Goal: Task Accomplishment & Management: Manage account settings

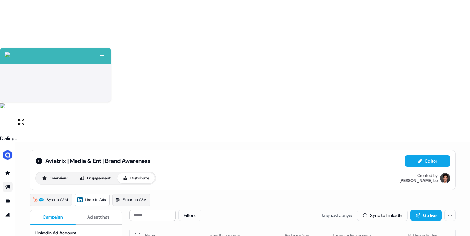
scroll to position [63, 0]
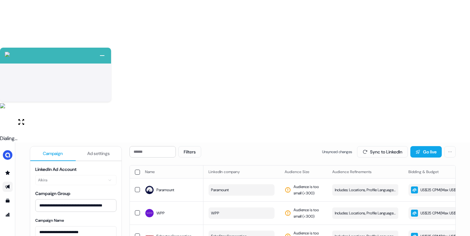
click at [243, 146] on div "Filters Unsynced changes Sync to LinkedIn Go live" at bounding box center [292, 151] width 326 height 11
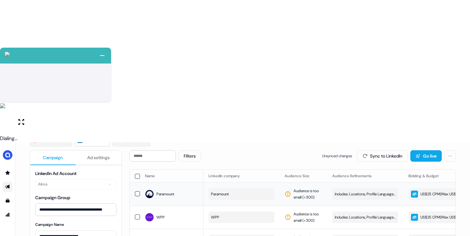
scroll to position [80, 0]
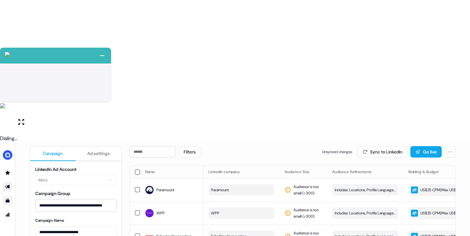
click at [10, 198] on icon "Go to templates" at bounding box center [7, 200] width 5 height 5
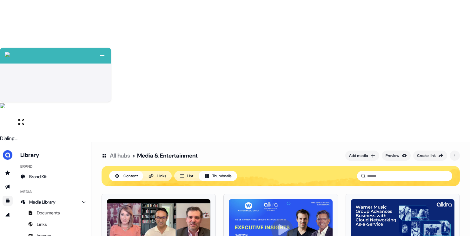
scroll to position [4, 0]
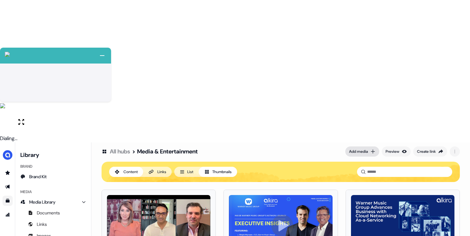
click at [359, 148] on div "Add media" at bounding box center [358, 151] width 19 height 6
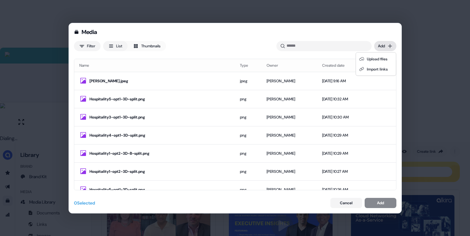
click at [381, 45] on div "Media Filter List Thumbnails Uploaded Add Name Type Owner Created date Chris_No…" at bounding box center [235, 118] width 470 height 236
click at [376, 67] on div "Import links" at bounding box center [375, 69] width 37 height 10
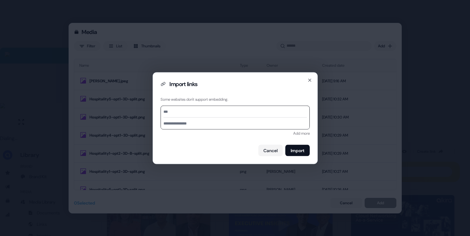
paste input "**********"
type input "**********"
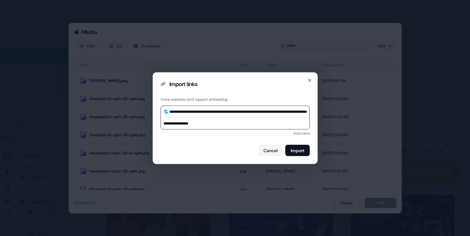
type input "**********"
click at [196, 126] on input "**********" at bounding box center [235, 122] width 148 height 11
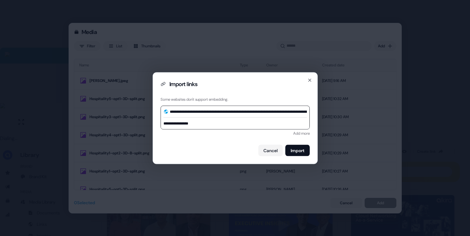
paste input "**********"
type input "**********"
click at [303, 149] on button "Import" at bounding box center [297, 149] width 24 height 11
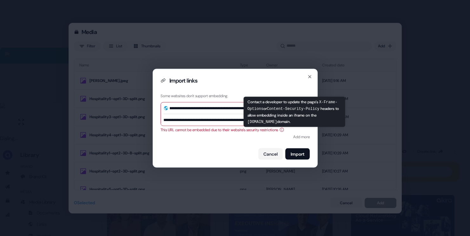
scroll to position [0, 0]
click at [284, 128] on icon at bounding box center [281, 129] width 5 height 5
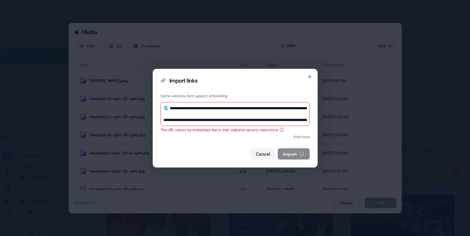
scroll to position [0, 72]
click at [284, 128] on icon at bounding box center [281, 129] width 5 height 5
click at [297, 152] on button "Import" at bounding box center [297, 153] width 24 height 11
click at [308, 76] on icon "button" at bounding box center [309, 76] width 5 height 5
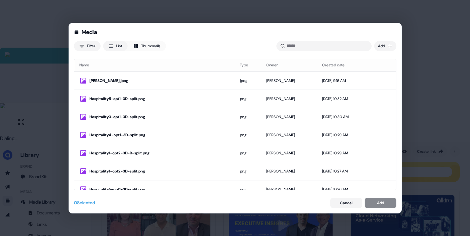
click at [417, 46] on div "Media Filter List Thumbnails Uploaded Add Name Type Owner Created date Chris_No…" at bounding box center [235, 118] width 470 height 236
click at [337, 203] on button "Cancel" at bounding box center [346, 203] width 32 height 10
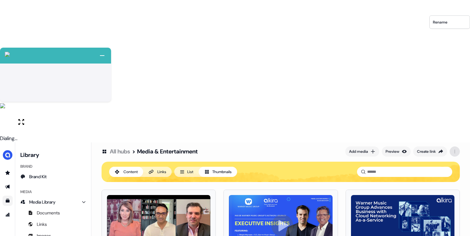
click at [450, 8] on html "+ Next Auto dialer paused! Go to your dialing tab to continue. 225 Paused" at bounding box center [235, 189] width 470 height 378
click at [406, 16] on html "+ Next Auto dialer paused! Go to your dialing tab to continue. 225 Paused" at bounding box center [235, 189] width 470 height 378
click at [351, 148] on div "Add media" at bounding box center [358, 151] width 19 height 6
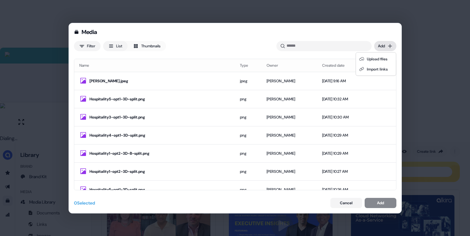
click at [378, 47] on div "Media Filter List Thumbnails Uploaded Add Name Type Owner Created date Chris_No…" at bounding box center [235, 118] width 470 height 236
click at [373, 67] on div "Import links" at bounding box center [375, 69] width 37 height 10
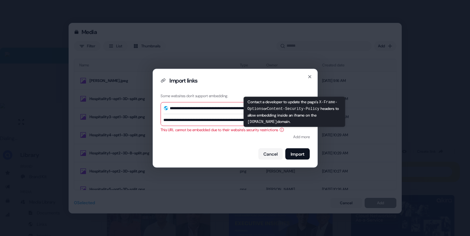
click at [284, 128] on icon at bounding box center [281, 129] width 5 height 5
click at [284, 128] on icon at bounding box center [281, 130] width 4 height 4
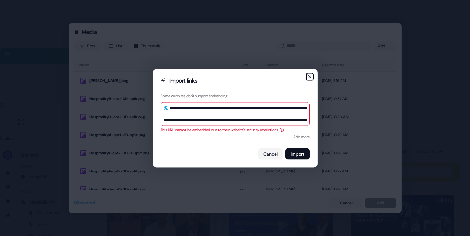
click at [309, 77] on icon "button" at bounding box center [309, 76] width 5 height 5
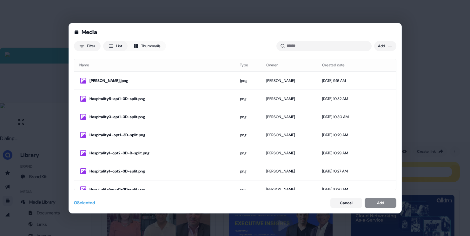
click at [435, 82] on div "Media Filter List Thumbnails Uploaded Add Name Type Owner Created date Chris_No…" at bounding box center [235, 118] width 470 height 236
click at [336, 199] on button "Cancel" at bounding box center [346, 203] width 32 height 10
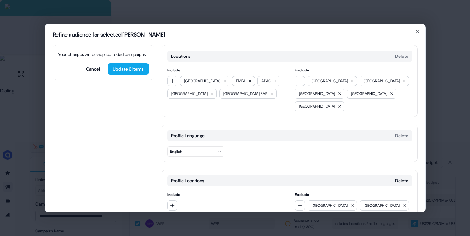
scroll to position [30, 0]
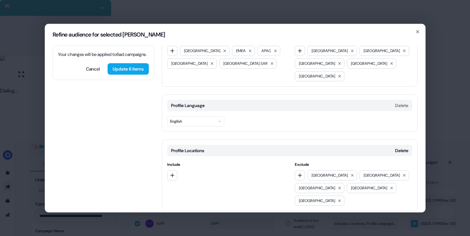
click at [181, 218] on button "Add category" at bounding box center [184, 223] width 45 height 11
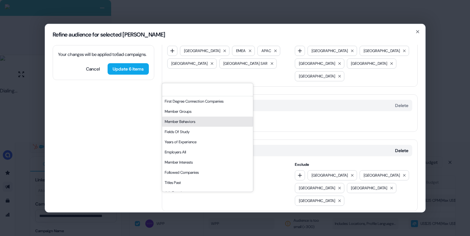
scroll to position [6, 0]
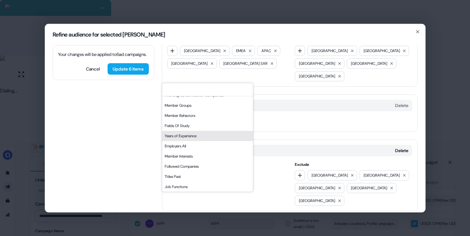
click at [199, 134] on div "Years of Experience" at bounding box center [207, 136] width 91 height 10
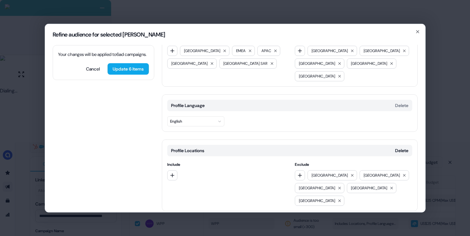
scroll to position [75, 0]
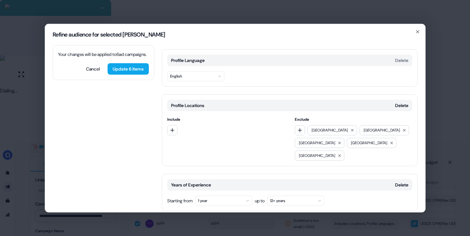
click at [220, 195] on button "1 year" at bounding box center [223, 200] width 57 height 10
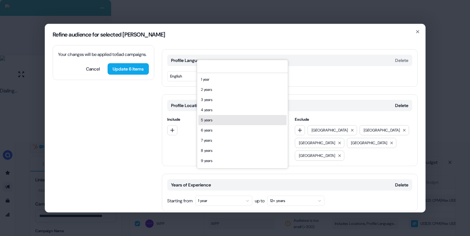
click at [219, 123] on div "5 years" at bounding box center [242, 120] width 88 height 10
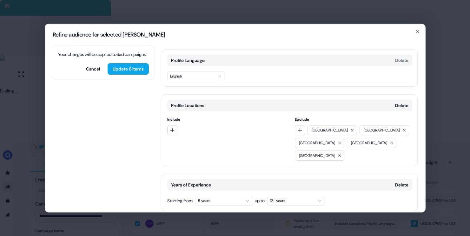
click at [187, 218] on button "Add category" at bounding box center [184, 223] width 45 height 11
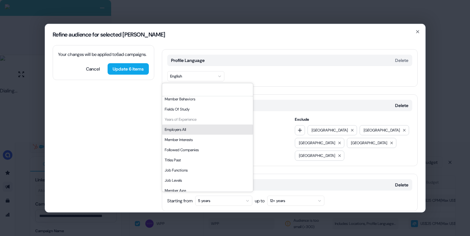
scroll to position [31, 0]
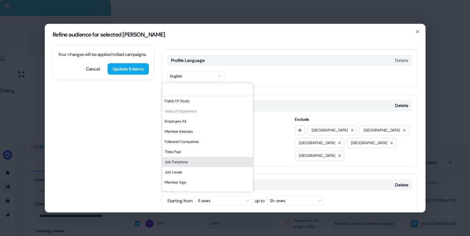
click at [191, 160] on div "Job Functions" at bounding box center [207, 162] width 91 height 10
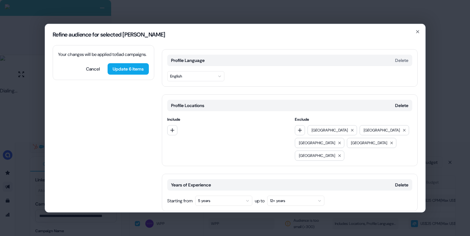
scroll to position [129, 0]
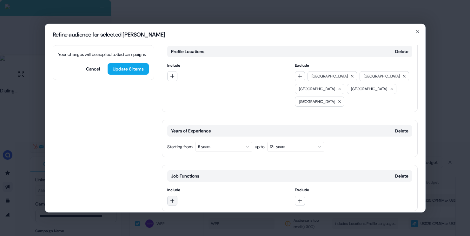
click at [174, 198] on icon "button" at bounding box center [172, 200] width 5 height 5
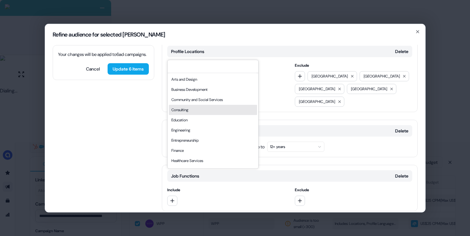
scroll to position [26, 0]
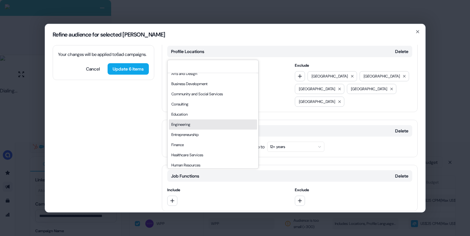
click at [196, 127] on div "Engineering" at bounding box center [213, 124] width 88 height 10
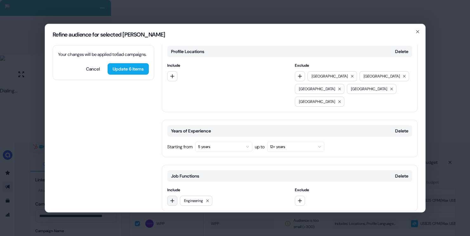
click at [173, 198] on icon "button" at bounding box center [172, 200] width 5 height 5
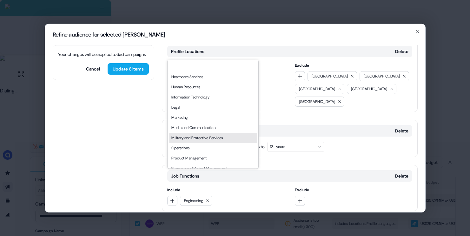
scroll to position [100, 0]
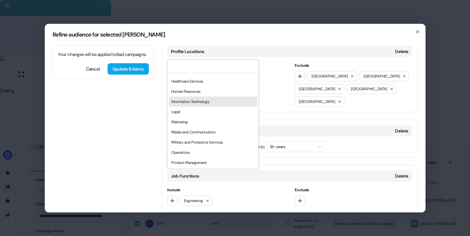
click at [197, 102] on div "Information Technology" at bounding box center [213, 101] width 88 height 10
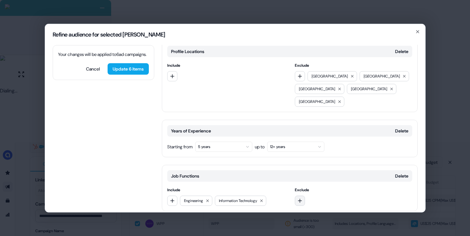
click at [297, 198] on icon "button" at bounding box center [299, 200] width 5 height 5
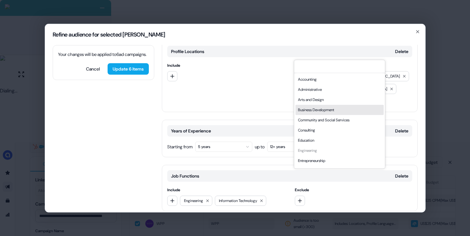
click at [314, 108] on div "Business Development" at bounding box center [339, 110] width 88 height 10
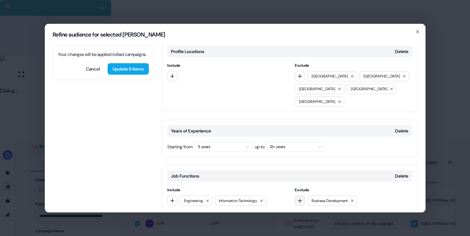
click at [298, 198] on icon "button" at bounding box center [299, 200] width 5 height 5
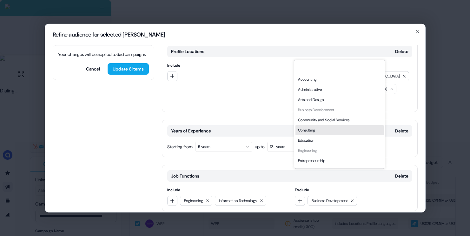
scroll to position [171, 0]
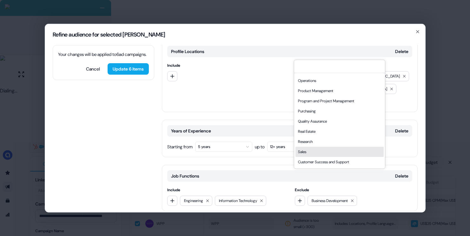
click at [304, 151] on div "Sales" at bounding box center [339, 152] width 88 height 10
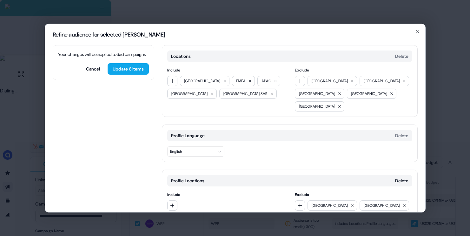
scroll to position [129, 0]
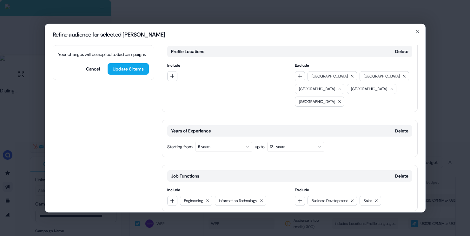
click at [189, 218] on button "Add category" at bounding box center [184, 223] width 45 height 11
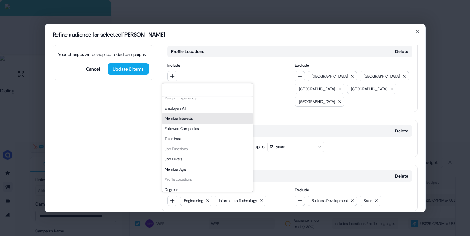
scroll to position [46, 0]
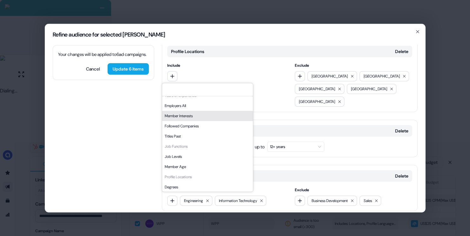
click at [195, 117] on div "Member Interests" at bounding box center [207, 116] width 91 height 10
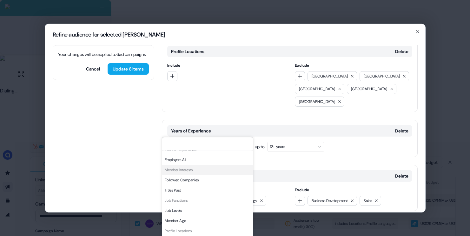
scroll to position [183, 0]
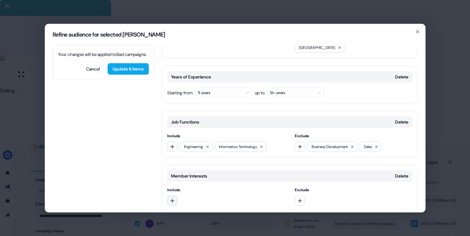
click at [168, 195] on button "button" at bounding box center [172, 200] width 10 height 10
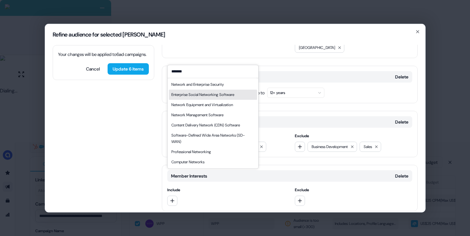
type input "*******"
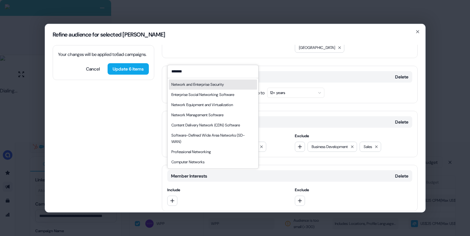
click at [230, 85] on div "Network and Enterprise Security" at bounding box center [213, 84] width 88 height 10
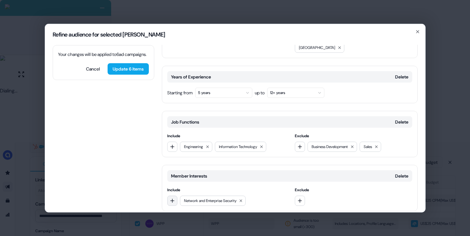
click at [174, 198] on icon "button" at bounding box center [172, 200] width 5 height 5
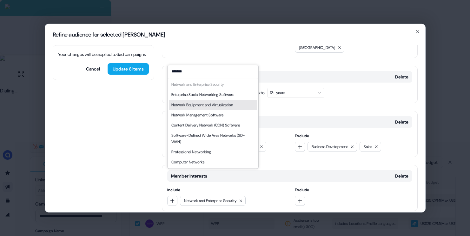
type input "*******"
click at [233, 106] on div "Network Equipment and Virtualization" at bounding box center [202, 105] width 62 height 6
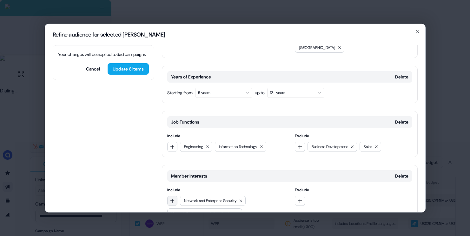
click at [175, 195] on button "button" at bounding box center [172, 200] width 10 height 10
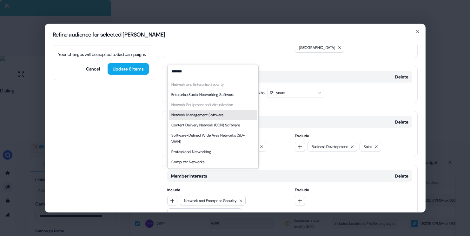
type input "*******"
click at [235, 117] on div "Network Management Software" at bounding box center [213, 115] width 88 height 10
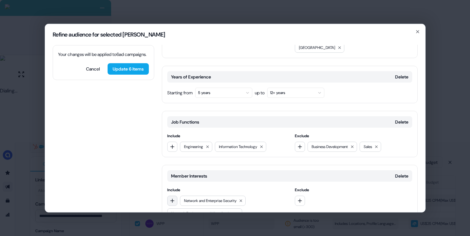
click at [172, 198] on icon "button" at bounding box center [172, 200] width 4 height 4
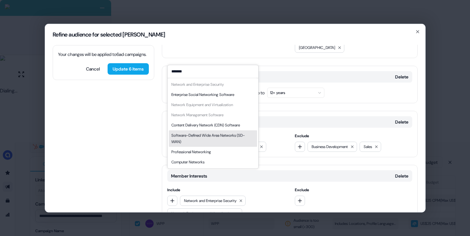
type input "*******"
click at [228, 136] on div "Software-Defined Wide Area Networks (SD-WAN)" at bounding box center [212, 138] width 83 height 13
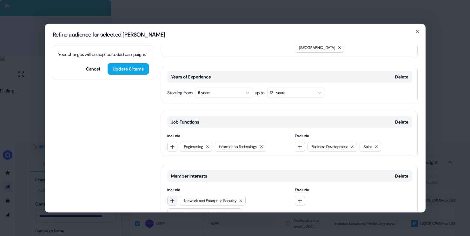
click at [172, 198] on icon "button" at bounding box center [172, 200] width 4 height 4
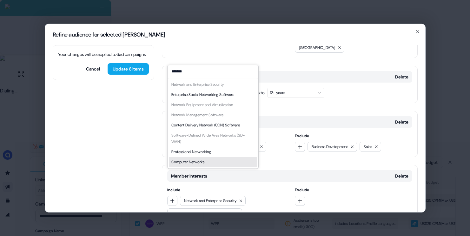
type input "*******"
click at [201, 161] on div "Computer Networks" at bounding box center [187, 162] width 33 height 6
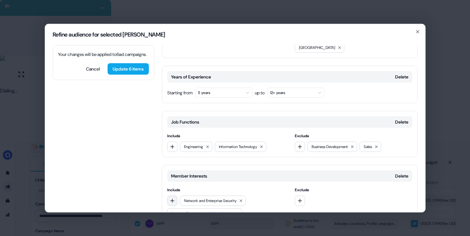
click at [171, 198] on icon "button" at bounding box center [172, 200] width 5 height 5
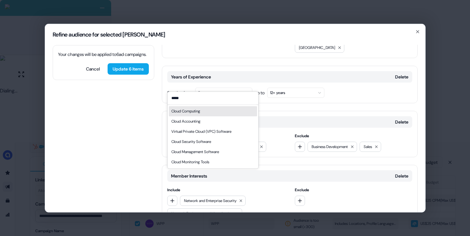
type input "*****"
click at [202, 112] on div "Cloud Computing" at bounding box center [213, 111] width 88 height 10
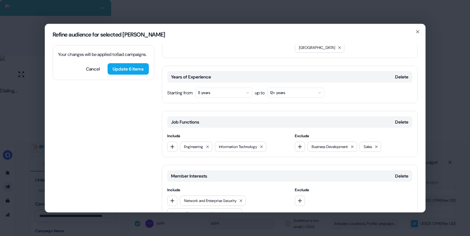
click at [168, 195] on div "Network and Enterprise Security Network Equipment and Virtualization Network Ma…" at bounding box center [225, 225] width 117 height 61
click at [172, 198] on icon "button" at bounding box center [172, 200] width 4 height 4
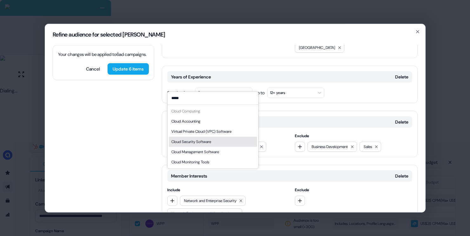
type input "*****"
click at [209, 143] on div "Cloud Security Software" at bounding box center [191, 141] width 40 height 6
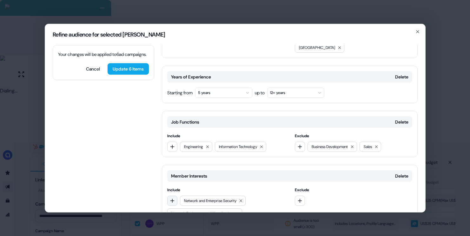
click at [175, 195] on button "button" at bounding box center [172, 200] width 10 height 10
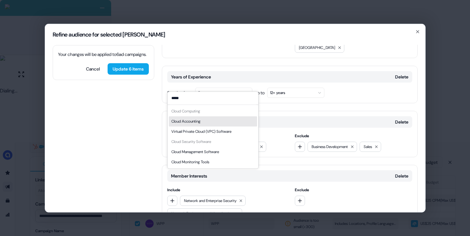
type input "*****"
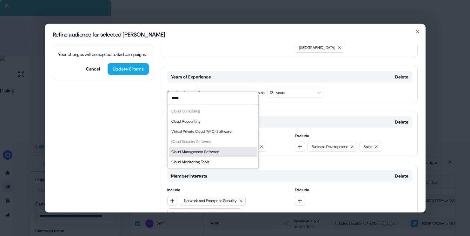
click at [209, 150] on div "Cloud Management Software" at bounding box center [195, 151] width 48 height 6
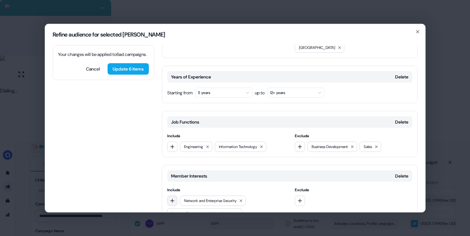
click at [169, 195] on button "button" at bounding box center [172, 200] width 10 height 10
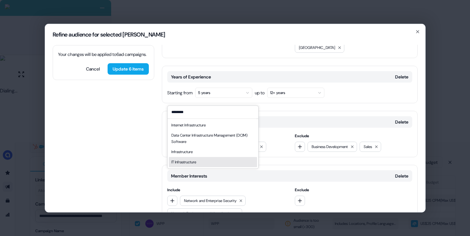
type input "********"
click at [201, 162] on div "IT Infrastructure" at bounding box center [213, 162] width 88 height 10
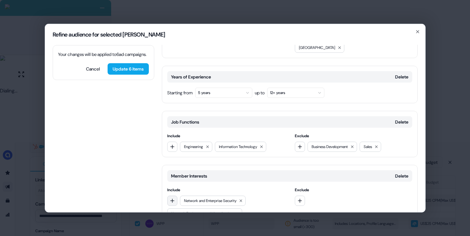
click at [170, 195] on button "button" at bounding box center [172, 200] width 10 height 10
click at [150, 161] on div "Your changes will be applied to 6 ad campaigns . Cancel Update 6 items Location…" at bounding box center [235, 128] width 380 height 167
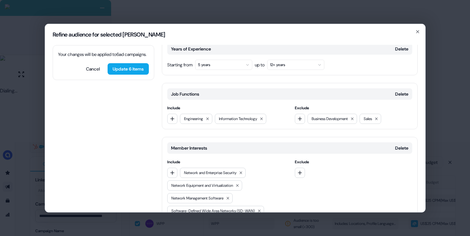
scroll to position [259, 0]
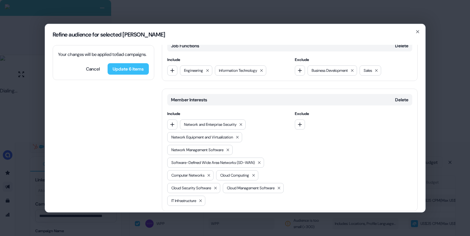
click at [141, 74] on button "Update 6 items" at bounding box center [128, 68] width 41 height 11
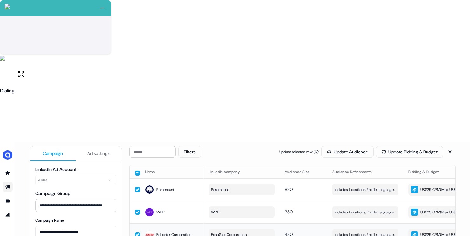
scroll to position [80, 0]
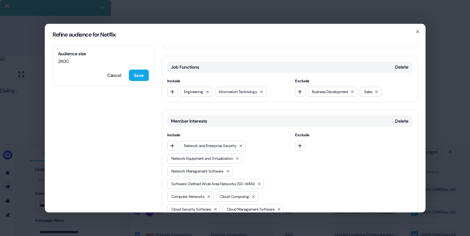
scroll to position [158, 0]
click at [304, 141] on div at bounding box center [353, 146] width 117 height 10
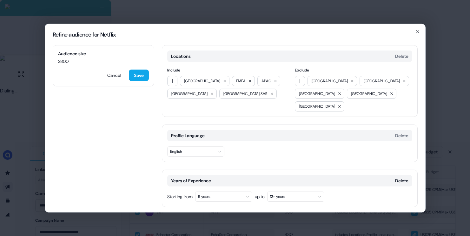
scroll to position [259, 0]
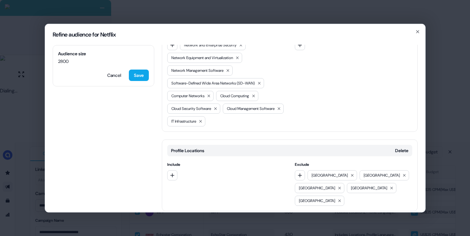
click at [170, 221] on icon "button" at bounding box center [169, 223] width 5 height 5
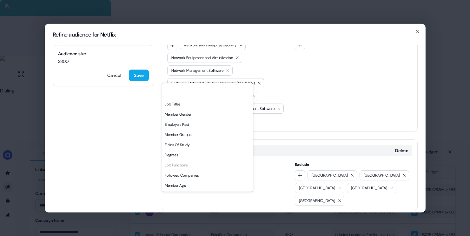
scroll to position [77, 0]
click at [314, 121] on div "Locations Delete Include North America EMEA APAC United Arab Emirates Hong Kong…" at bounding box center [290, 12] width 256 height 452
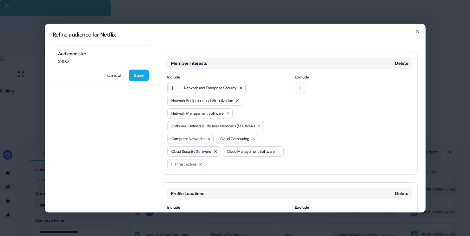
scroll to position [171, 0]
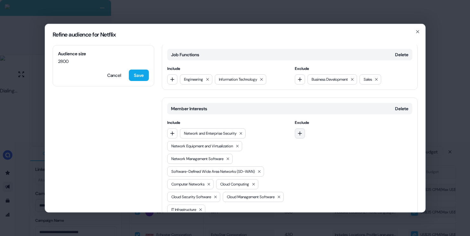
click at [297, 130] on icon "button" at bounding box center [299, 132] width 5 height 5
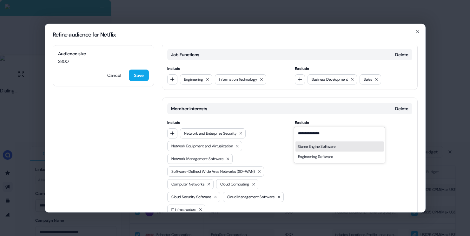
click at [320, 134] on input "**********" at bounding box center [339, 133] width 91 height 13
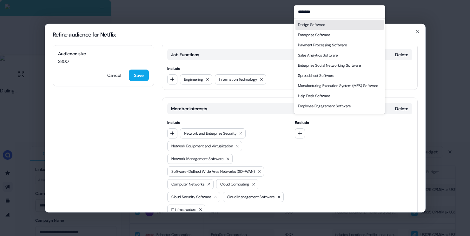
type input "********"
click at [325, 26] on div "Design Software" at bounding box center [311, 25] width 27 height 6
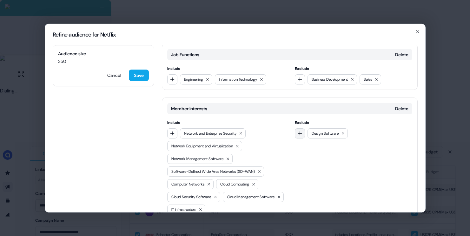
click at [297, 128] on button "button" at bounding box center [300, 133] width 10 height 10
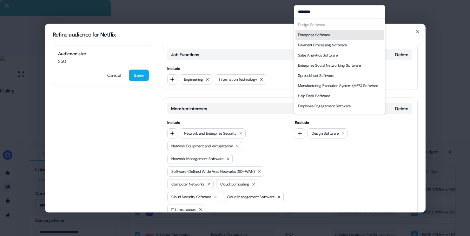
type input "********"
click at [330, 152] on div "Exclude ******** Design Software Enterprise Software Payment Processing Softwar…" at bounding box center [353, 166] width 117 height 95
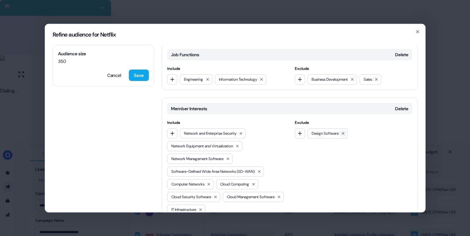
click at [344, 132] on icon at bounding box center [343, 133] width 3 height 3
click at [299, 130] on icon "button" at bounding box center [299, 132] width 5 height 5
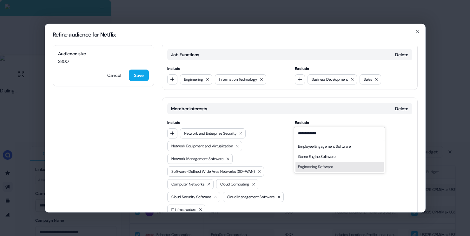
type input "**********"
click at [303, 167] on div "Engineering Software" at bounding box center [315, 166] width 35 height 6
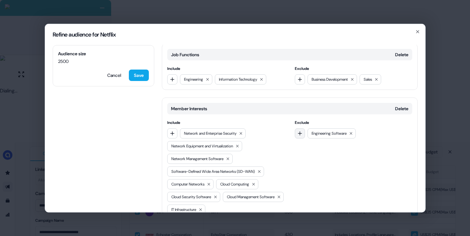
click at [301, 128] on button "button" at bounding box center [300, 133] width 10 height 10
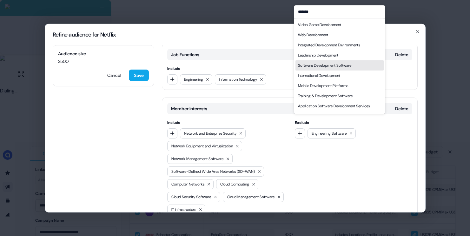
type input "*******"
click at [335, 62] on div "Software Development Software" at bounding box center [324, 65] width 53 height 6
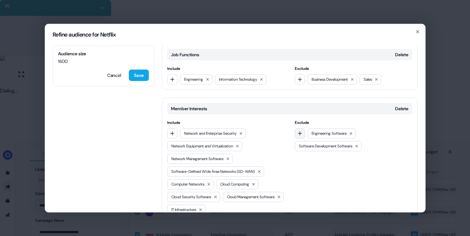
click at [295, 128] on button "button" at bounding box center [300, 133] width 10 height 10
type input "*********"
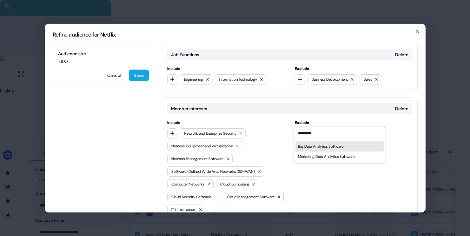
click at [318, 129] on input "*********" at bounding box center [339, 133] width 91 height 13
click at [353, 131] on icon at bounding box center [351, 133] width 4 height 4
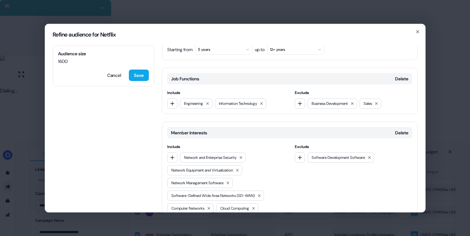
scroll to position [259, 0]
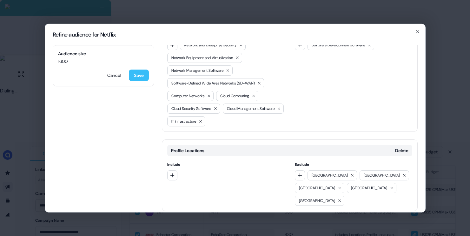
click at [142, 75] on button "Save" at bounding box center [139, 74] width 20 height 11
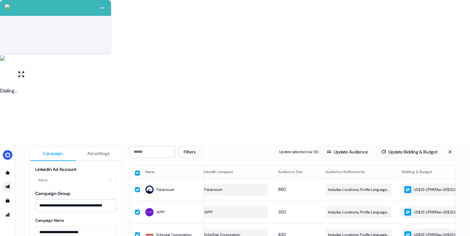
scroll to position [0, 0]
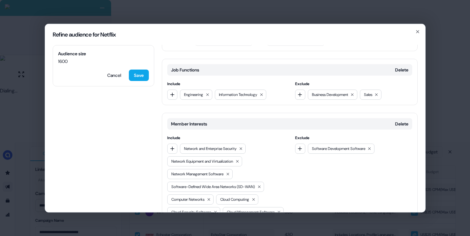
scroll to position [157, 0]
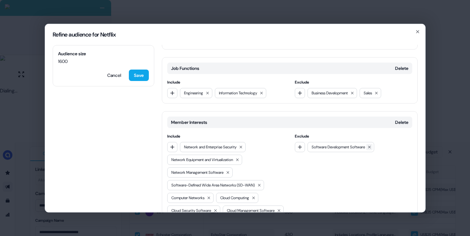
click at [371, 145] on icon at bounding box center [369, 147] width 4 height 4
click at [135, 71] on button "Save" at bounding box center [139, 74] width 20 height 11
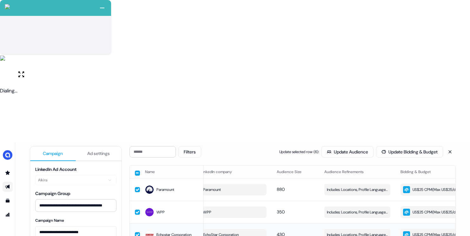
scroll to position [0, 13]
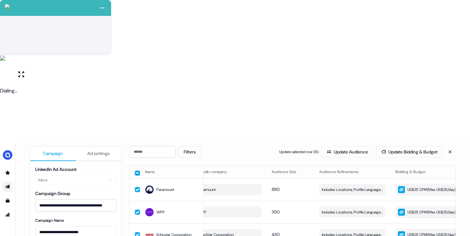
click at [137, 170] on button "button" at bounding box center [137, 172] width 5 height 5
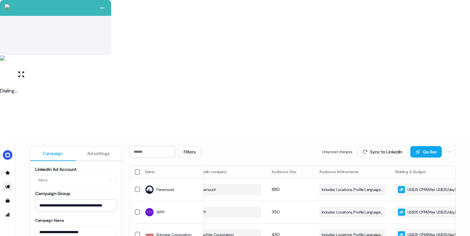
click at [137, 169] on button "button" at bounding box center [137, 171] width 5 height 5
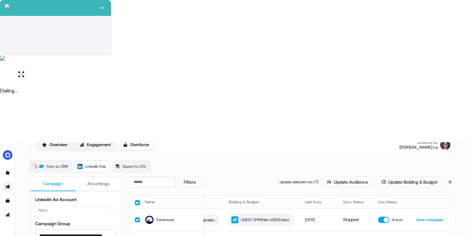
scroll to position [0, 0]
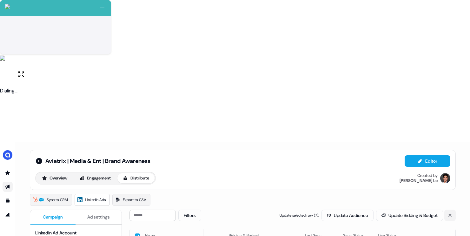
click at [448, 213] on icon at bounding box center [449, 214] width 3 height 3
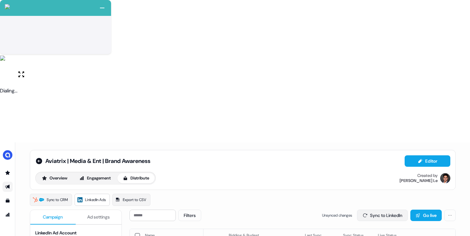
click at [396, 209] on button "Sync to LinkedIn" at bounding box center [382, 214] width 51 height 11
click at [40, 158] on icon at bounding box center [39, 161] width 6 height 6
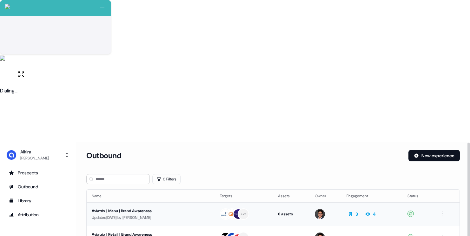
click at [187, 214] on div "Updated 1 day ago by Hugh Le" at bounding box center [151, 217] width 118 height 6
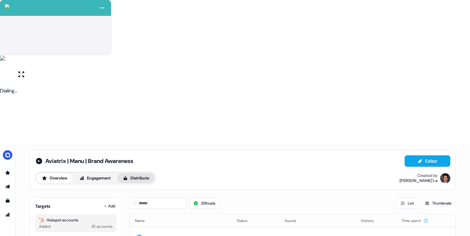
click at [142, 173] on button "Distribute" at bounding box center [135, 178] width 37 height 10
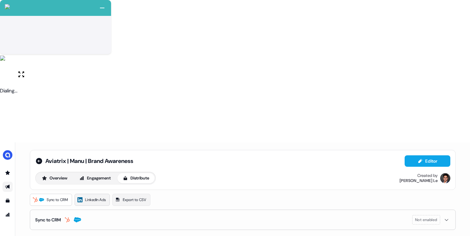
click at [98, 196] on span "LinkedIn Ads" at bounding box center [95, 199] width 21 height 6
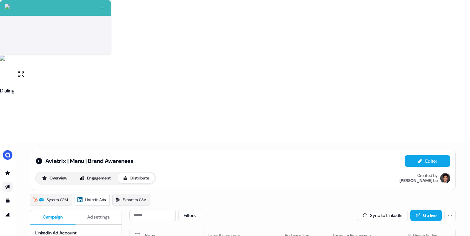
scroll to position [0, 180]
click at [37, 157] on icon at bounding box center [39, 161] width 8 height 8
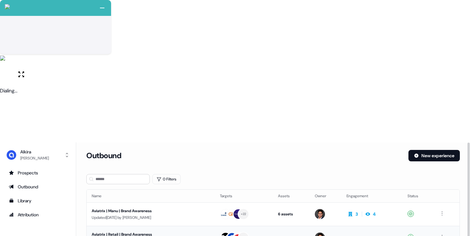
click at [194, 231] on div "Aviatrix | Retail | Brand Awareness" at bounding box center [150, 234] width 117 height 6
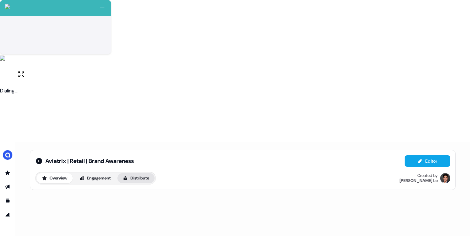
click at [149, 173] on button "Distribute" at bounding box center [135, 178] width 37 height 10
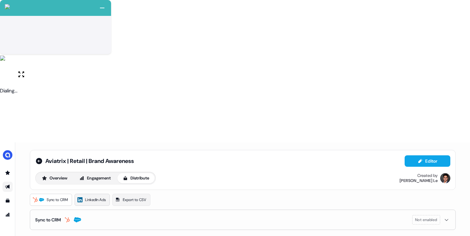
click at [106, 196] on span "LinkedIn Ads" at bounding box center [95, 199] width 21 height 6
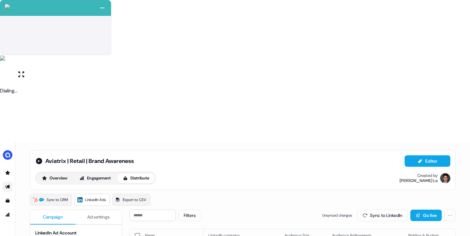
click at [136, 233] on button "button" at bounding box center [137, 235] width 5 height 5
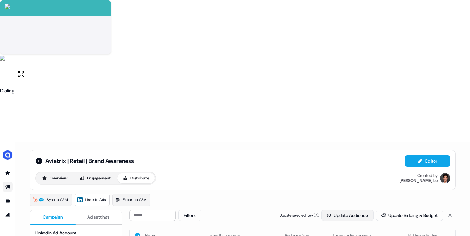
click at [335, 209] on button "Update Audience" at bounding box center [347, 214] width 52 height 11
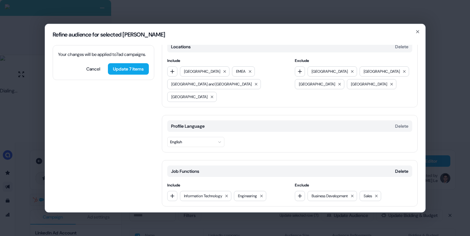
scroll to position [17, 0]
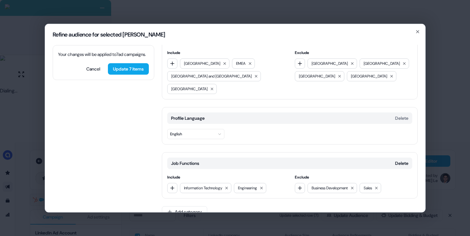
click at [397, 157] on div "Job Functions Delete" at bounding box center [289, 162] width 245 height 11
click at [403, 160] on button "Delete" at bounding box center [401, 163] width 13 height 6
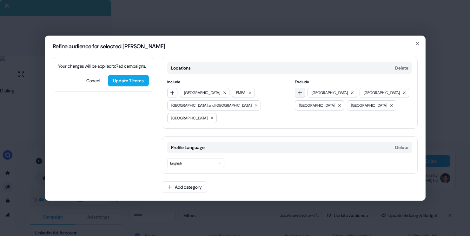
click at [300, 95] on icon "button" at bounding box center [300, 92] width 4 height 4
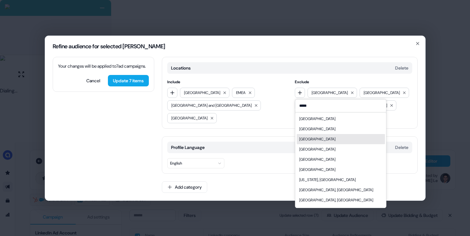
type input "*****"
click at [314, 142] on div "Southeast Asia" at bounding box center [317, 139] width 36 height 6
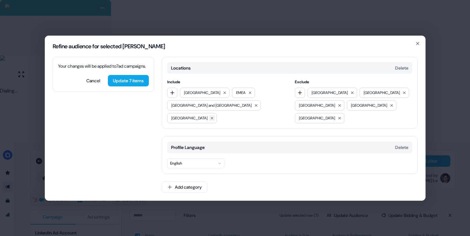
click at [214, 116] on icon at bounding box center [212, 118] width 4 height 4
click at [163, 97] on div "Locations Delete Include North America EMEA Australia and New Zealand Exclude I…" at bounding box center [290, 93] width 256 height 72
click at [170, 95] on icon "button" at bounding box center [172, 92] width 5 height 5
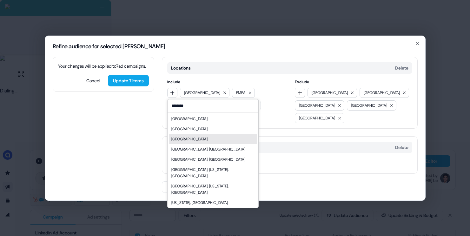
type input "********"
click at [197, 142] on div "United Arab Emirates" at bounding box center [189, 139] width 36 height 6
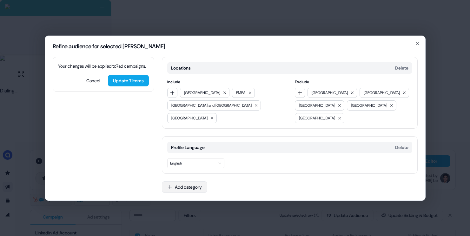
click at [187, 184] on button "Add category" at bounding box center [184, 186] width 45 height 11
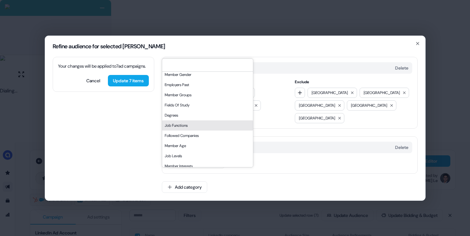
scroll to position [108, 0]
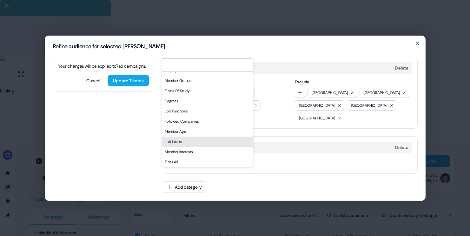
type input "*"
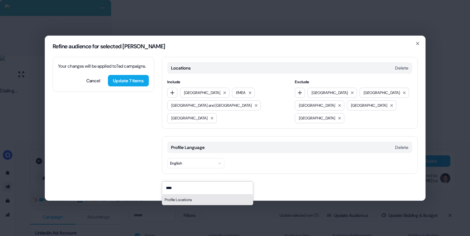
type input "****"
click at [189, 205] on div "Profile Locations" at bounding box center [207, 199] width 91 height 10
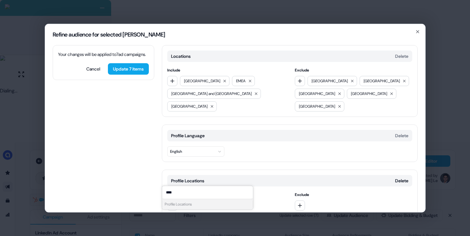
scroll to position [10, 0]
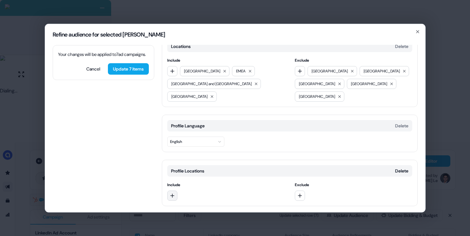
click at [172, 190] on button "button" at bounding box center [172, 195] width 10 height 10
click at [301, 190] on button "button" at bounding box center [300, 195] width 10 height 10
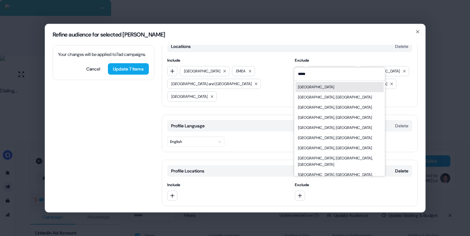
type input "*****"
click at [319, 90] on div "China" at bounding box center [339, 87] width 88 height 10
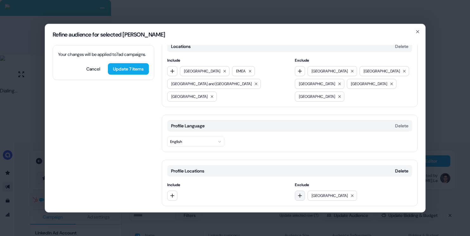
click at [297, 193] on icon "button" at bounding box center [299, 195] width 5 height 5
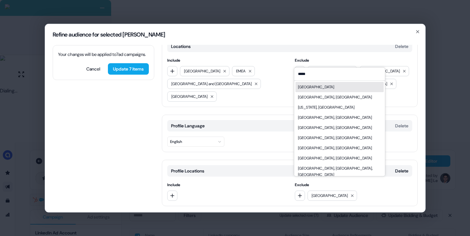
type input "*****"
click at [317, 88] on div "India" at bounding box center [339, 87] width 88 height 10
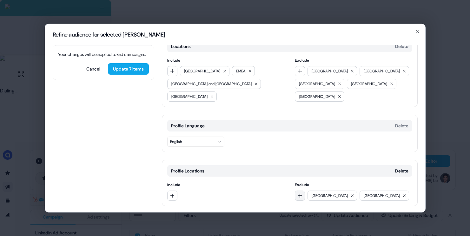
click at [300, 190] on button "button" at bounding box center [300, 195] width 10 height 10
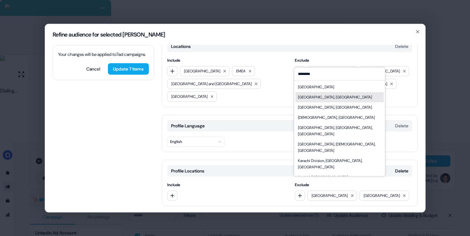
type input "********"
click at [325, 88] on div "Pakistan" at bounding box center [339, 87] width 88 height 10
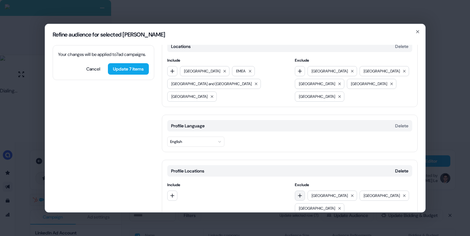
click at [299, 193] on icon "button" at bounding box center [299, 195] width 5 height 5
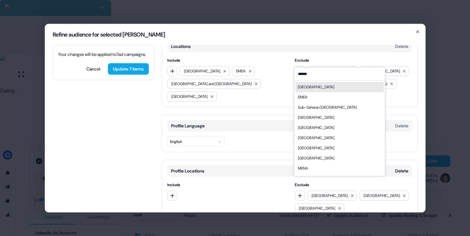
type input "******"
click at [325, 84] on div "Africa" at bounding box center [339, 87] width 88 height 10
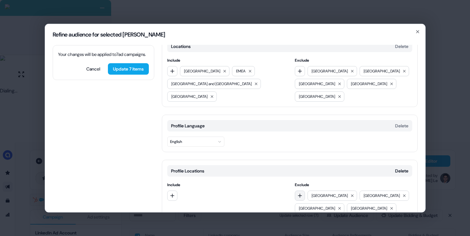
click at [299, 193] on icon "button" at bounding box center [299, 195] width 5 height 5
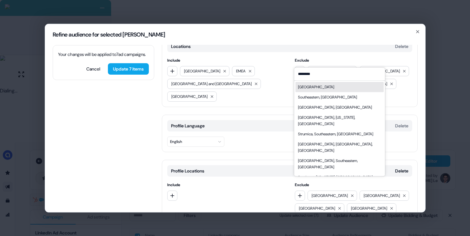
type input "********"
click at [331, 87] on div "Southeast Asia" at bounding box center [339, 87] width 88 height 10
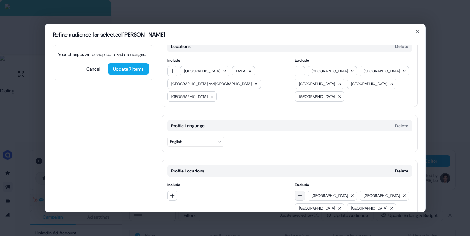
click at [302, 190] on button "button" at bounding box center [300, 195] width 10 height 10
click at [268, 190] on div at bounding box center [225, 195] width 117 height 10
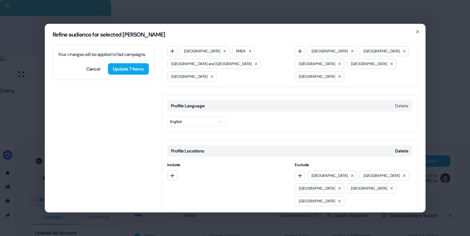
scroll to position [30, 0]
click at [192, 192] on div "Locations Delete Include North America EMEA Australia and New Zealand United Ar…" at bounding box center [290, 126] width 256 height 223
click at [185, 218] on button "Add category" at bounding box center [184, 223] width 45 height 11
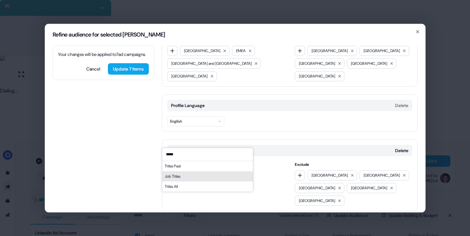
type input "*****"
click at [185, 179] on div "Job Titles" at bounding box center [207, 176] width 91 height 10
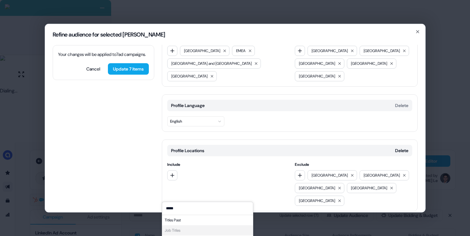
scroll to position [84, 0]
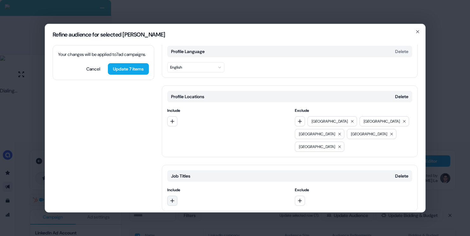
click at [172, 198] on icon "button" at bounding box center [172, 200] width 4 height 4
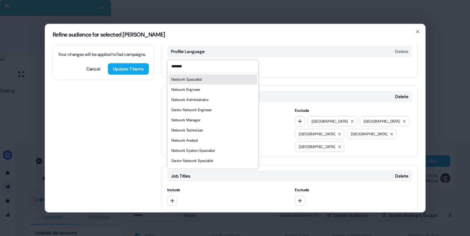
type input "*******"
click at [192, 82] on div "Network Specialist" at bounding box center [186, 79] width 30 height 6
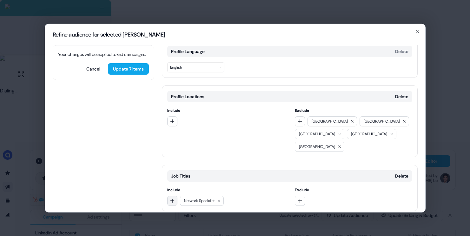
click at [170, 198] on icon "button" at bounding box center [172, 200] width 5 height 5
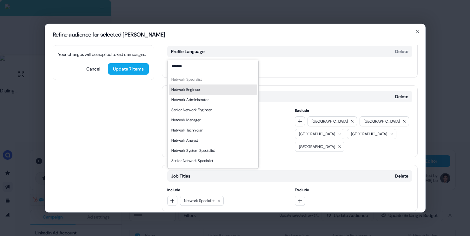
type input "*******"
click at [222, 90] on div "Network Engineer" at bounding box center [213, 89] width 88 height 10
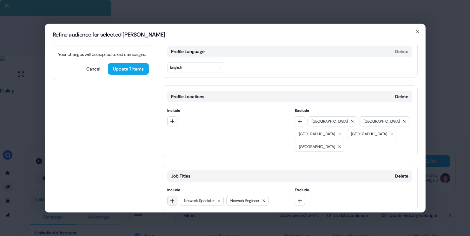
click at [172, 198] on icon "button" at bounding box center [172, 200] width 5 height 5
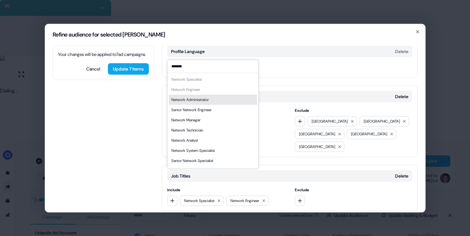
type input "*******"
click at [215, 101] on div "Network Administrator" at bounding box center [213, 100] width 88 height 10
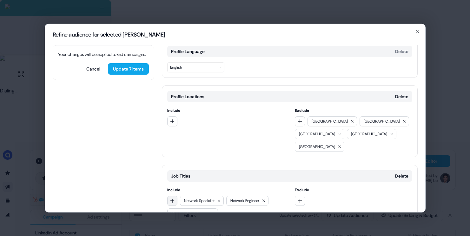
click at [176, 195] on button "button" at bounding box center [172, 200] width 10 height 10
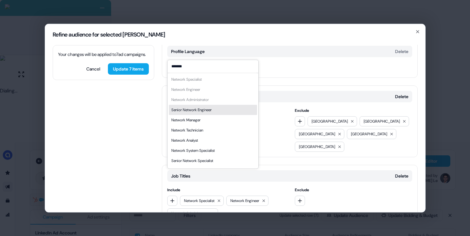
type input "*******"
click at [225, 108] on div "Senior Network Engineer" at bounding box center [213, 110] width 88 height 10
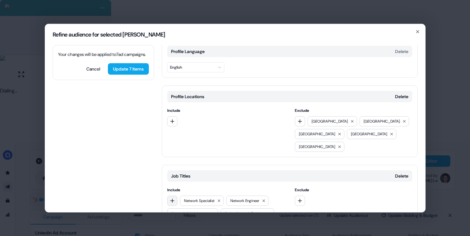
click at [172, 198] on icon "button" at bounding box center [172, 200] width 5 height 5
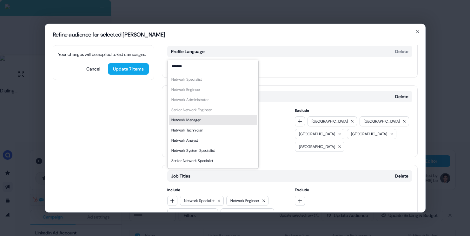
type input "*******"
click at [223, 122] on div "Network Manager" at bounding box center [213, 120] width 88 height 10
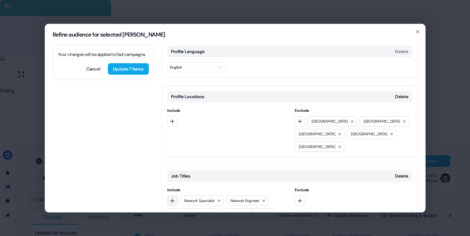
click at [170, 198] on icon "button" at bounding box center [172, 200] width 5 height 5
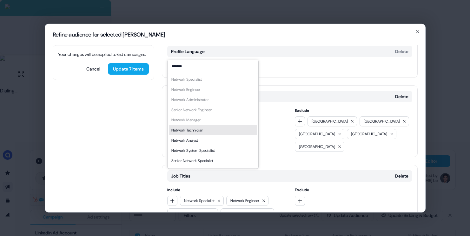
scroll to position [9, 0]
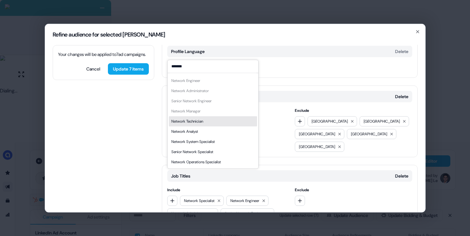
type input "*******"
click at [219, 122] on div "Network Technician" at bounding box center [213, 121] width 88 height 10
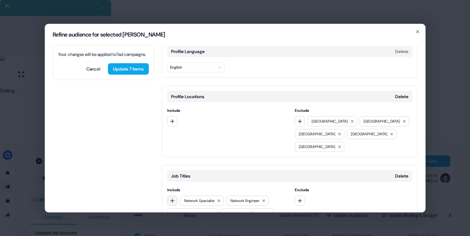
click at [173, 198] on icon "button" at bounding box center [172, 200] width 5 height 5
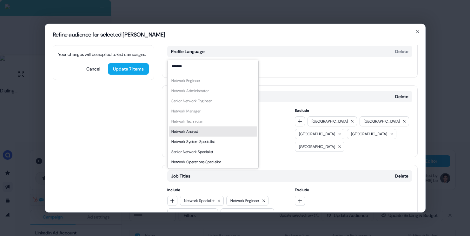
type input "*******"
click at [205, 131] on div "Network Analyst" at bounding box center [213, 131] width 88 height 10
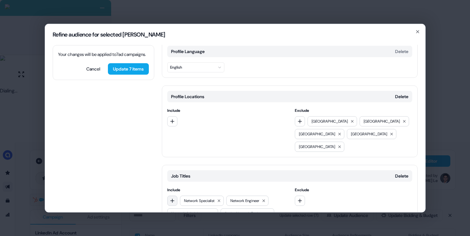
click at [174, 195] on button "button" at bounding box center [172, 200] width 10 height 10
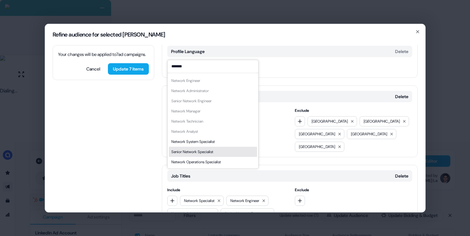
type input "*******"
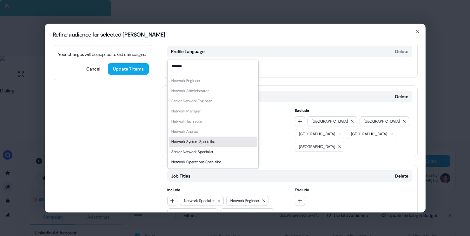
click at [225, 141] on div "Network System Specialist" at bounding box center [213, 141] width 88 height 10
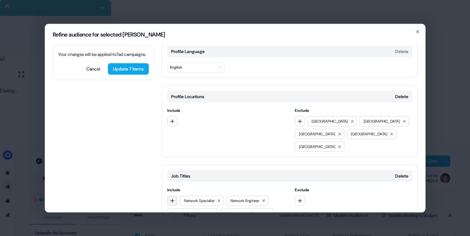
click at [175, 195] on button "button" at bounding box center [172, 200] width 10 height 10
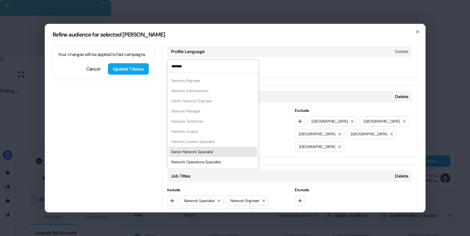
type input "*******"
click at [207, 154] on div "Senior Network Specialist" at bounding box center [192, 151] width 42 height 6
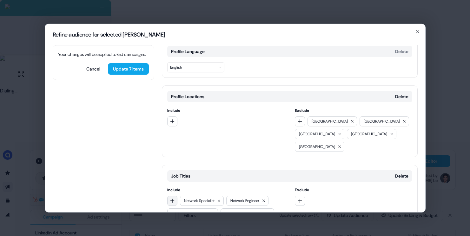
click at [173, 198] on icon "button" at bounding box center [172, 200] width 5 height 5
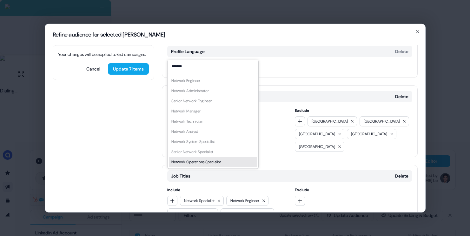
type input "*******"
click at [210, 162] on div "Network Operations Specialist" at bounding box center [195, 162] width 49 height 6
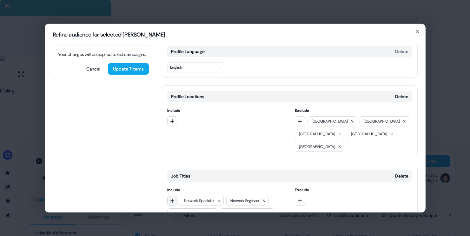
click at [168, 195] on button "button" at bounding box center [172, 200] width 10 height 10
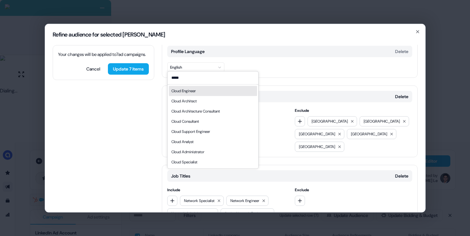
type input "*****"
click at [208, 90] on div "Cloud Engineer" at bounding box center [213, 91] width 88 height 10
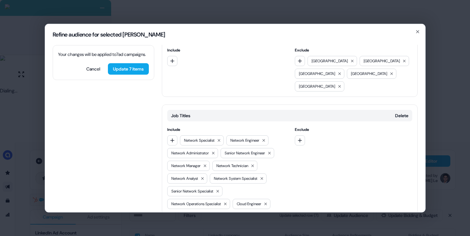
scroll to position [148, 0]
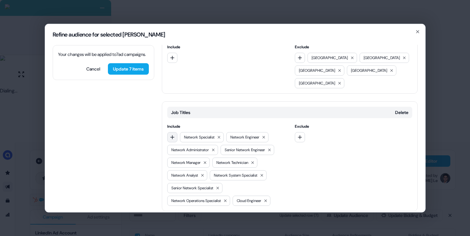
click at [175, 132] on button "button" at bounding box center [172, 137] width 10 height 10
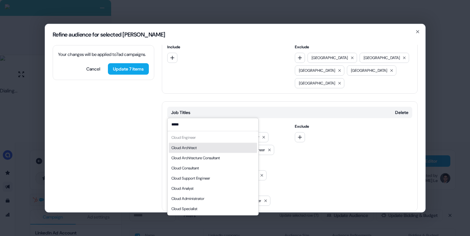
type input "*****"
click at [188, 147] on div "Cloud Architect" at bounding box center [183, 147] width 25 height 6
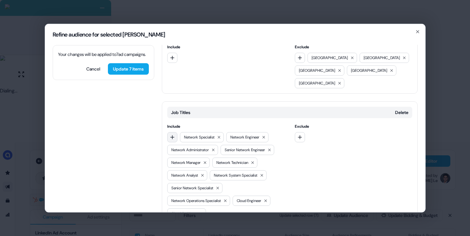
click at [174, 134] on icon "button" at bounding box center [172, 136] width 5 height 5
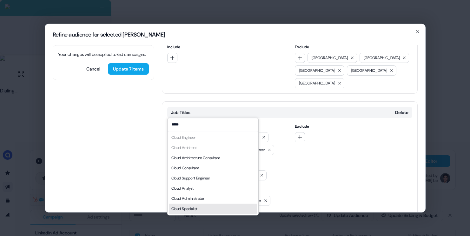
type input "*****"
click at [201, 209] on div "Cloud Specialist" at bounding box center [213, 208] width 88 height 10
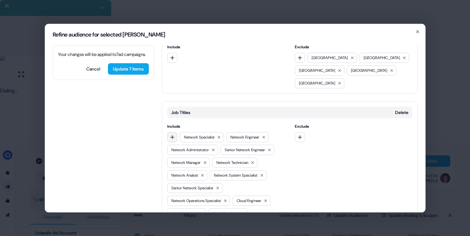
click at [171, 134] on icon "button" at bounding box center [172, 136] width 5 height 5
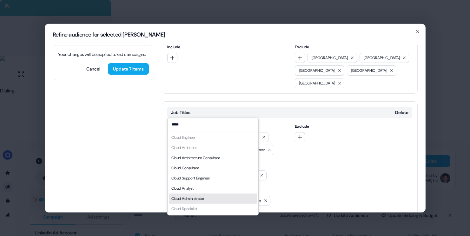
type input "*****"
click at [200, 198] on div "Cloud Administrator" at bounding box center [187, 198] width 33 height 6
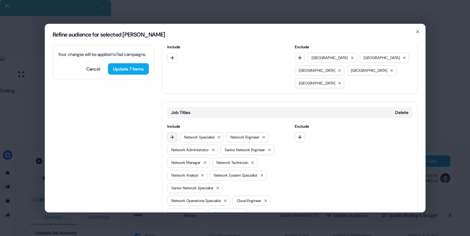
click at [173, 134] on icon "button" at bounding box center [172, 136] width 5 height 5
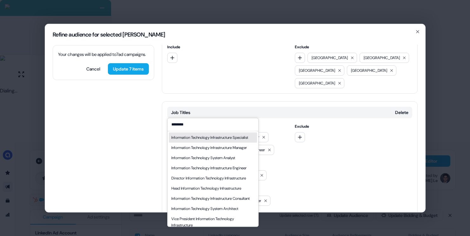
type input "********"
click at [202, 140] on div "Information Technology Infrastructure Specialist" at bounding box center [209, 137] width 77 height 6
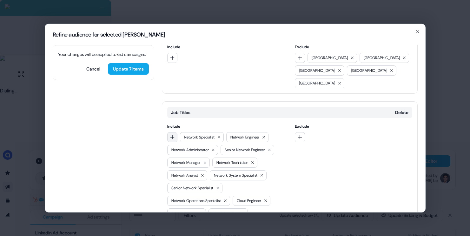
click at [173, 132] on button "button" at bounding box center [172, 137] width 10 height 10
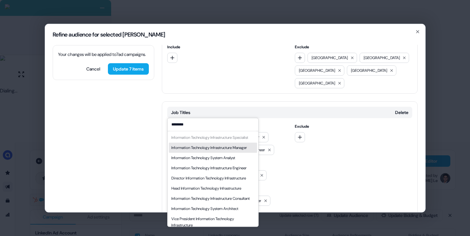
type input "********"
click at [219, 151] on div "Information Technology Infrastructure Manager" at bounding box center [209, 147] width 76 height 6
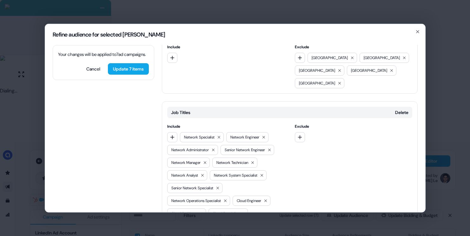
click at [167, 105] on div "Job Titles Delete Include Network Specialist Network Engineer Network Administr…" at bounding box center [290, 181] width 256 height 161
click at [173, 134] on icon "button" at bounding box center [172, 136] width 5 height 5
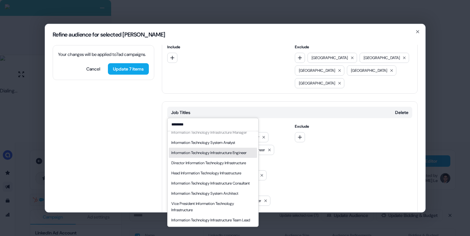
scroll to position [30, 0]
type input "********"
click at [222, 154] on div "Information Technology Infrastructure Engineer" at bounding box center [208, 152] width 75 height 6
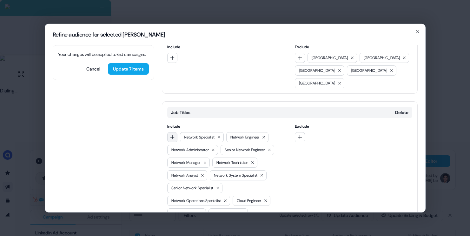
click at [172, 134] on icon "button" at bounding box center [172, 136] width 5 height 5
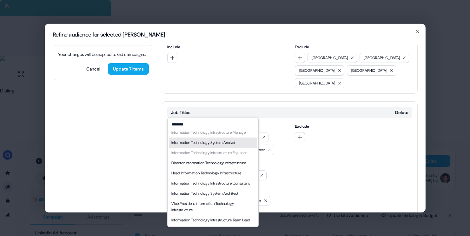
scroll to position [41, 0]
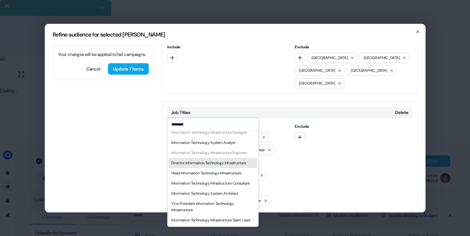
type input "********"
click at [206, 160] on div "Director Information Technology Infrastructure" at bounding box center [208, 163] width 75 height 6
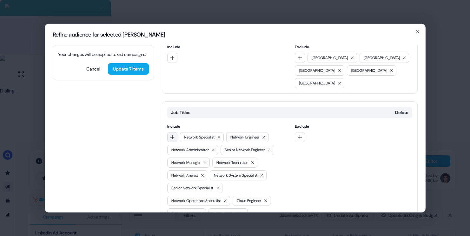
click at [172, 134] on icon "button" at bounding box center [172, 136] width 5 height 5
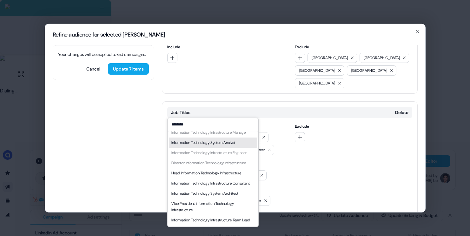
scroll to position [53, 0]
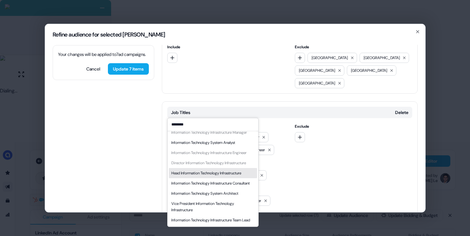
type input "********"
click at [200, 170] on div "Head Information Technology Infrastructure" at bounding box center [206, 173] width 70 height 6
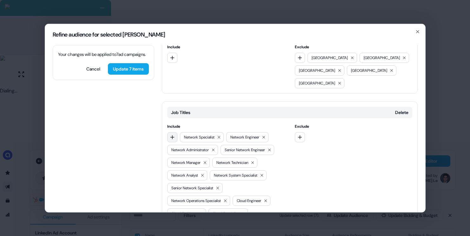
click at [176, 132] on button "button" at bounding box center [172, 137] width 10 height 10
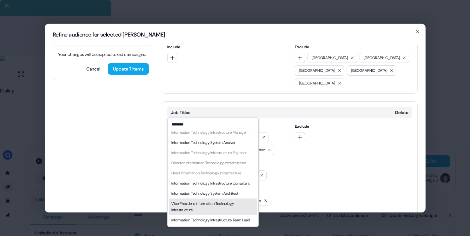
type input "********"
click at [198, 200] on div "Vice President Information Technology Infrastructure" at bounding box center [212, 206] width 83 height 13
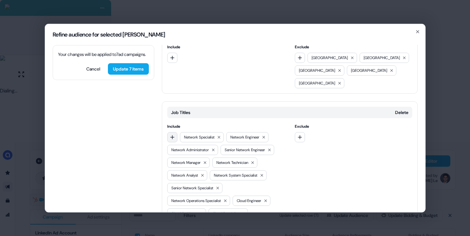
click at [174, 132] on button "button" at bounding box center [172, 137] width 10 height 10
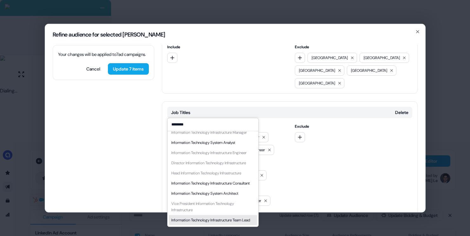
type input "********"
click at [195, 217] on div "Information Technology Infrastructure Team Lead" at bounding box center [210, 220] width 79 height 6
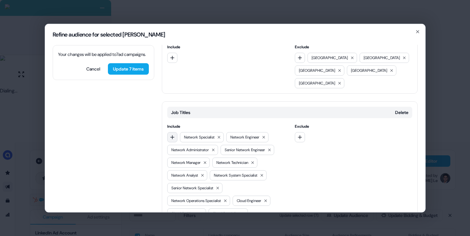
click at [172, 134] on icon "button" at bounding box center [172, 136] width 5 height 5
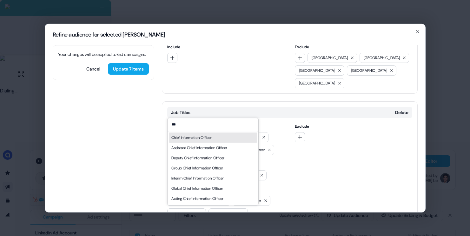
type input "***"
click at [187, 135] on div "Chief Information Officer" at bounding box center [191, 137] width 40 height 6
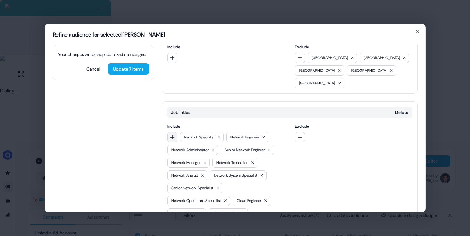
click at [174, 134] on icon "button" at bounding box center [172, 136] width 5 height 5
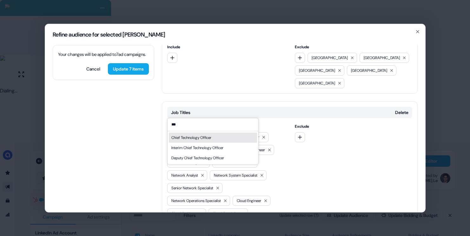
type input "***"
click at [188, 137] on div "Chief Technology Officer" at bounding box center [191, 137] width 40 height 6
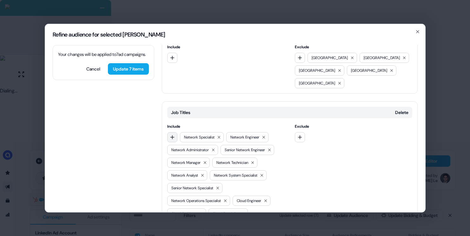
click at [175, 132] on button "button" at bounding box center [172, 137] width 10 height 10
type input "****"
click at [189, 139] on div "Chief Information Security Officer" at bounding box center [198, 137] width 55 height 6
click at [173, 134] on icon "button" at bounding box center [172, 136] width 5 height 5
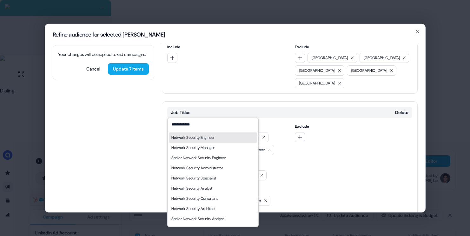
type input "**********"
click at [214, 135] on div "Network Security Engineer" at bounding box center [192, 137] width 43 height 6
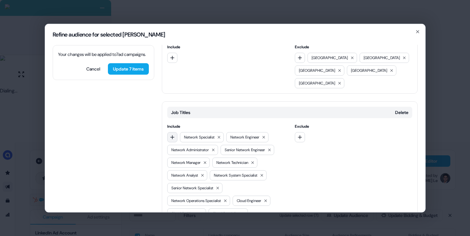
click at [170, 134] on icon "button" at bounding box center [172, 136] width 5 height 5
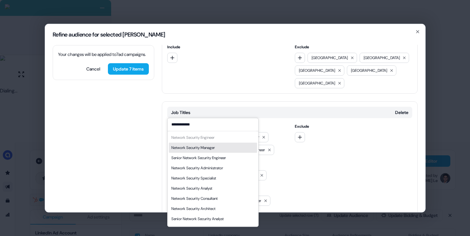
type input "**********"
click at [207, 150] on div "Network Security Manager" at bounding box center [192, 147] width 43 height 6
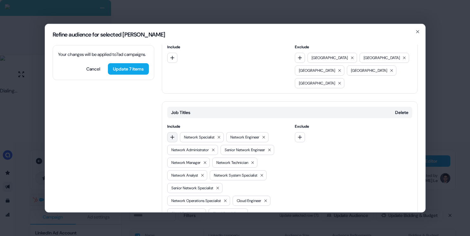
click at [173, 134] on icon "button" at bounding box center [172, 136] width 5 height 5
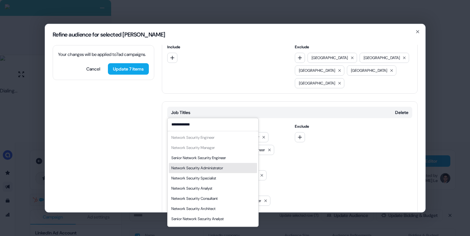
scroll to position [9, 0]
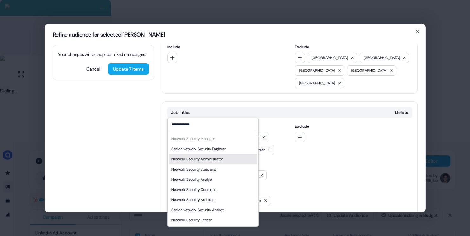
type input "**********"
click at [223, 158] on div "Network Security Administrator" at bounding box center [197, 159] width 52 height 6
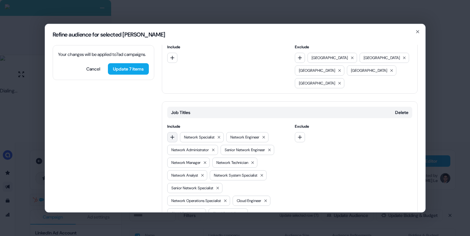
click at [174, 135] on icon "button" at bounding box center [172, 137] width 4 height 4
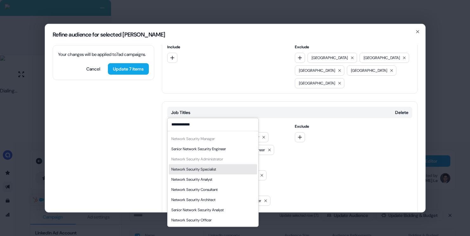
type input "**********"
click at [208, 171] on div "Network Security Specialist" at bounding box center [193, 169] width 45 height 6
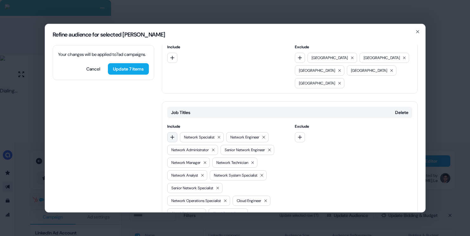
click at [174, 134] on icon "button" at bounding box center [172, 136] width 5 height 5
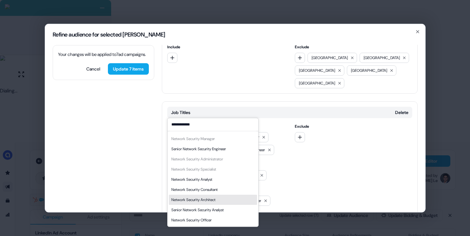
type input "**********"
click at [212, 201] on div "Network Security Architect" at bounding box center [193, 199] width 44 height 6
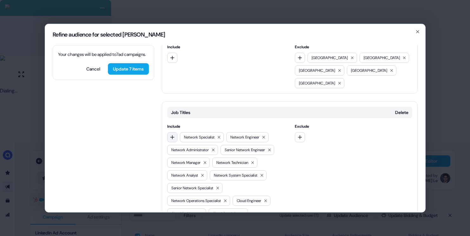
click at [174, 132] on button "button" at bounding box center [172, 137] width 10 height 10
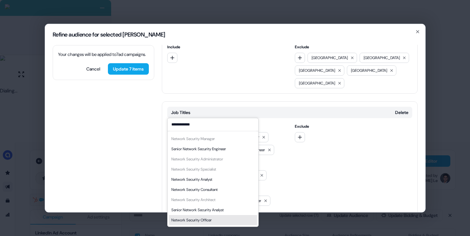
type input "**********"
click at [200, 220] on div "Network Security Officer" at bounding box center [191, 220] width 40 height 6
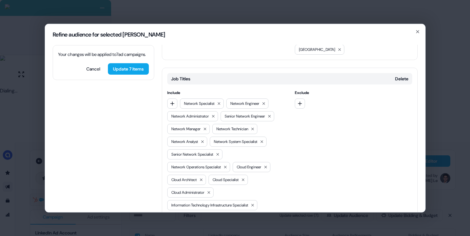
scroll to position [177, 0]
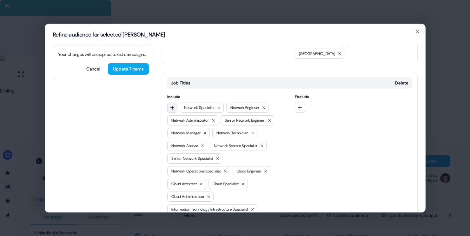
click at [175, 102] on button "button" at bounding box center [172, 107] width 10 height 10
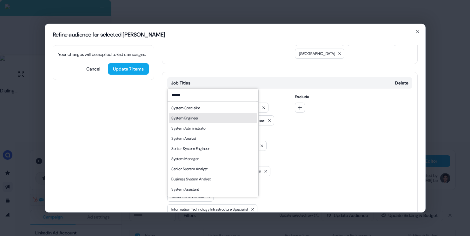
type input "******"
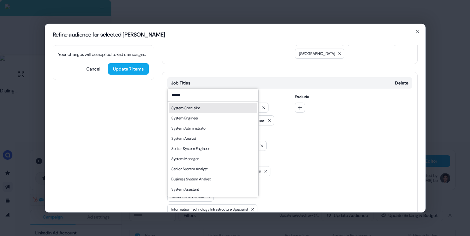
click at [210, 111] on div "System Specialist" at bounding box center [213, 108] width 88 height 10
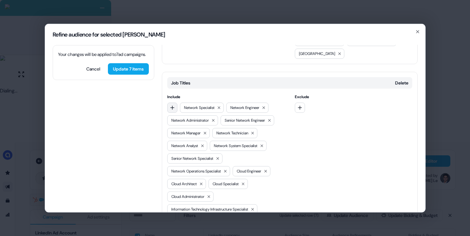
click at [174, 105] on icon "button" at bounding box center [172, 107] width 5 height 5
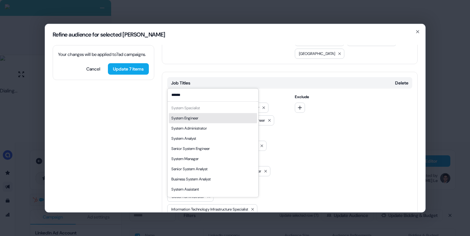
type input "******"
click at [197, 116] on div "System Engineer" at bounding box center [184, 118] width 27 height 6
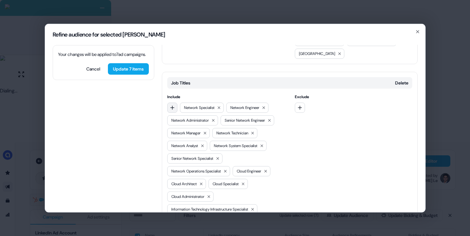
click at [176, 102] on button "button" at bounding box center [172, 107] width 10 height 10
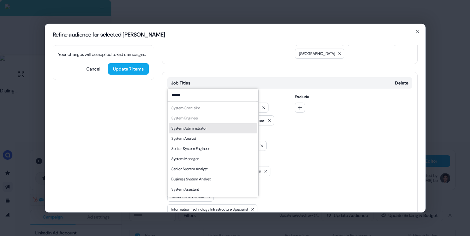
type input "******"
click at [203, 126] on div "System Administrator" at bounding box center [189, 128] width 36 height 6
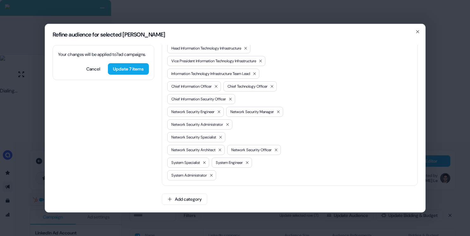
scroll to position [0, 0]
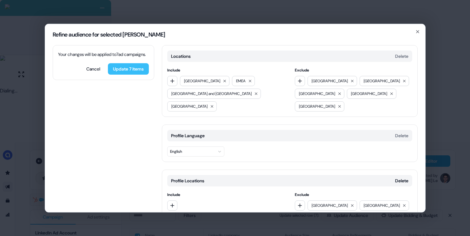
click at [141, 74] on button "Update 7 items" at bounding box center [128, 68] width 41 height 11
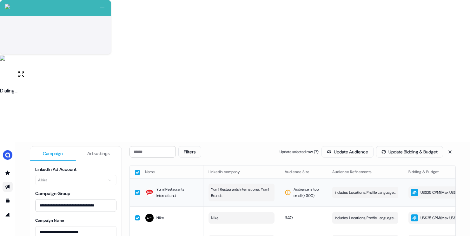
scroll to position [70, 0]
click at [137, 215] on button "button" at bounding box center [137, 217] width 5 height 5
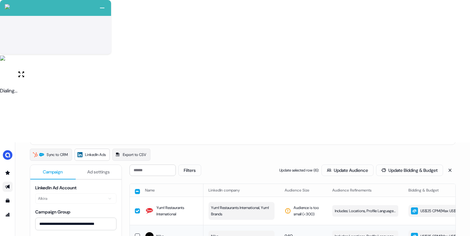
scroll to position [31, 0]
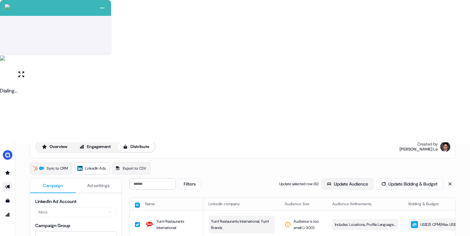
click at [327, 178] on button "Update Audience" at bounding box center [347, 183] width 52 height 11
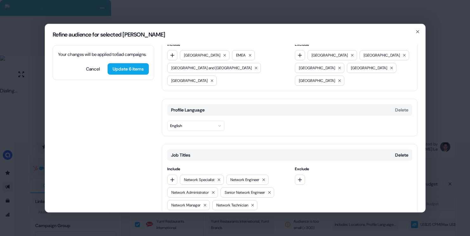
scroll to position [0, 0]
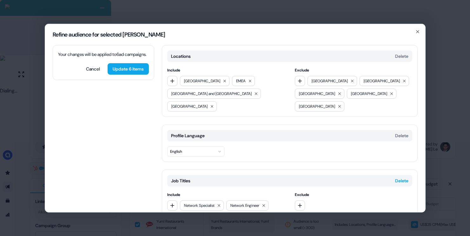
click at [398, 177] on button "Delete" at bounding box center [401, 180] width 13 height 6
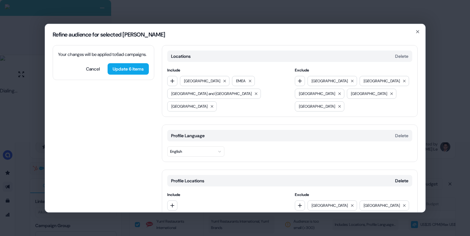
scroll to position [30, 0]
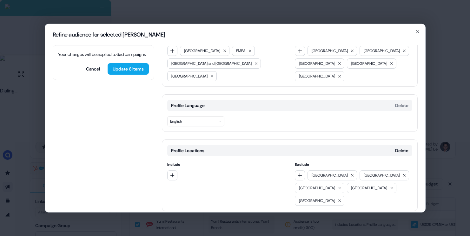
click at [195, 218] on button "Add category" at bounding box center [184, 223] width 45 height 11
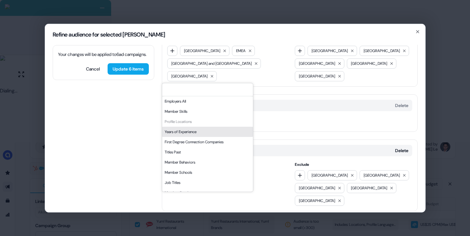
click at [201, 131] on div "Years of Experience" at bounding box center [207, 132] width 91 height 10
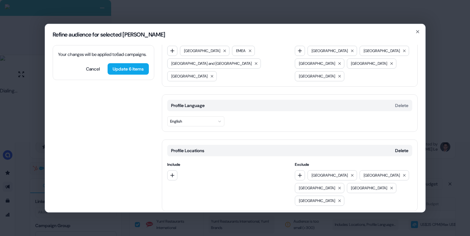
scroll to position [75, 0]
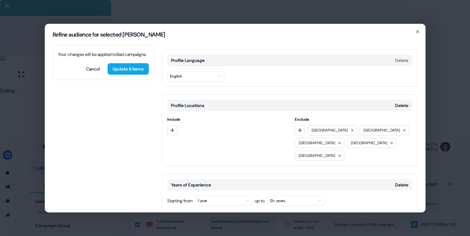
click at [228, 195] on button "1 year" at bounding box center [223, 200] width 57 height 10
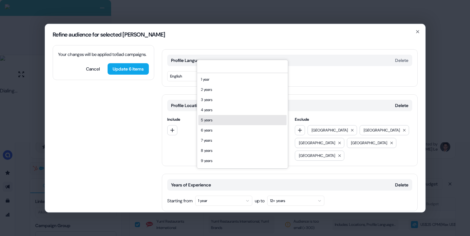
click at [226, 121] on div "5 years" at bounding box center [242, 120] width 88 height 10
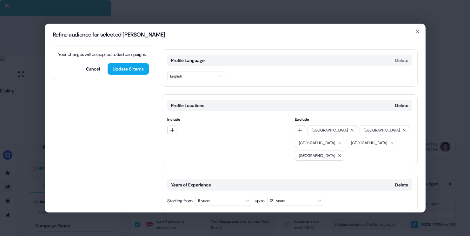
click at [189, 218] on button "Add category" at bounding box center [184, 223] width 45 height 11
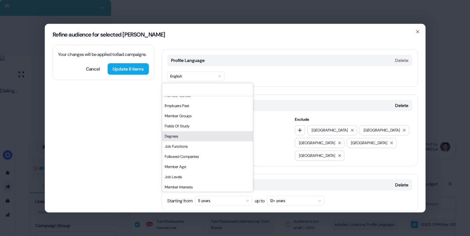
scroll to position [100, 0]
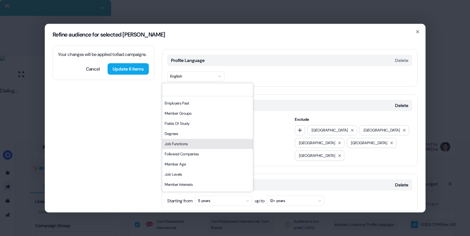
click at [197, 144] on div "Job Functions" at bounding box center [207, 144] width 91 height 10
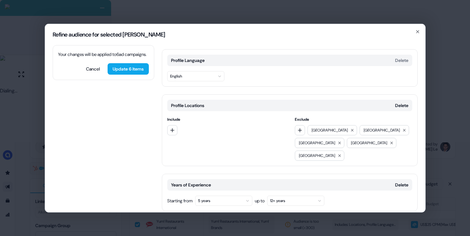
scroll to position [129, 0]
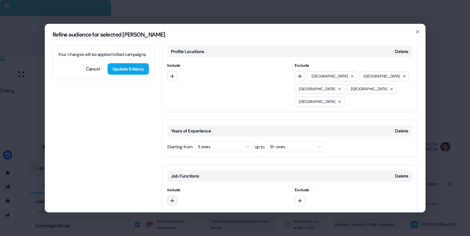
click at [171, 198] on icon "button" at bounding box center [172, 200] width 4 height 4
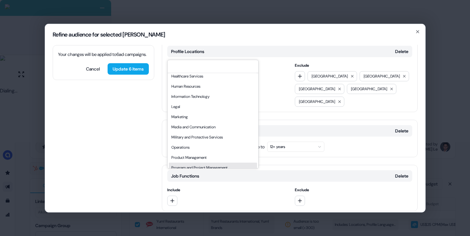
scroll to position [104, 0]
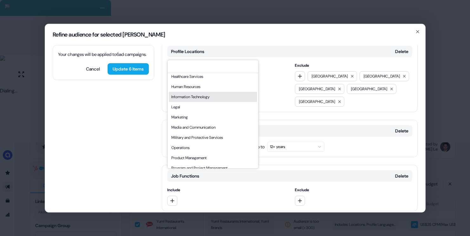
click at [205, 97] on div "Information Technology" at bounding box center [213, 97] width 88 height 10
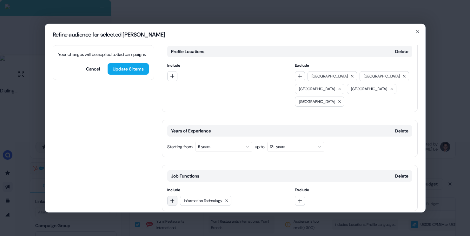
click at [173, 198] on icon "button" at bounding box center [172, 200] width 5 height 5
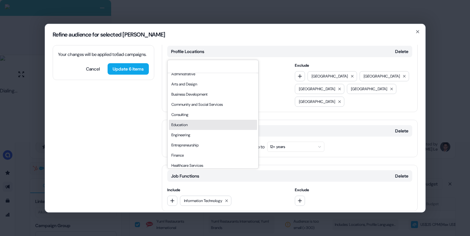
scroll to position [20, 0]
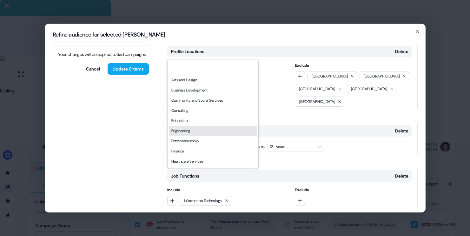
click at [197, 132] on div "Engineering" at bounding box center [213, 131] width 88 height 10
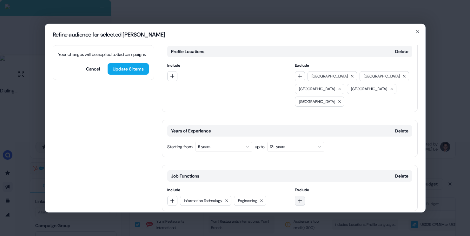
click at [300, 198] on icon "button" at bounding box center [299, 200] width 5 height 5
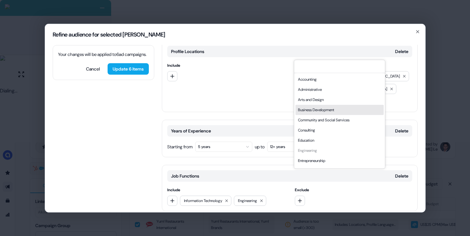
click at [313, 109] on div "Business Development" at bounding box center [339, 110] width 88 height 10
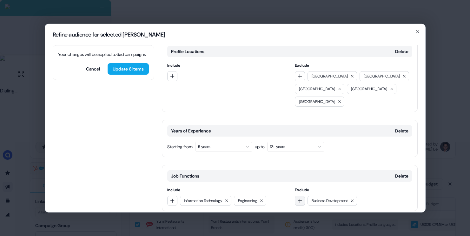
click at [300, 198] on icon "button" at bounding box center [299, 200] width 5 height 5
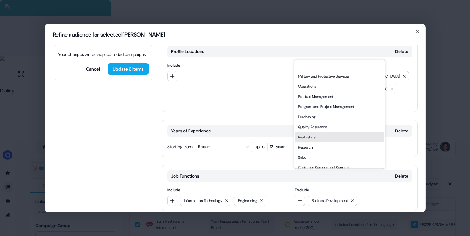
scroll to position [171, 0]
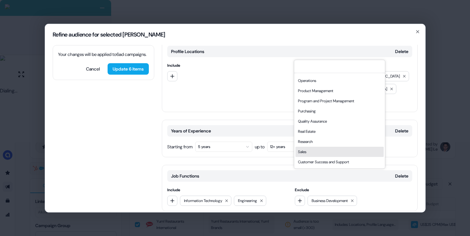
click at [309, 149] on div "Sales" at bounding box center [339, 152] width 88 height 10
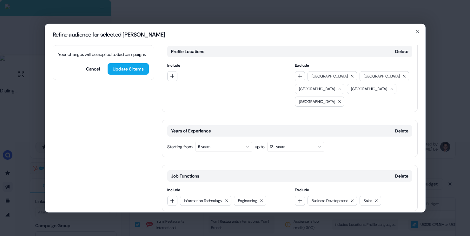
click at [191, 218] on button "Add category" at bounding box center [184, 223] width 45 height 11
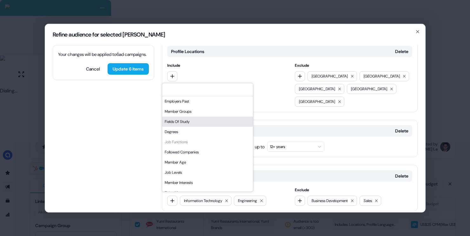
scroll to position [108, 0]
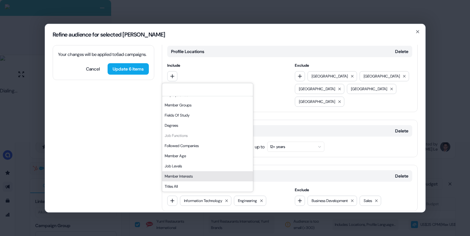
click at [181, 178] on div "Member Interests" at bounding box center [207, 176] width 91 height 10
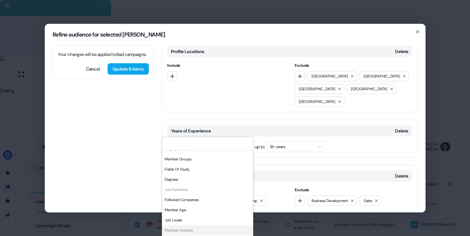
scroll to position [183, 0]
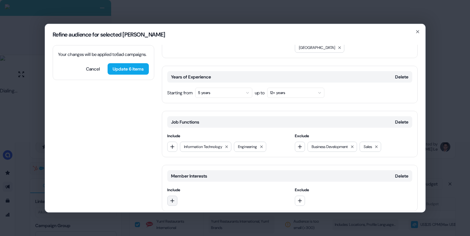
click at [172, 198] on icon "button" at bounding box center [172, 200] width 5 height 5
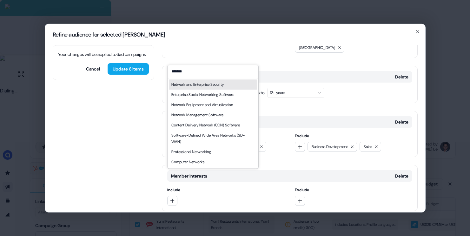
type input "*******"
click at [217, 86] on div "Network and Enterprise Security" at bounding box center [197, 84] width 52 height 6
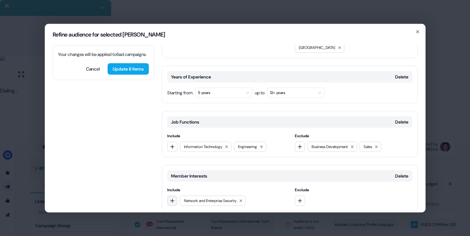
click at [168, 195] on button "button" at bounding box center [172, 200] width 10 height 10
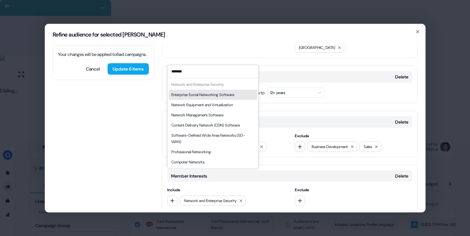
type input "*******"
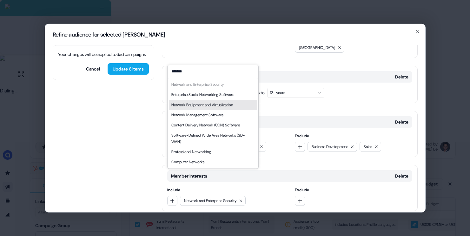
click at [220, 105] on div "Network Equipment and Virtualization" at bounding box center [202, 105] width 62 height 6
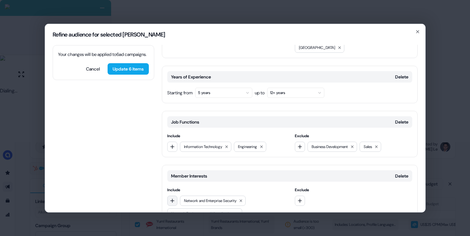
click at [173, 198] on icon "button" at bounding box center [172, 200] width 4 height 4
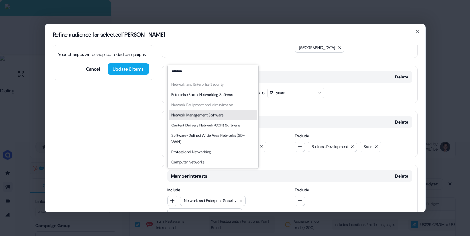
type input "*******"
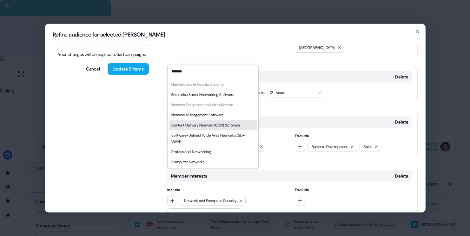
click at [220, 124] on div "Content Delivery Network (CDN) Software" at bounding box center [205, 125] width 69 height 6
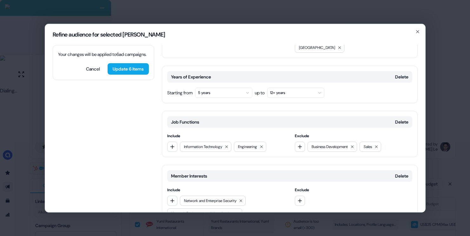
click at [178, 195] on div "Network and Enterprise Security Network Equipment and Virtualization Content De…" at bounding box center [225, 213] width 117 height 36
click at [174, 195] on button "button" at bounding box center [172, 200] width 10 height 10
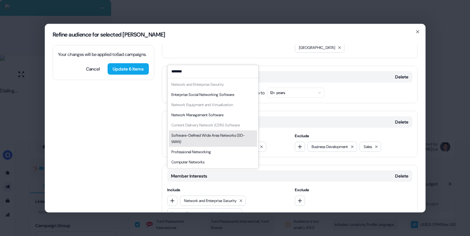
type input "*******"
click at [231, 141] on div "Software-Defined Wide Area Networks (SD-WAN)" at bounding box center [212, 138] width 83 height 13
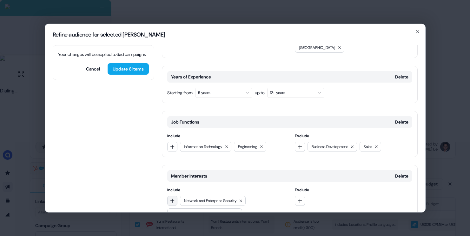
click at [173, 198] on icon "button" at bounding box center [172, 200] width 5 height 5
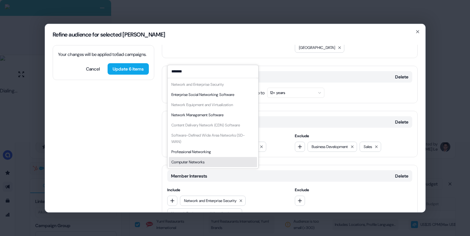
type input "*******"
click at [213, 159] on div "Computer Networks" at bounding box center [213, 162] width 88 height 10
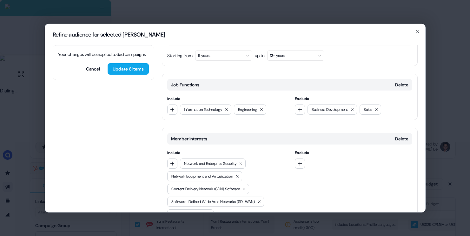
scroll to position [224, 0]
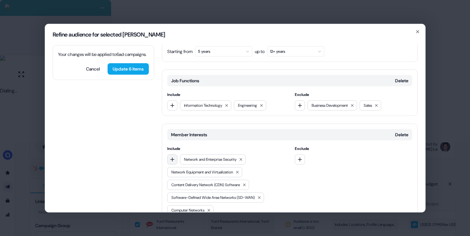
click at [174, 156] on icon "button" at bounding box center [172, 158] width 5 height 5
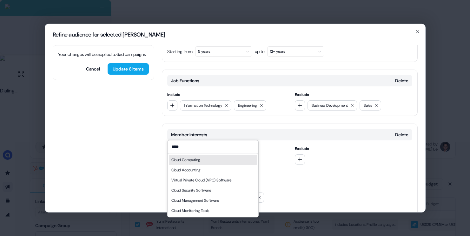
type input "*****"
click at [188, 160] on div "Cloud Computing" at bounding box center [185, 159] width 29 height 6
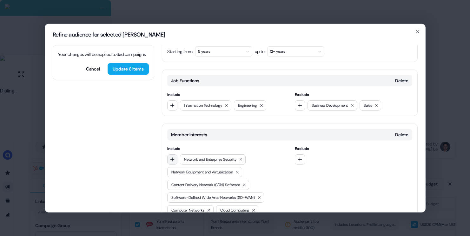
click at [174, 156] on icon "button" at bounding box center [172, 158] width 5 height 5
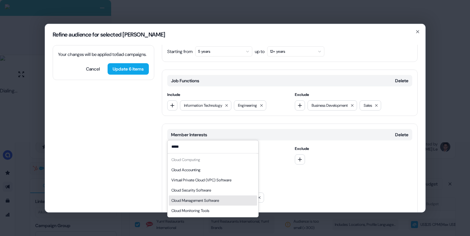
type input "*****"
click at [198, 200] on div "Cloud Management Software" at bounding box center [195, 200] width 48 height 6
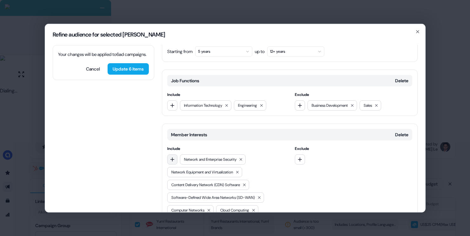
click at [176, 154] on button "button" at bounding box center [172, 159] width 10 height 10
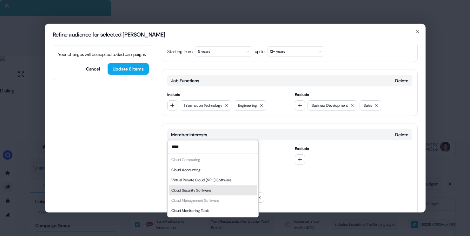
type input "*****"
click at [228, 181] on div "Virtual Private Cloud (VPC) Software" at bounding box center [201, 180] width 60 height 6
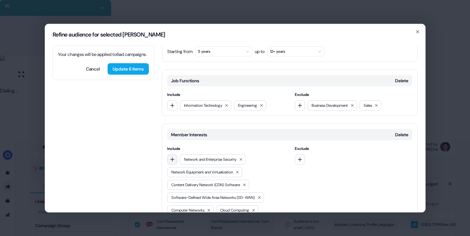
click at [171, 156] on icon "button" at bounding box center [172, 158] width 5 height 5
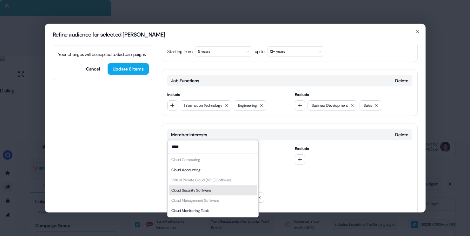
type input "*****"
click at [217, 189] on div "Cloud Security Software" at bounding box center [213, 190] width 88 height 10
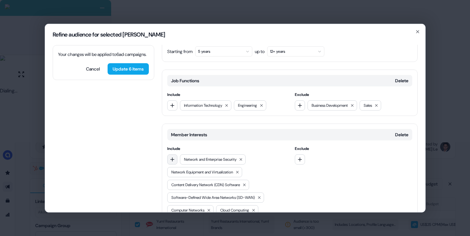
click at [171, 156] on icon "button" at bounding box center [172, 158] width 5 height 5
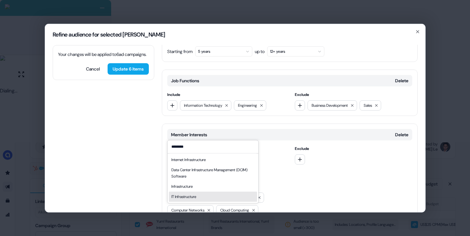
type input "********"
click at [188, 194] on div "IT Infrastructure" at bounding box center [183, 196] width 25 height 6
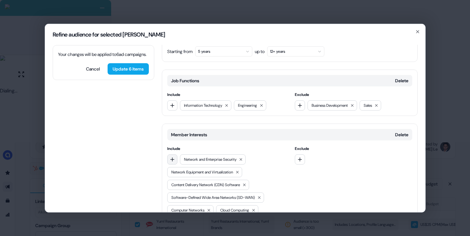
click at [175, 154] on button "button" at bounding box center [172, 159] width 10 height 10
type input "********"
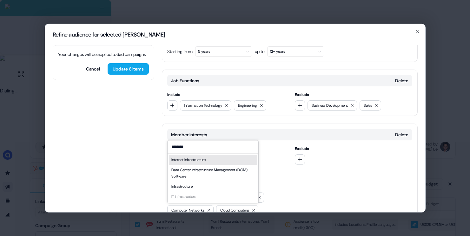
click at [199, 146] on input "********" at bounding box center [212, 146] width 91 height 13
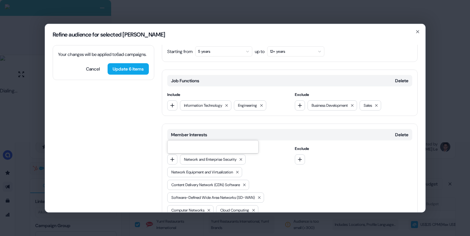
click at [297, 158] on div "Exclude" at bounding box center [353, 199] width 117 height 108
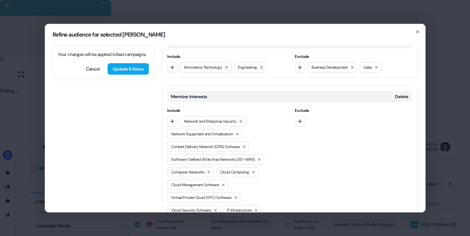
scroll to position [272, 0]
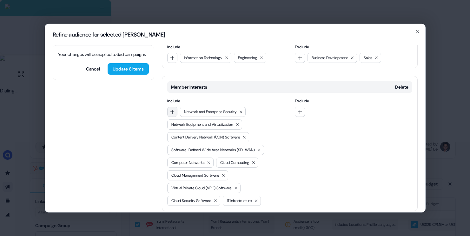
click at [169, 106] on button "button" at bounding box center [172, 111] width 10 height 10
type input "*"
click at [301, 158] on div "Exclude" at bounding box center [353, 151] width 117 height 108
click at [139, 74] on button "Update 6 items" at bounding box center [128, 68] width 41 height 11
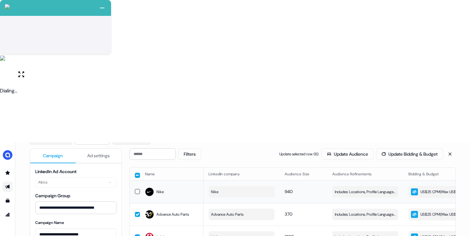
scroll to position [80, 0]
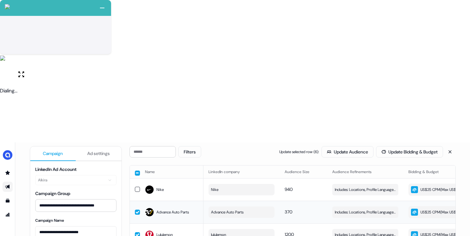
click at [136, 209] on button "button" at bounding box center [137, 211] width 5 height 5
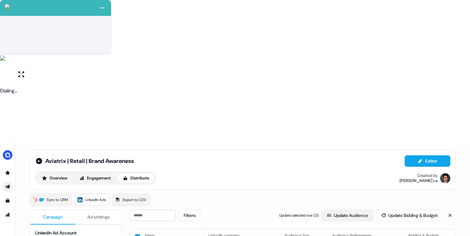
click at [337, 209] on button "Update Audience" at bounding box center [347, 214] width 52 height 11
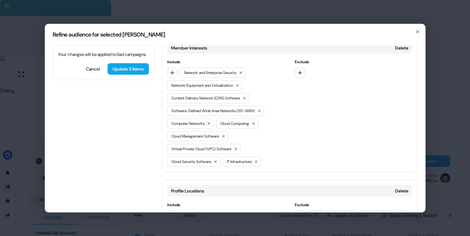
scroll to position [272, 0]
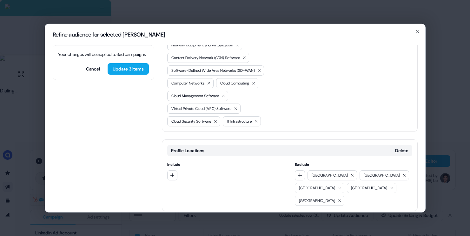
click at [184, 218] on button "Add category" at bounding box center [184, 223] width 45 height 11
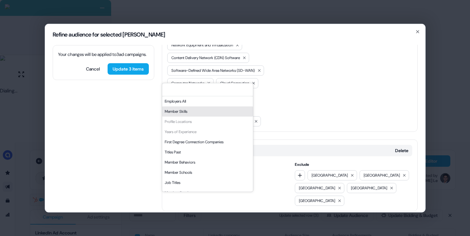
click at [207, 113] on div "Member Skills" at bounding box center [207, 111] width 91 height 10
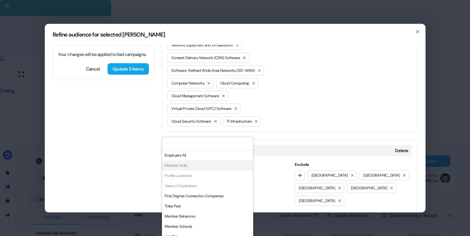
scroll to position [326, 0]
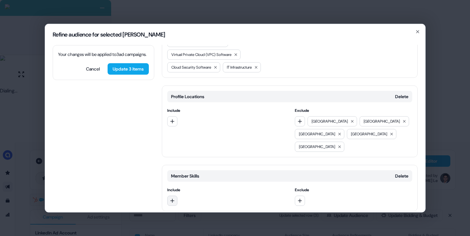
click at [169, 195] on button "button" at bounding box center [172, 200] width 10 height 10
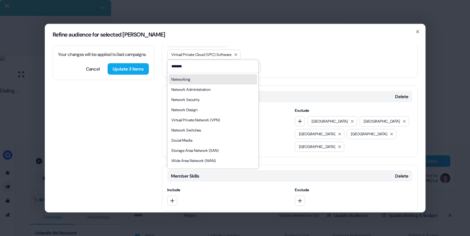
type input "*******"
click at [201, 81] on div "Networking" at bounding box center [213, 79] width 88 height 10
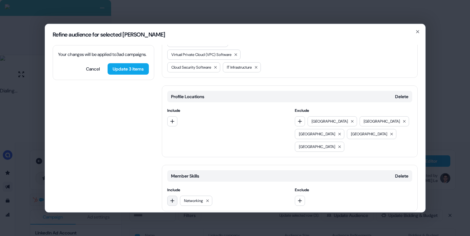
click at [173, 198] on icon "button" at bounding box center [172, 200] width 5 height 5
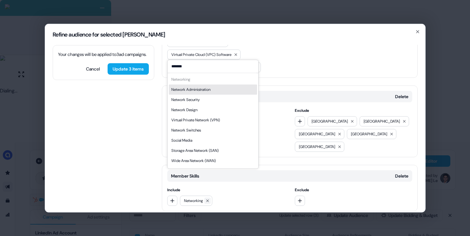
type input "*******"
click at [209, 198] on icon at bounding box center [208, 200] width 4 height 4
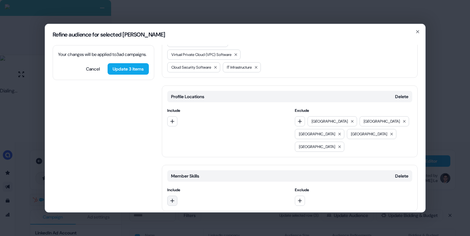
click at [167, 195] on button "button" at bounding box center [172, 200] width 10 height 10
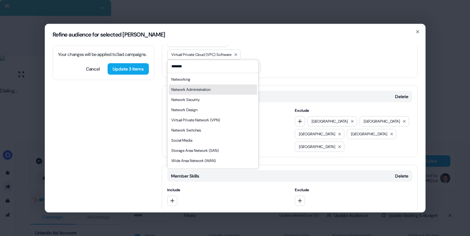
type input "*******"
click at [204, 89] on div "Network Administration" at bounding box center [190, 89] width 39 height 6
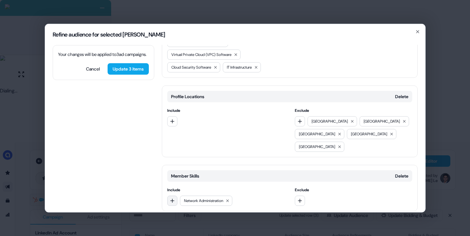
click at [171, 198] on icon "button" at bounding box center [172, 200] width 4 height 4
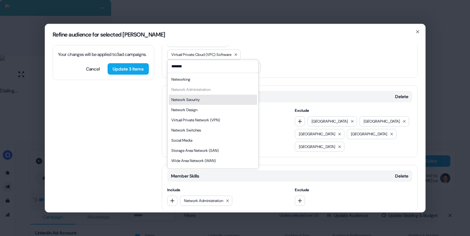
type input "*******"
click at [200, 97] on div "Network Security" at bounding box center [185, 99] width 28 height 6
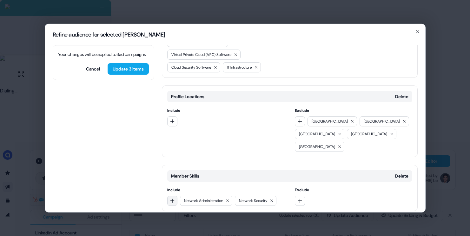
click at [172, 198] on icon "button" at bounding box center [172, 200] width 5 height 5
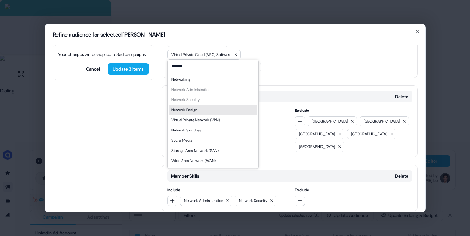
type input "*******"
click at [202, 110] on div "Network Design" at bounding box center [213, 110] width 88 height 10
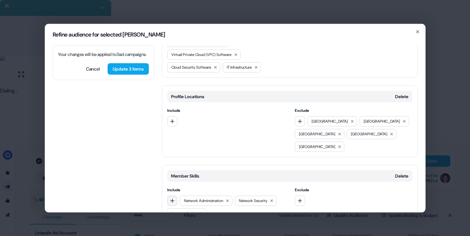
click at [174, 198] on icon "button" at bounding box center [172, 200] width 5 height 5
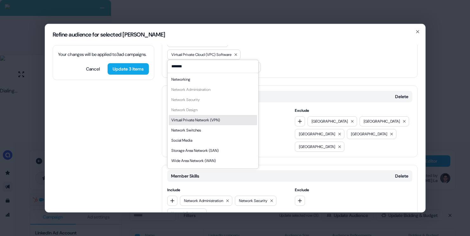
type input "*******"
click at [197, 118] on div "Virtual Private Network (VPN)" at bounding box center [195, 120] width 49 height 6
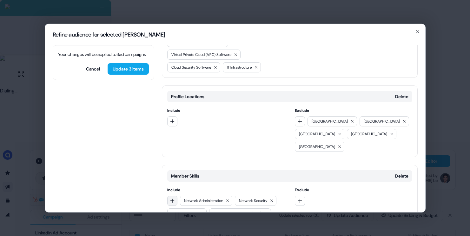
click at [173, 198] on icon "button" at bounding box center [172, 200] width 5 height 5
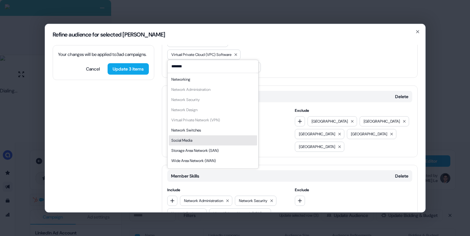
scroll to position [9, 0]
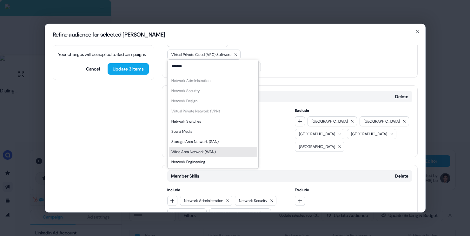
type input "*******"
click at [196, 150] on div "Wide Area Network (WAN)" at bounding box center [193, 151] width 44 height 6
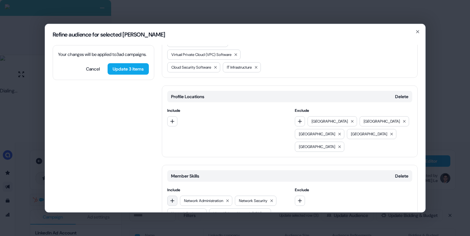
click at [173, 195] on button "button" at bounding box center [172, 200] width 10 height 10
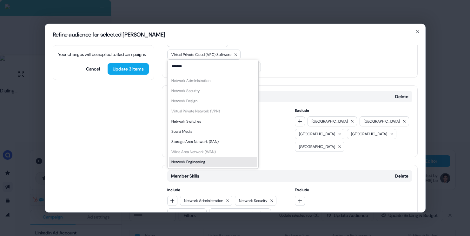
type input "*******"
click at [194, 162] on div "Network Engineering" at bounding box center [188, 162] width 34 height 6
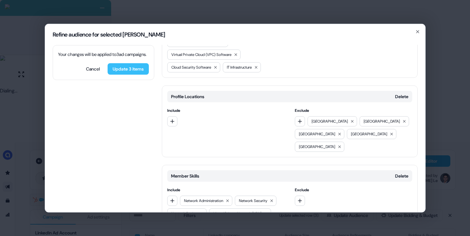
click at [140, 74] on button "Update 3 items" at bounding box center [128, 68] width 41 height 11
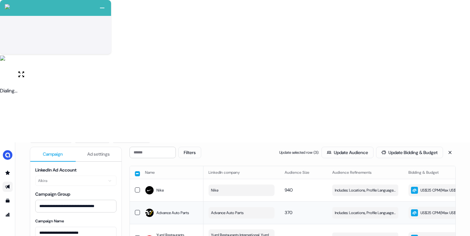
scroll to position [80, 0]
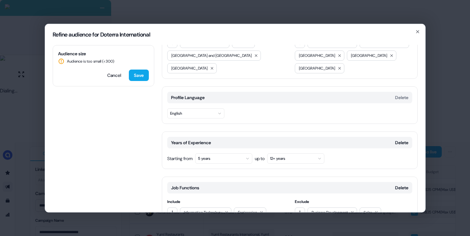
scroll to position [43, 0]
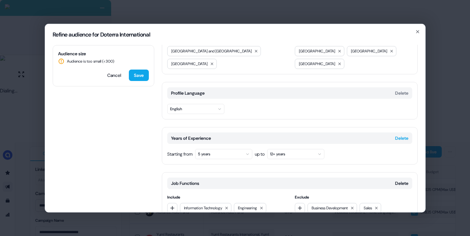
click at [398, 135] on button "Delete" at bounding box center [401, 138] width 13 height 6
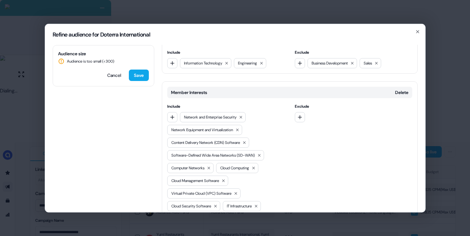
scroll to position [147, 0]
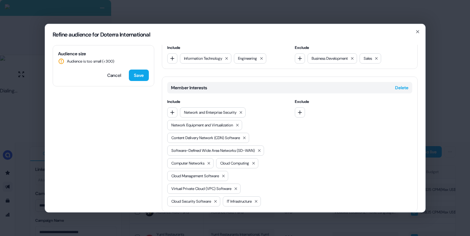
click at [396, 84] on button "Delete" at bounding box center [401, 87] width 13 height 6
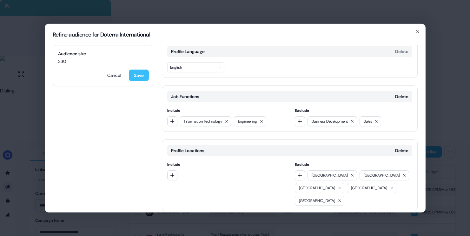
click at [142, 76] on button "Save" at bounding box center [139, 74] width 20 height 11
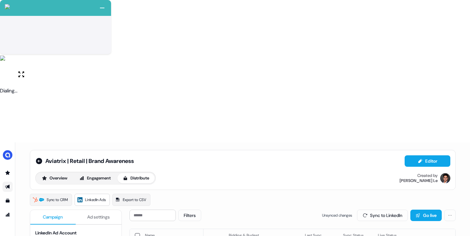
scroll to position [18, 0]
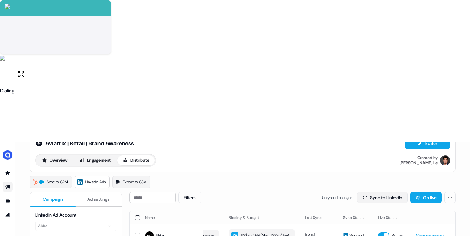
click at [378, 192] on button "Sync to LinkedIn" at bounding box center [382, 197] width 51 height 11
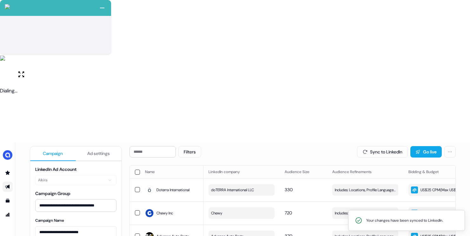
scroll to position [0, 0]
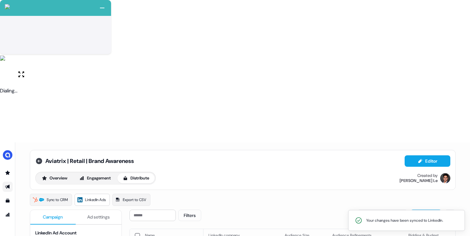
click at [36, 158] on icon at bounding box center [39, 161] width 6 height 6
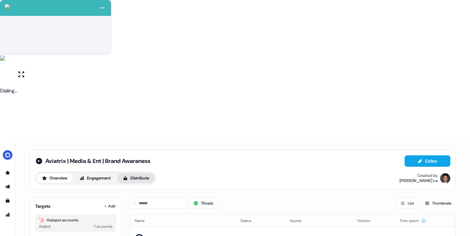
click at [129, 173] on button "Distribute" at bounding box center [135, 178] width 37 height 10
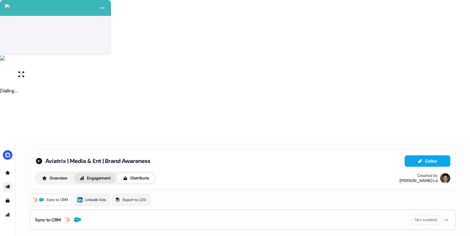
click at [105, 173] on button "Engagement" at bounding box center [95, 178] width 42 height 10
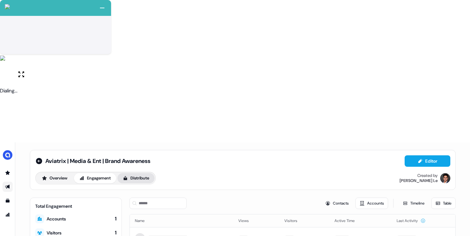
click at [140, 173] on button "Distribute" at bounding box center [135, 178] width 37 height 10
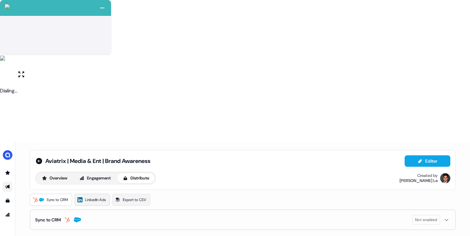
click at [102, 196] on span "LinkedIn Ads" at bounding box center [95, 199] width 21 height 6
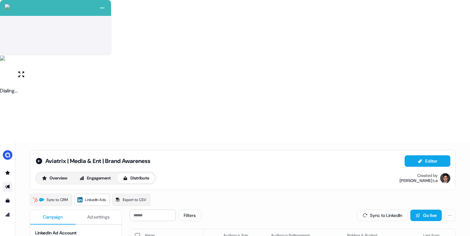
scroll to position [0, 180]
click at [39, 158] on icon at bounding box center [39, 161] width 6 height 6
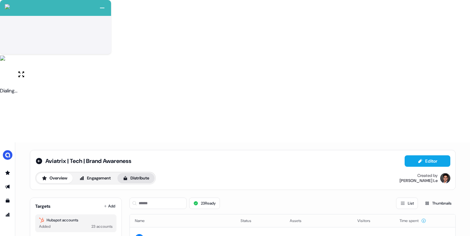
click at [147, 173] on button "Distribute" at bounding box center [135, 178] width 37 height 10
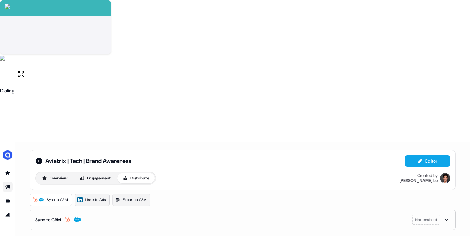
click at [97, 196] on span "LinkedIn Ads" at bounding box center [95, 199] width 21 height 6
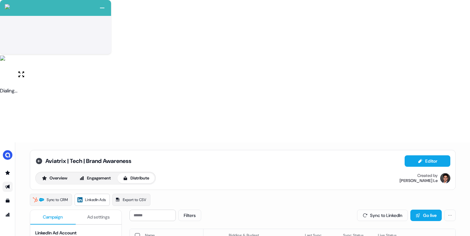
click at [39, 158] on icon at bounding box center [39, 161] width 6 height 6
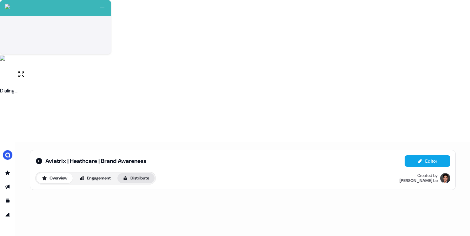
click at [138, 173] on button "Distribute" at bounding box center [135, 178] width 37 height 10
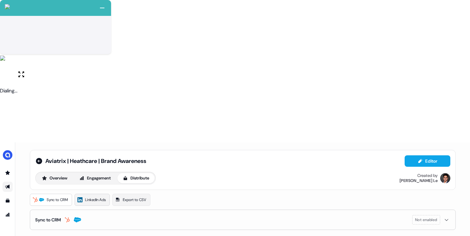
click at [104, 196] on span "LinkedIn Ads" at bounding box center [95, 199] width 21 height 6
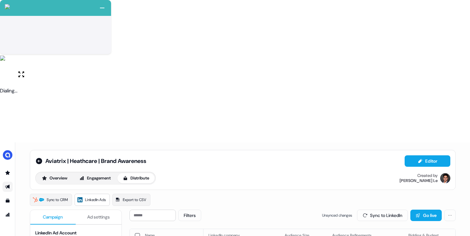
click at [137, 233] on button "button" at bounding box center [137, 235] width 5 height 5
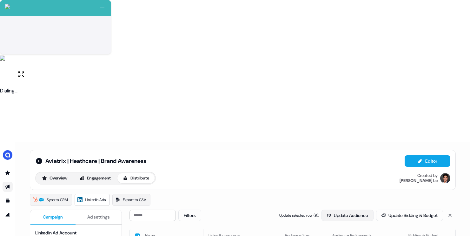
click at [337, 209] on button "Update Audience" at bounding box center [347, 214] width 52 height 11
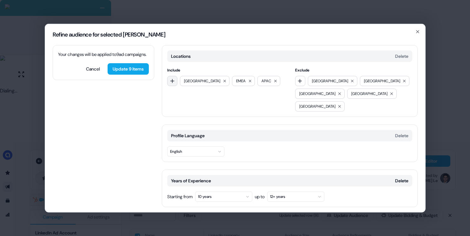
click at [173, 78] on icon "button" at bounding box center [172, 80] width 5 height 5
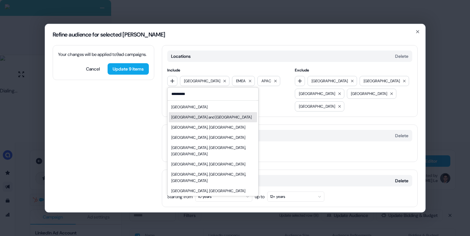
type input "*********"
click at [200, 113] on div "Australia and New Zealand" at bounding box center [213, 117] width 88 height 10
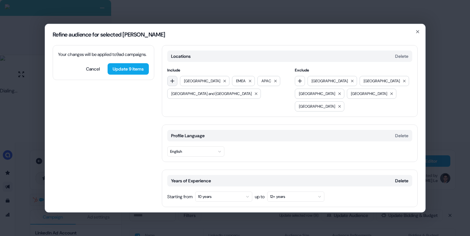
click at [174, 82] on button "button" at bounding box center [172, 81] width 10 height 10
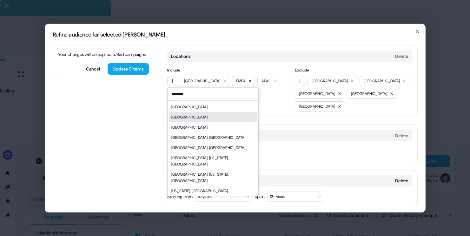
type input "********"
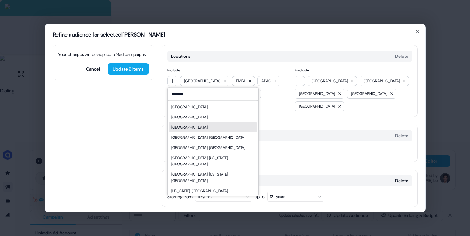
click at [201, 128] on div "United Arab Emirates" at bounding box center [189, 127] width 36 height 6
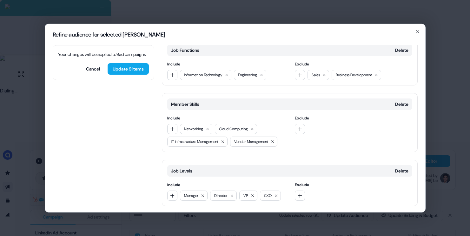
scroll to position [196, 0]
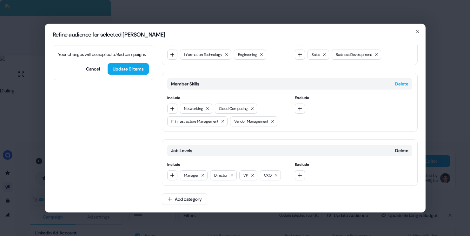
click at [397, 80] on button "Delete" at bounding box center [401, 83] width 13 height 6
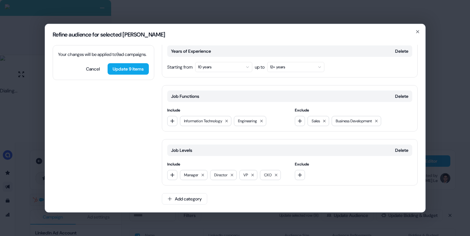
scroll to position [116, 0]
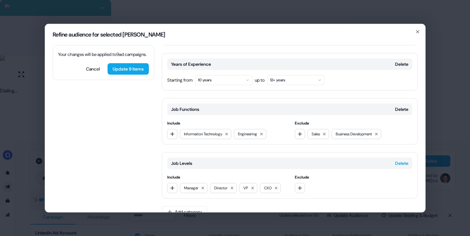
click at [400, 160] on button "Delete" at bounding box center [401, 163] width 13 height 6
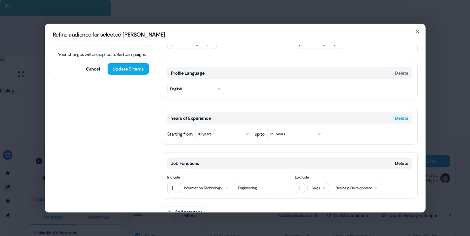
click at [396, 115] on button "Delete" at bounding box center [401, 118] width 13 height 6
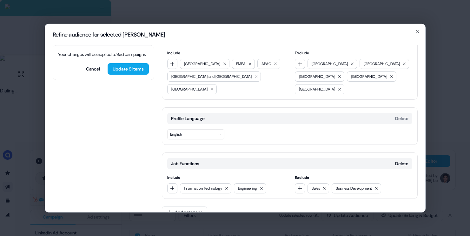
scroll to position [17, 0]
click at [398, 160] on button "Delete" at bounding box center [401, 163] width 13 height 6
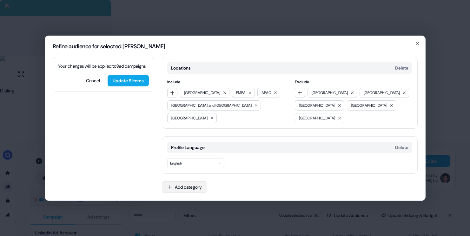
click at [174, 181] on button "Add category" at bounding box center [184, 186] width 45 height 11
type input "*******"
click at [182, 205] on div "Profile Locations" at bounding box center [207, 199] width 91 height 10
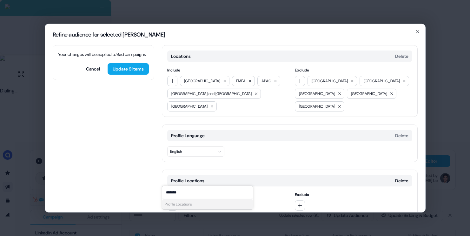
scroll to position [10, 0]
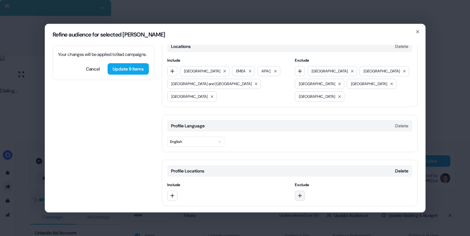
click at [301, 190] on button "button" at bounding box center [300, 195] width 10 height 10
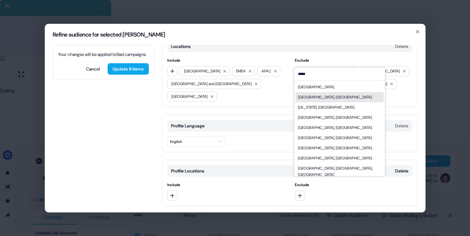
type input "*****"
click at [314, 88] on div "India" at bounding box center [339, 87] width 88 height 10
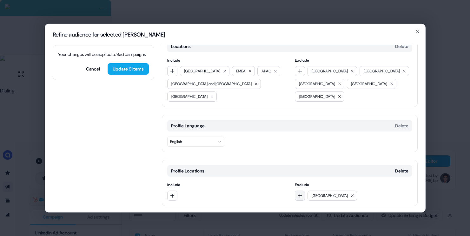
click at [298, 193] on icon "button" at bounding box center [300, 195] width 4 height 4
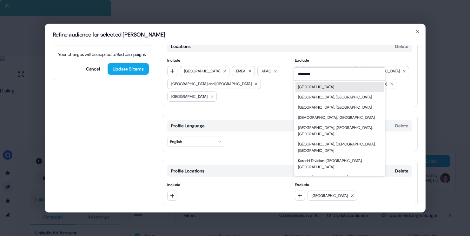
type input "********"
click at [326, 89] on div "Pakistan" at bounding box center [339, 87] width 88 height 10
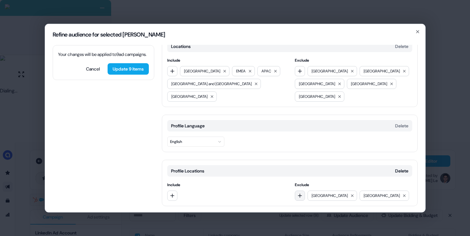
click at [299, 193] on icon "button" at bounding box center [299, 195] width 5 height 5
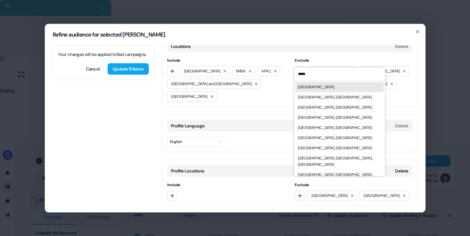
type input "*****"
click at [326, 89] on div "China" at bounding box center [339, 87] width 88 height 10
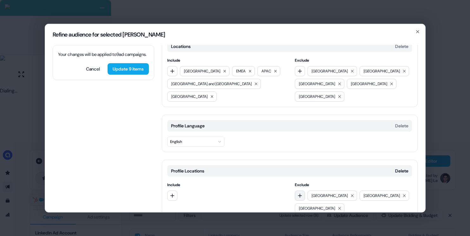
click at [298, 193] on icon "button" at bounding box center [299, 195] width 5 height 5
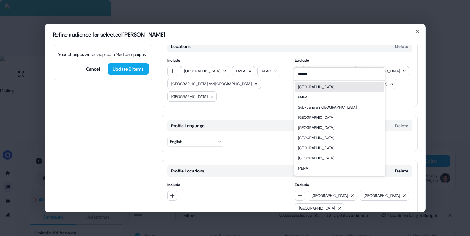
type input "******"
click at [315, 87] on div "Africa" at bounding box center [339, 87] width 88 height 10
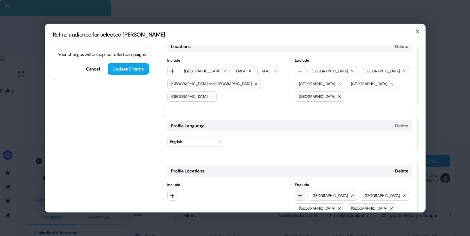
click at [299, 193] on icon "button" at bounding box center [299, 195] width 5 height 5
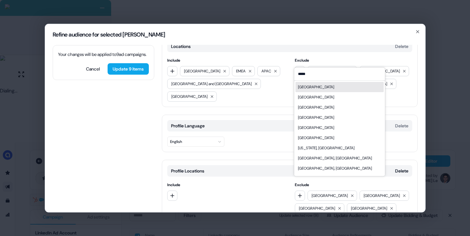
type input "*****"
click at [317, 90] on div "South Asia" at bounding box center [339, 87] width 88 height 10
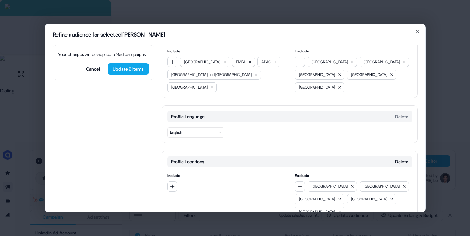
scroll to position [30, 0]
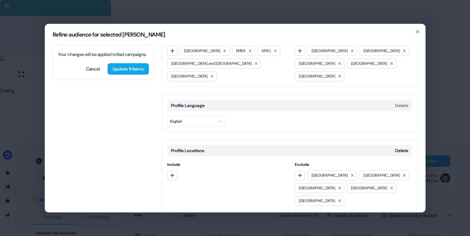
click at [195, 218] on button "Add category" at bounding box center [184, 223] width 45 height 11
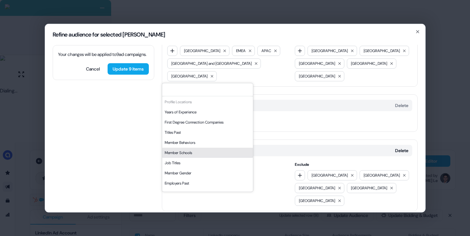
scroll to position [21, 0]
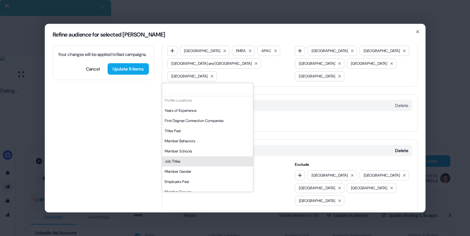
click at [204, 163] on div "Job Titles" at bounding box center [207, 161] width 91 height 10
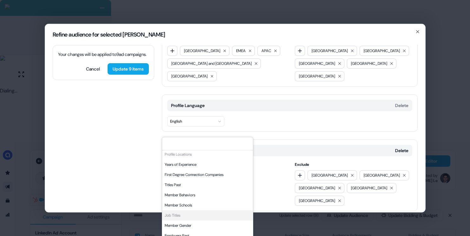
scroll to position [84, 0]
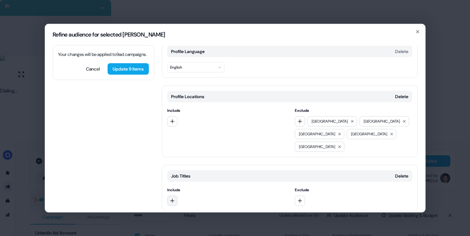
click at [174, 195] on button "button" at bounding box center [172, 200] width 10 height 10
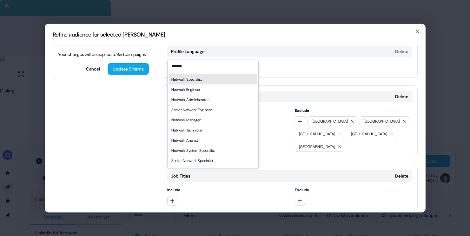
type input "*******"
click at [192, 79] on div "Network Specialist" at bounding box center [186, 79] width 30 height 6
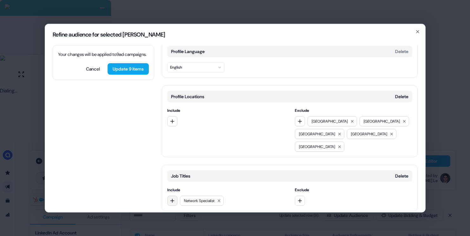
click at [172, 198] on icon "button" at bounding box center [172, 200] width 5 height 5
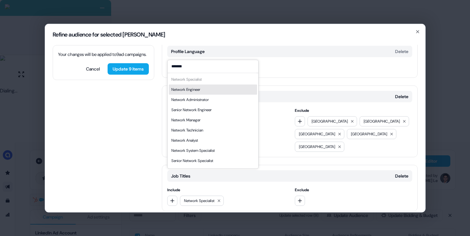
type input "*******"
click at [200, 91] on div "Network Engineer" at bounding box center [185, 89] width 29 height 6
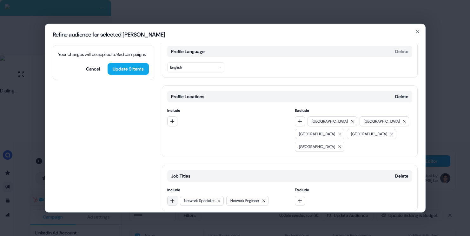
click at [173, 198] on icon "button" at bounding box center [172, 200] width 5 height 5
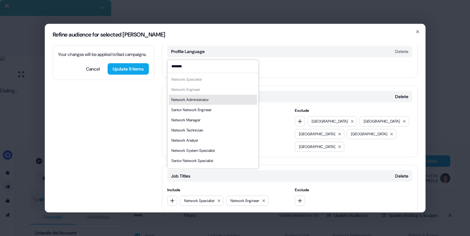
type input "*******"
click at [197, 97] on div "Network Administrator" at bounding box center [189, 99] width 37 height 6
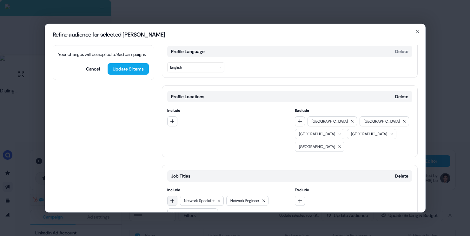
click at [173, 195] on button "button" at bounding box center [172, 200] width 10 height 10
type input "*"
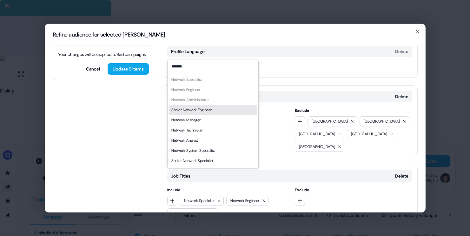
type input "*******"
click at [193, 110] on div "Senior Network Engineer" at bounding box center [191, 110] width 40 height 6
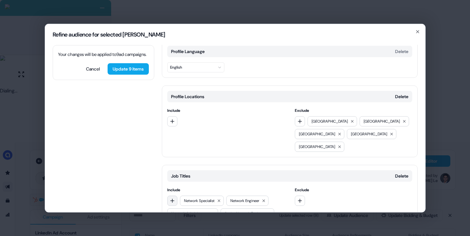
click at [169, 195] on button "button" at bounding box center [172, 200] width 10 height 10
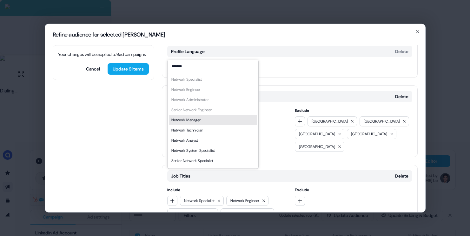
type input "*******"
click at [185, 120] on div "Network Manager" at bounding box center [185, 120] width 29 height 6
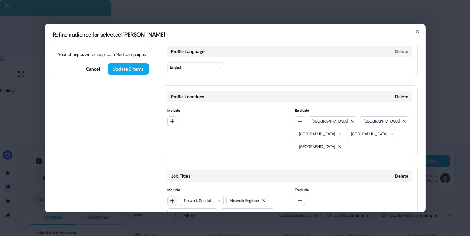
click at [171, 198] on icon "button" at bounding box center [172, 200] width 5 height 5
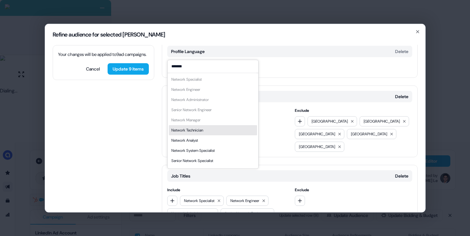
type input "*******"
click at [185, 130] on div "Network Technician" at bounding box center [187, 130] width 32 height 6
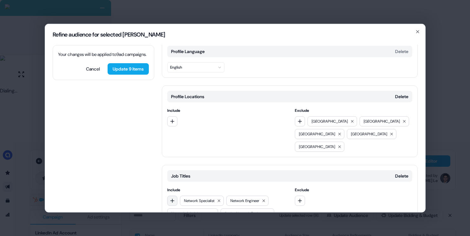
click at [170, 198] on icon "button" at bounding box center [172, 200] width 5 height 5
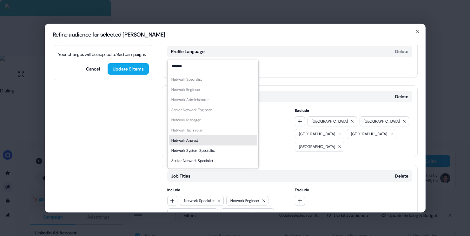
type input "*******"
click at [184, 141] on div "Network Analyst" at bounding box center [184, 140] width 27 height 6
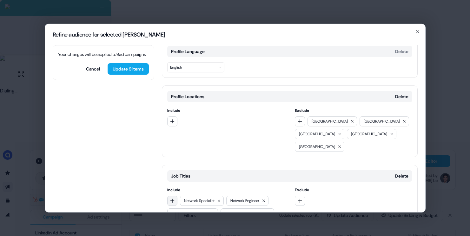
click at [172, 195] on button "button" at bounding box center [172, 200] width 10 height 10
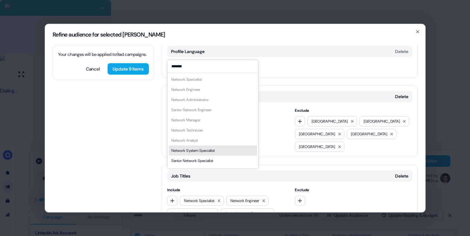
type input "*******"
click at [200, 150] on div "Network System Specialist" at bounding box center [192, 150] width 43 height 6
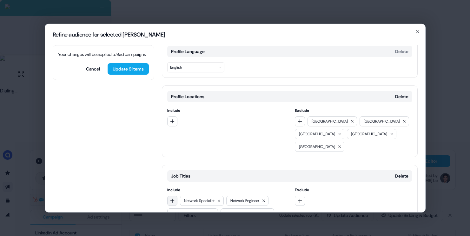
click at [176, 195] on button "button" at bounding box center [172, 200] width 10 height 10
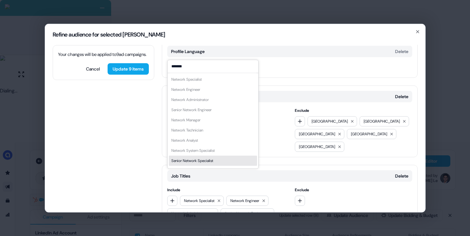
scroll to position [9, 0]
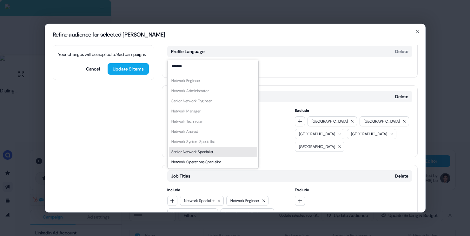
type input "*******"
click at [200, 150] on div "Senior Network Specialist" at bounding box center [192, 151] width 42 height 6
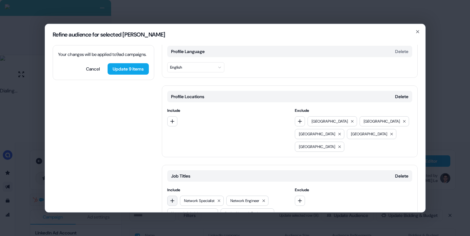
click at [176, 195] on button "button" at bounding box center [172, 200] width 10 height 10
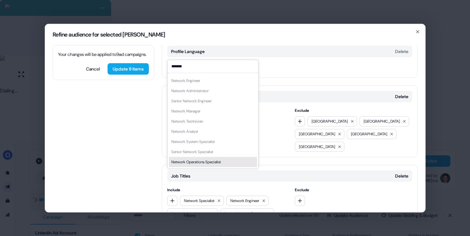
type input "*******"
click at [214, 162] on div "Network Operations Specialist" at bounding box center [195, 162] width 49 height 6
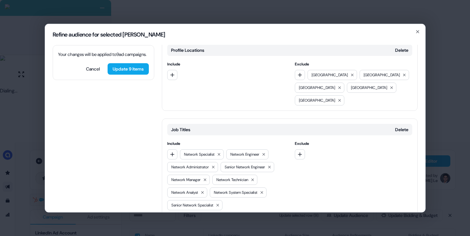
scroll to position [148, 0]
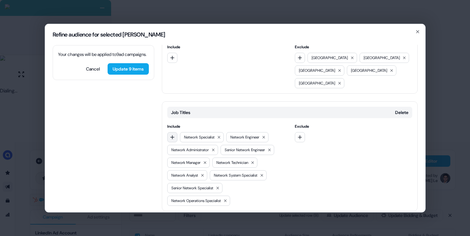
click at [174, 134] on icon "button" at bounding box center [172, 136] width 5 height 5
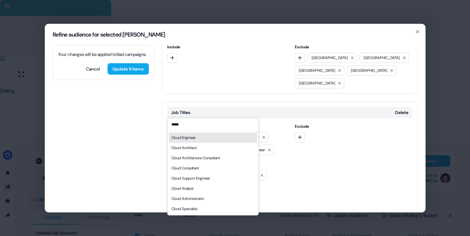
type input "*****"
click at [183, 135] on div "Cloud Engineer" at bounding box center [183, 137] width 24 height 6
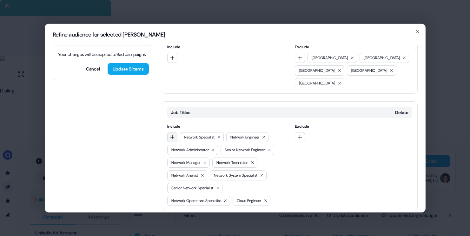
click at [174, 134] on icon "button" at bounding box center [172, 136] width 5 height 5
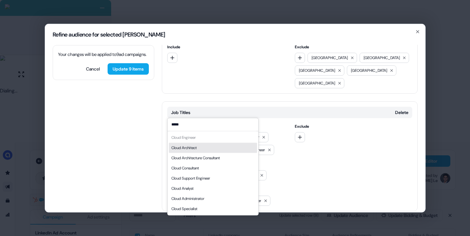
type input "*****"
click at [183, 148] on div "Cloud Architect" at bounding box center [183, 147] width 25 height 6
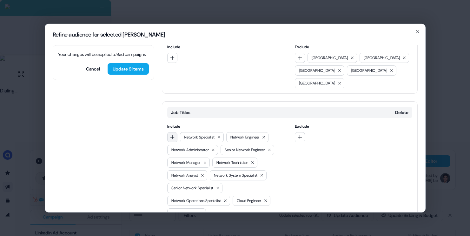
click at [172, 134] on icon "button" at bounding box center [172, 136] width 5 height 5
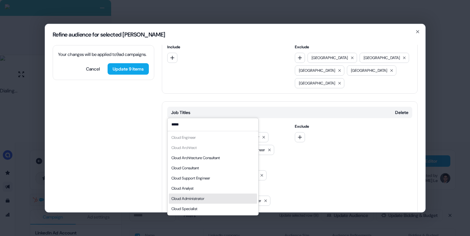
type input "*****"
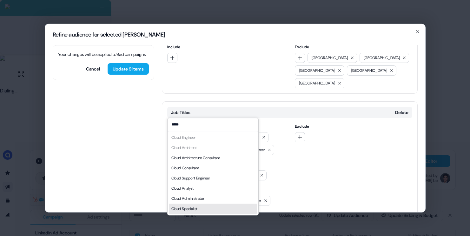
click at [194, 207] on div "Cloud Specialist" at bounding box center [184, 208] width 26 height 6
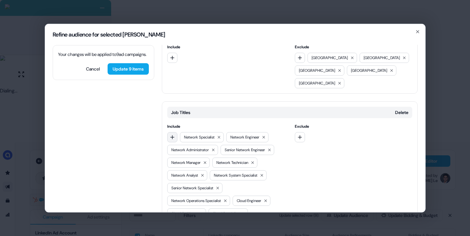
click at [175, 132] on button "button" at bounding box center [172, 137] width 10 height 10
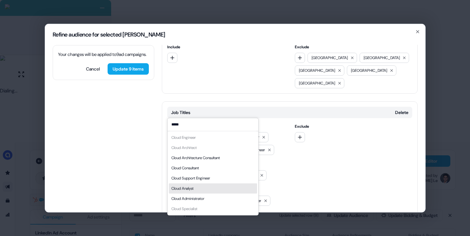
type input "*****"
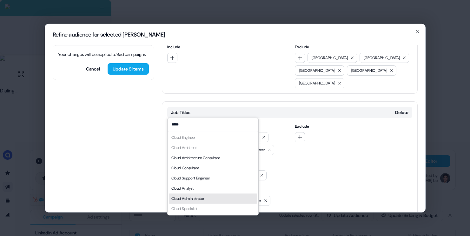
click at [202, 194] on div "Cloud Administrator" at bounding box center [213, 198] width 88 height 10
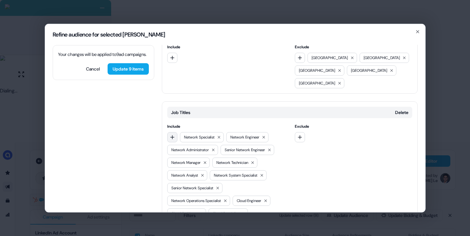
click at [172, 134] on icon "button" at bounding box center [172, 136] width 5 height 5
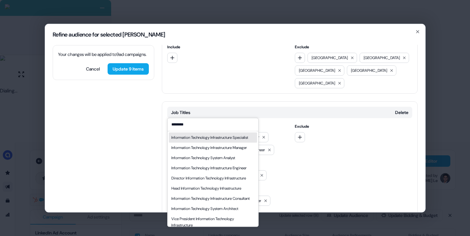
type input "********"
click at [182, 139] on div "Information Technology Infrastructure Specialist" at bounding box center [209, 137] width 77 height 6
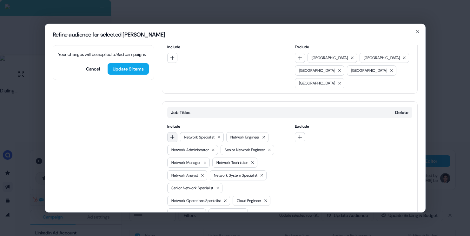
click at [171, 134] on icon "button" at bounding box center [172, 136] width 5 height 5
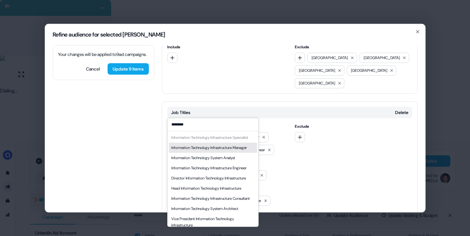
type input "********"
click at [208, 151] on div "Information Technology Infrastructure Manager" at bounding box center [209, 147] width 76 height 6
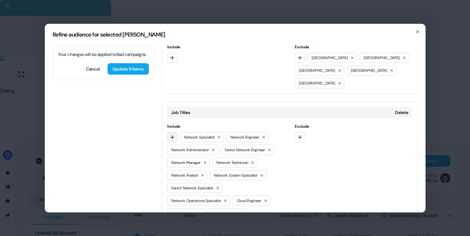
click at [170, 132] on button "button" at bounding box center [172, 137] width 10 height 10
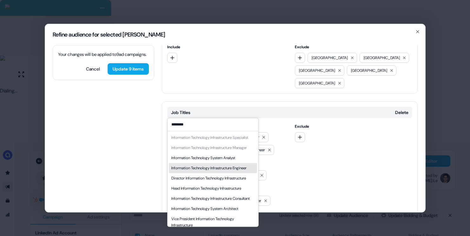
type input "********"
click at [223, 171] on div "Information Technology Infrastructure Engineer" at bounding box center [208, 168] width 75 height 6
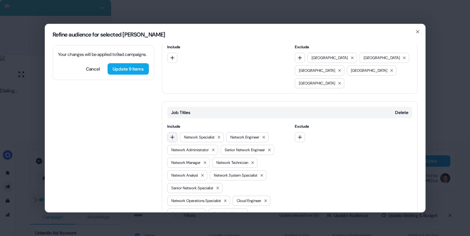
click at [173, 135] on icon "button" at bounding box center [172, 137] width 4 height 4
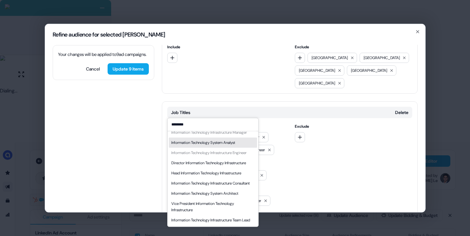
scroll to position [53, 0]
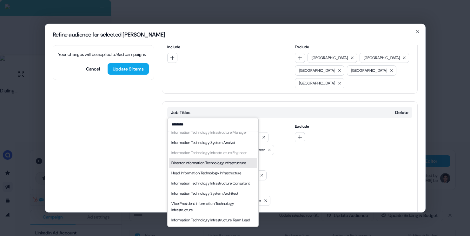
type input "********"
click at [213, 160] on div "Director Information Technology Infrastructure" at bounding box center [208, 163] width 75 height 6
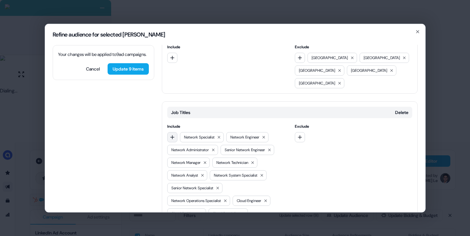
click at [174, 134] on icon "button" at bounding box center [172, 136] width 5 height 5
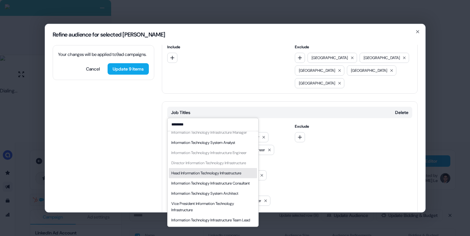
type input "********"
click at [224, 170] on div "Head Information Technology Infrastructure" at bounding box center [206, 173] width 70 height 6
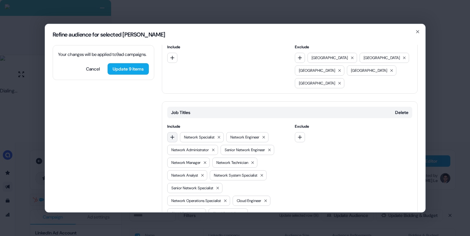
click at [174, 134] on icon "button" at bounding box center [172, 136] width 5 height 5
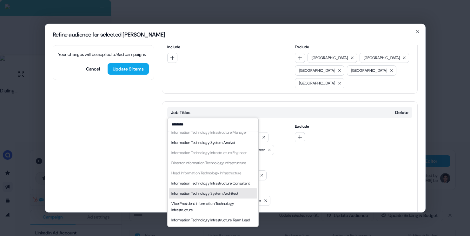
type input "********"
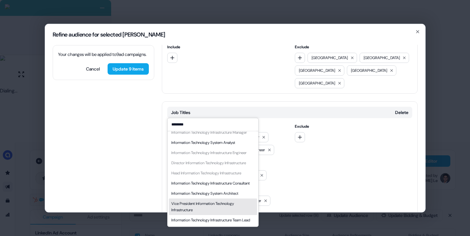
click at [211, 200] on div "Vice President Information Technology Infrastructure" at bounding box center [212, 206] width 83 height 13
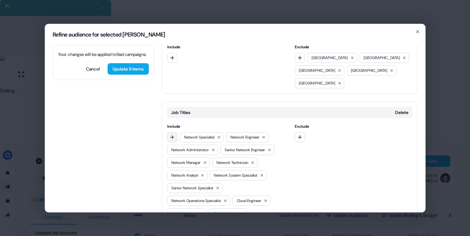
click at [175, 132] on button "button" at bounding box center [172, 137] width 10 height 10
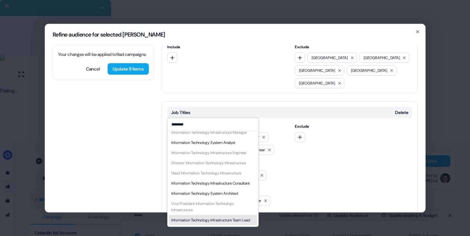
type input "********"
click at [202, 219] on div "Information Technology Infrastructure Team Lead" at bounding box center [210, 220] width 79 height 6
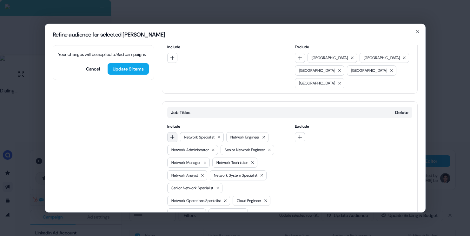
click at [174, 134] on icon "button" at bounding box center [172, 136] width 5 height 5
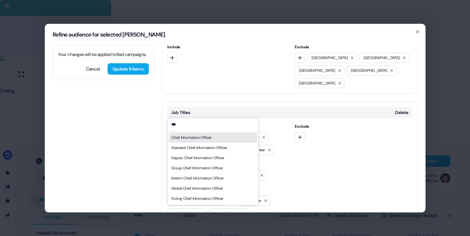
type input "***"
click at [223, 137] on div "Chief Information Officer" at bounding box center [213, 137] width 88 height 10
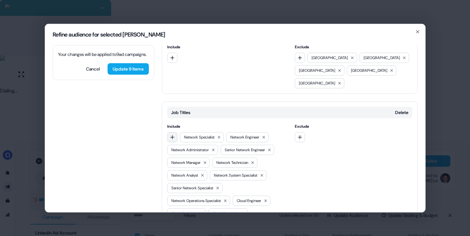
click at [175, 132] on button "button" at bounding box center [172, 137] width 10 height 10
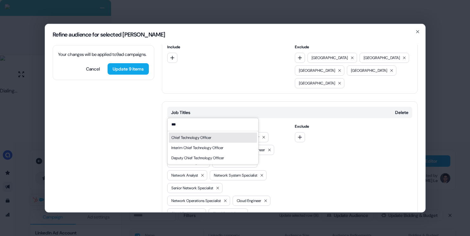
type input "***"
click at [187, 139] on div "Chief Technology Officer" at bounding box center [191, 137] width 40 height 6
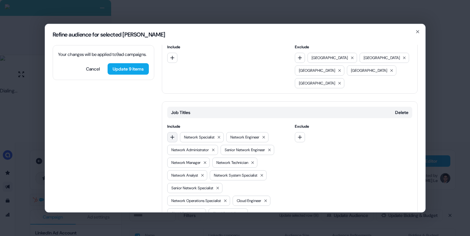
click at [174, 134] on icon "button" at bounding box center [172, 136] width 5 height 5
type input "****"
click at [200, 135] on div "Chief Information Security Officer" at bounding box center [198, 137] width 55 height 6
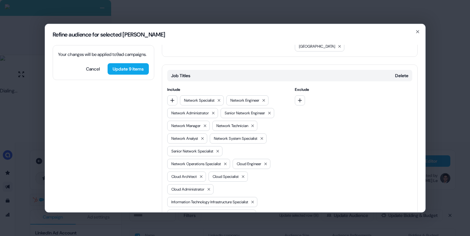
scroll to position [157, 0]
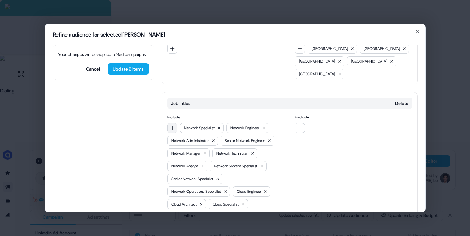
click at [171, 122] on button "button" at bounding box center [172, 127] width 10 height 10
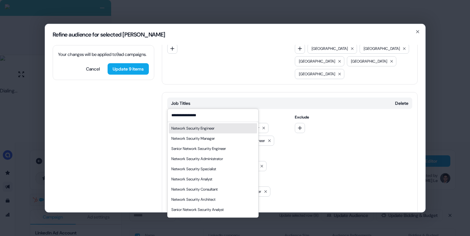
type input "**********"
click at [214, 129] on div "Network Security Engineer" at bounding box center [192, 128] width 43 height 6
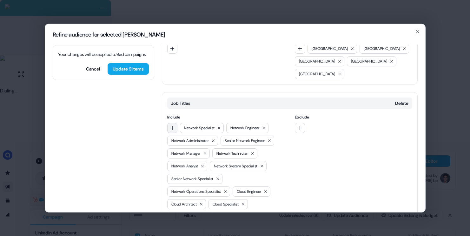
click at [172, 126] on icon "button" at bounding box center [172, 128] width 4 height 4
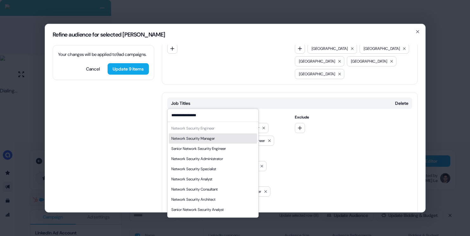
type input "**********"
click at [209, 138] on div "Network Security Manager" at bounding box center [192, 138] width 43 height 6
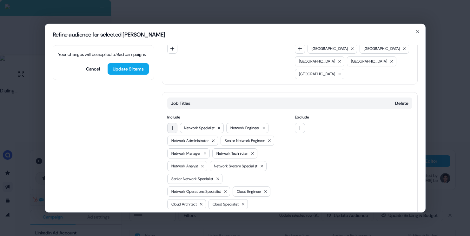
click at [170, 126] on icon "button" at bounding box center [172, 128] width 4 height 4
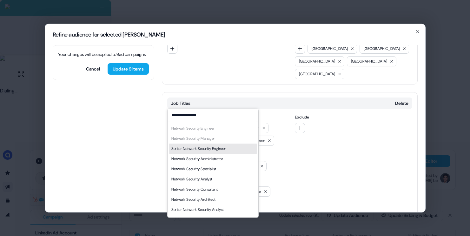
type input "**********"
click at [215, 149] on div "Senior Network Security Engineer" at bounding box center [198, 148] width 55 height 6
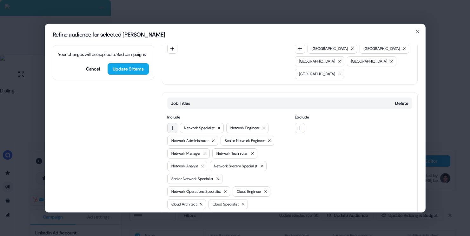
click at [172, 122] on button "button" at bounding box center [172, 127] width 10 height 10
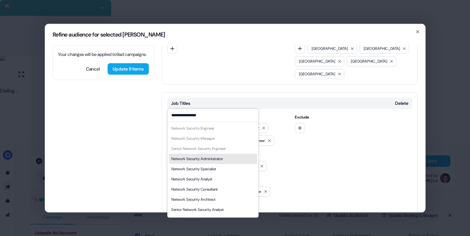
type input "**********"
click at [220, 155] on div "Network Security Administrator" at bounding box center [197, 158] width 52 height 6
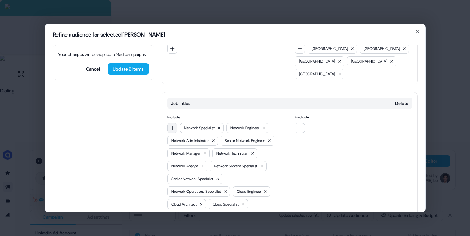
click at [174, 125] on icon "button" at bounding box center [172, 127] width 5 height 5
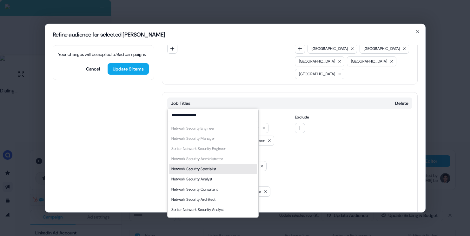
scroll to position [9, 0]
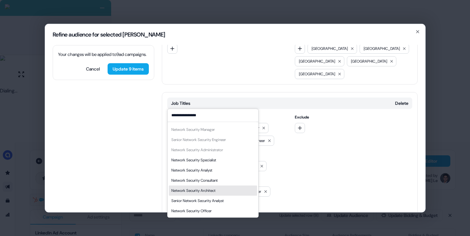
type input "**********"
click at [211, 191] on div "Network Security Architect" at bounding box center [193, 190] width 44 height 6
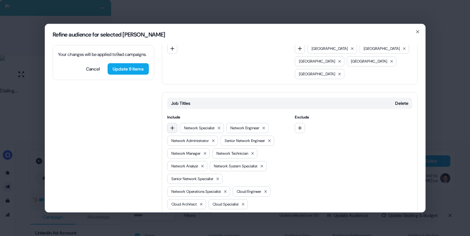
click at [174, 125] on icon "button" at bounding box center [172, 127] width 5 height 5
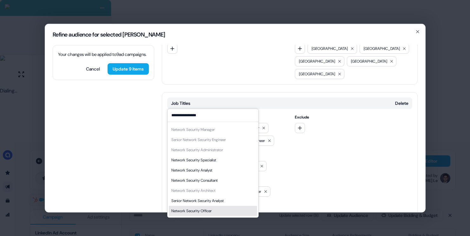
type input "**********"
click at [211, 210] on div "Network Security Officer" at bounding box center [191, 210] width 40 height 6
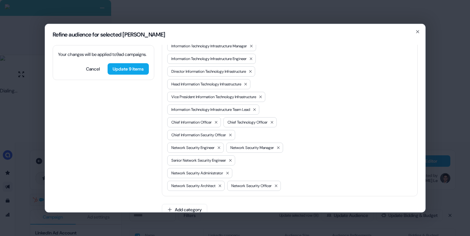
scroll to position [376, 0]
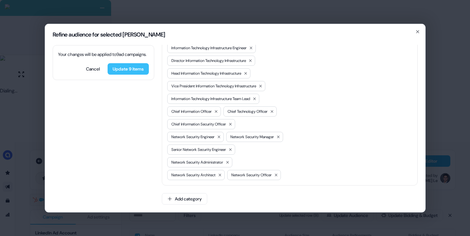
click at [137, 74] on button "Update 9 items" at bounding box center [128, 68] width 41 height 11
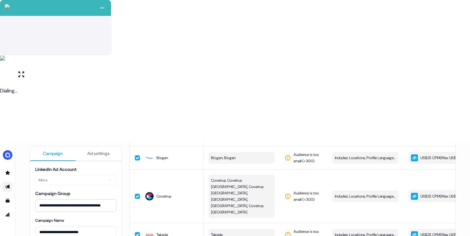
scroll to position [125, 0]
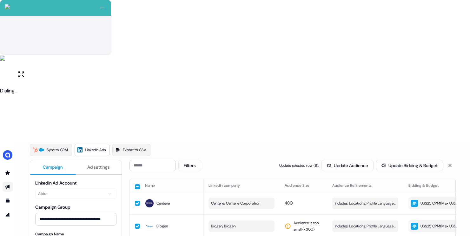
scroll to position [26, 0]
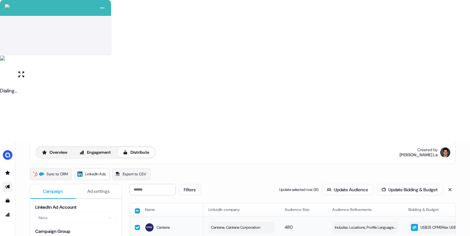
click at [136, 225] on button "button" at bounding box center [137, 227] width 5 height 5
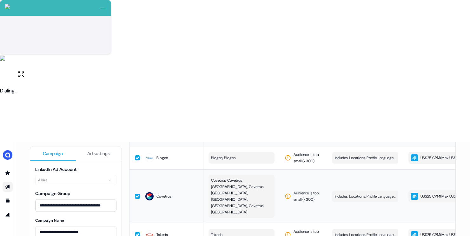
scroll to position [0, 0]
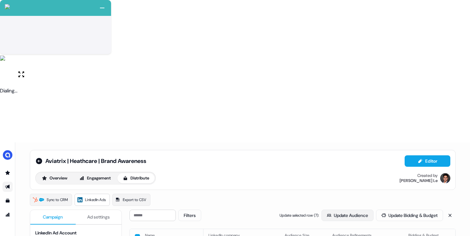
click at [330, 209] on button "Update Audience" at bounding box center [347, 214] width 52 height 11
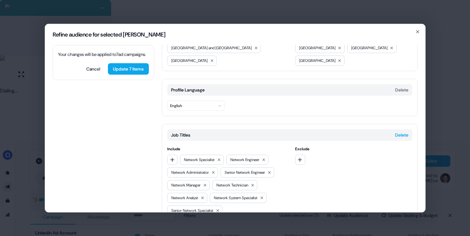
click at [402, 131] on button "Delete" at bounding box center [401, 134] width 13 height 6
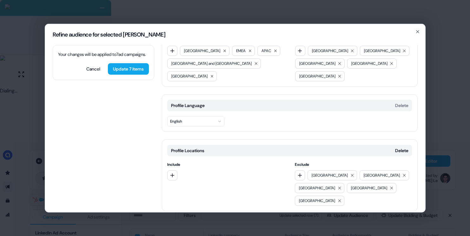
click at [193, 218] on button "Add category" at bounding box center [184, 223] width 45 height 11
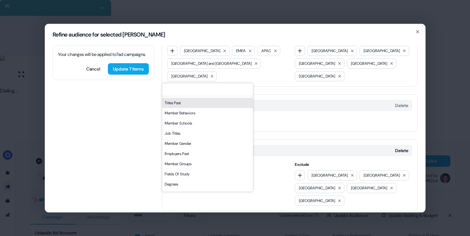
scroll to position [56, 0]
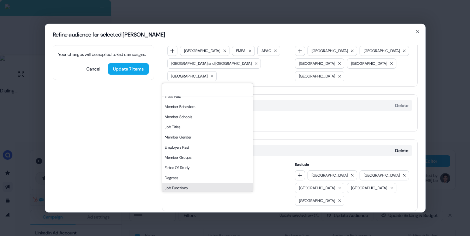
click at [189, 187] on div "Job Functions" at bounding box center [207, 188] width 91 height 10
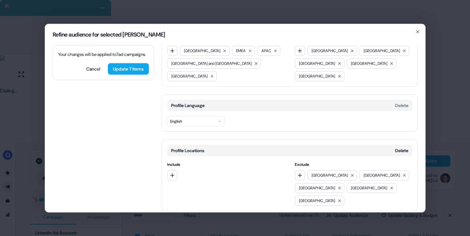
scroll to position [84, 0]
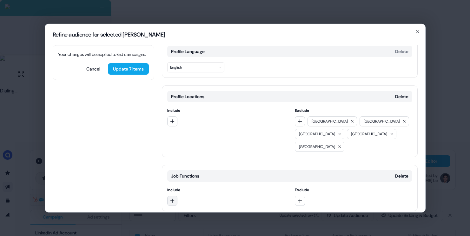
click at [168, 195] on button "button" at bounding box center [172, 200] width 10 height 10
type input "****"
click at [208, 196] on div "Information Technology" at bounding box center [213, 201] width 88 height 10
click at [168, 195] on button "button" at bounding box center [172, 200] width 10 height 10
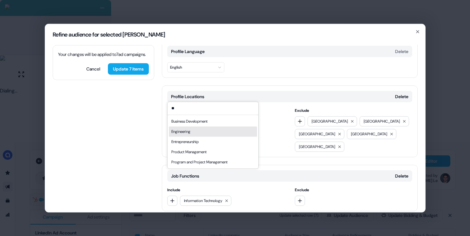
type input "**"
click at [190, 129] on div "Engineering" at bounding box center [213, 131] width 88 height 10
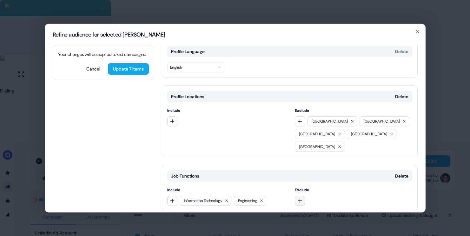
click at [297, 198] on icon "button" at bounding box center [299, 200] width 5 height 5
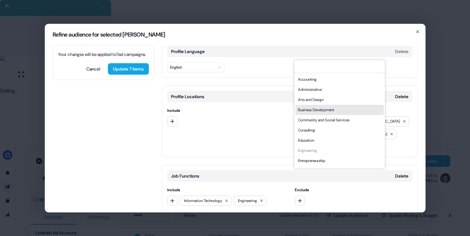
click at [317, 108] on div "Business Development" at bounding box center [339, 110] width 88 height 10
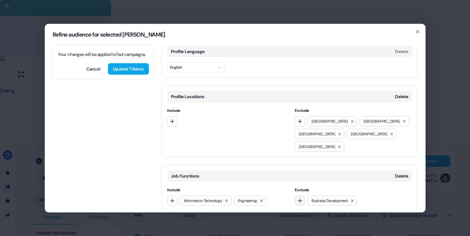
click at [299, 198] on icon "button" at bounding box center [299, 200] width 5 height 5
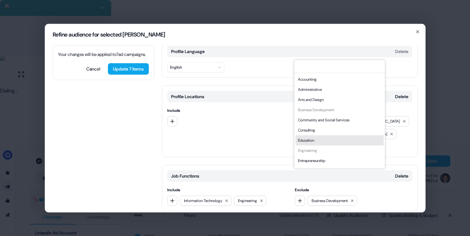
scroll to position [171, 0]
click at [307, 150] on div "Sales" at bounding box center [339, 152] width 88 height 10
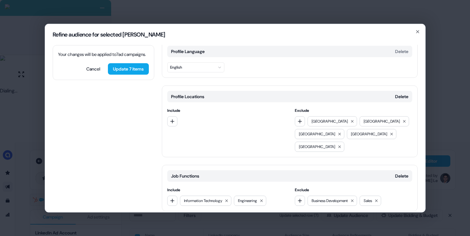
click at [203, 218] on button "Add category" at bounding box center [184, 223] width 45 height 11
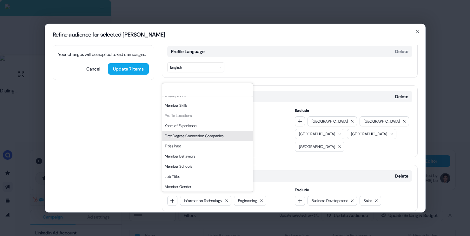
scroll to position [0, 0]
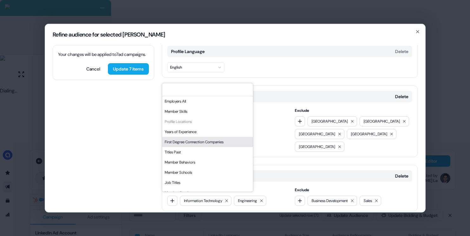
click at [208, 133] on div "Years of Experience" at bounding box center [207, 132] width 91 height 10
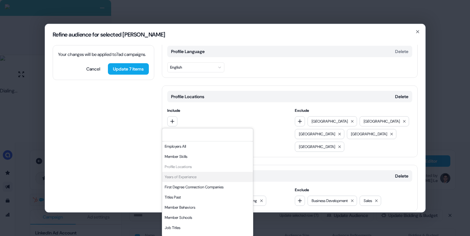
scroll to position [129, 0]
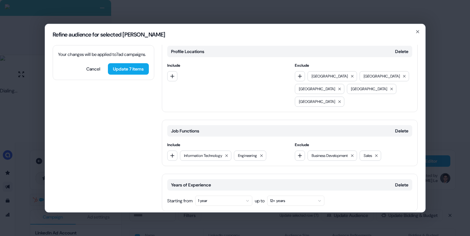
click at [238, 195] on button "1 year" at bounding box center [223, 200] width 57 height 10
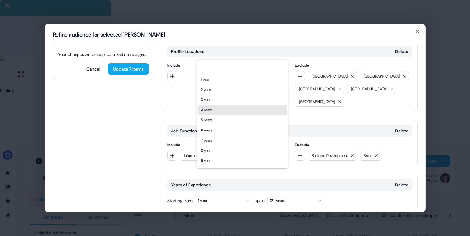
click at [220, 117] on div "5 years" at bounding box center [242, 120] width 88 height 10
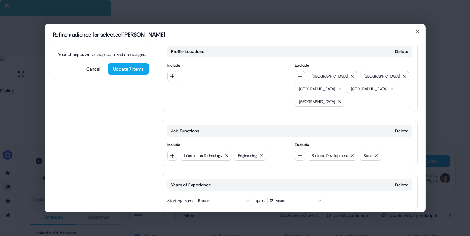
click at [186, 218] on button "Add category" at bounding box center [184, 223] width 45 height 11
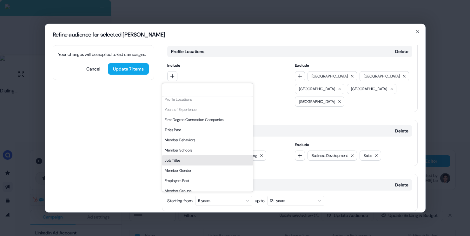
scroll to position [0, 0]
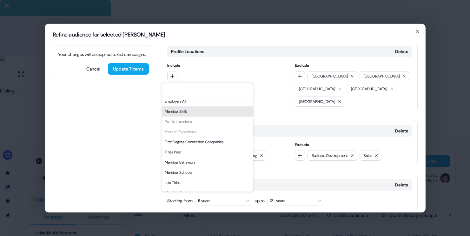
click at [194, 110] on div "Member Skills" at bounding box center [207, 111] width 91 height 10
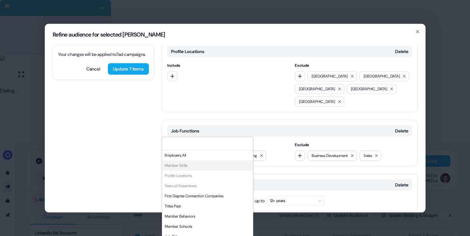
scroll to position [183, 0]
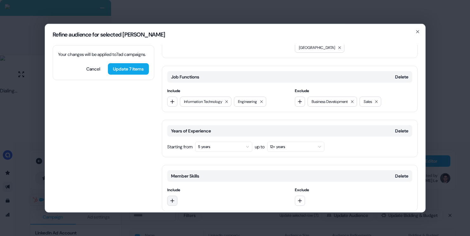
click at [172, 198] on icon "button" at bounding box center [172, 200] width 4 height 4
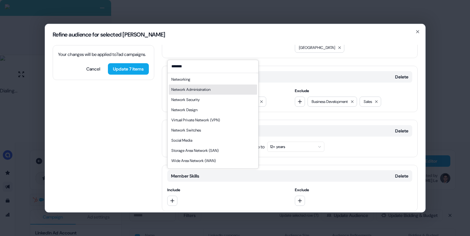
type input "*******"
click at [194, 92] on div "Network Administration" at bounding box center [190, 89] width 39 height 6
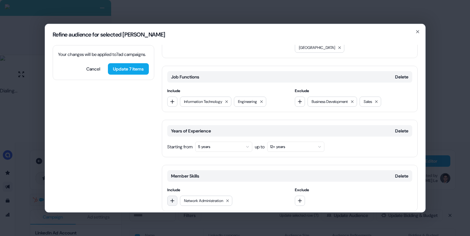
click at [170, 198] on icon "button" at bounding box center [172, 200] width 5 height 5
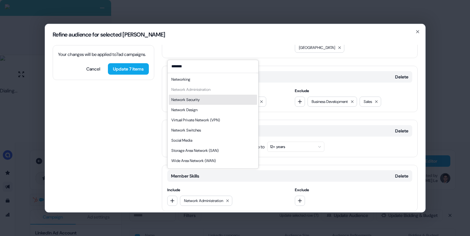
type input "*******"
click at [203, 101] on div "Network Security" at bounding box center [213, 100] width 88 height 10
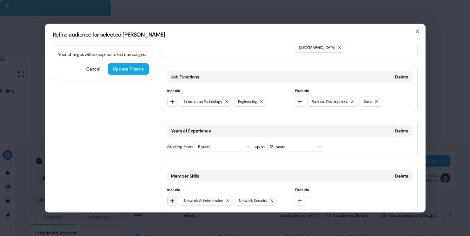
click at [173, 195] on button "button" at bounding box center [172, 200] width 10 height 10
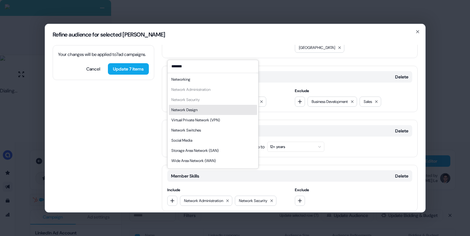
type input "*******"
click at [200, 111] on div "Network Design" at bounding box center [213, 110] width 88 height 10
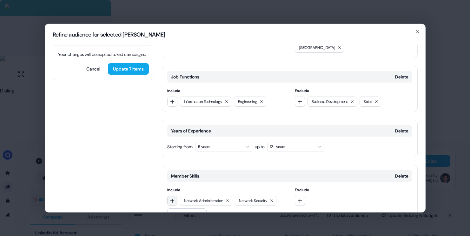
click at [169, 195] on button "button" at bounding box center [172, 200] width 10 height 10
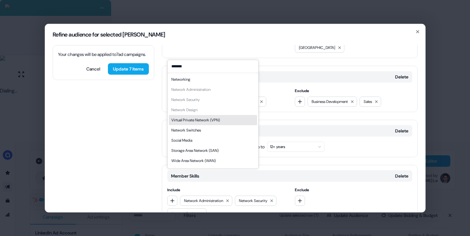
type input "*******"
click at [216, 121] on div "Virtual Private Network (VPN)" at bounding box center [195, 120] width 49 height 6
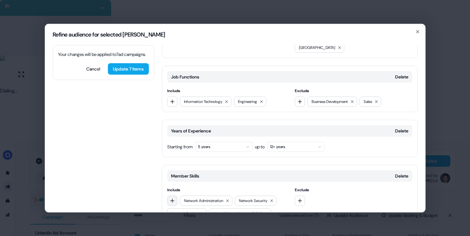
click at [174, 198] on icon "button" at bounding box center [172, 200] width 5 height 5
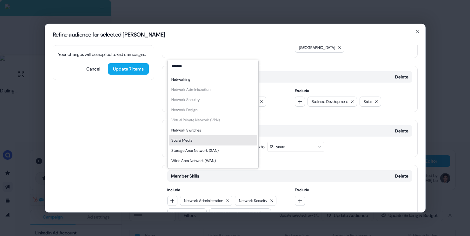
scroll to position [9, 0]
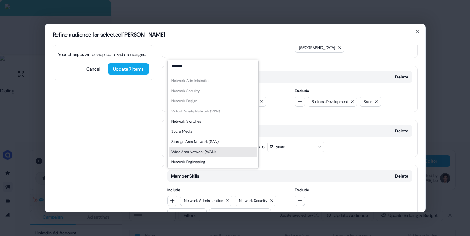
type input "*******"
click at [210, 150] on div "Wide Area Network (WAN)" at bounding box center [193, 151] width 44 height 6
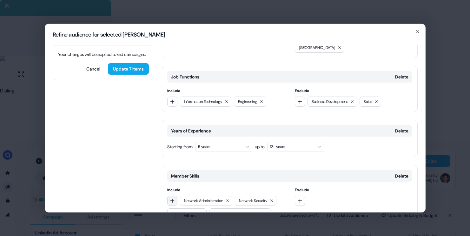
click at [174, 198] on icon "button" at bounding box center [172, 200] width 4 height 4
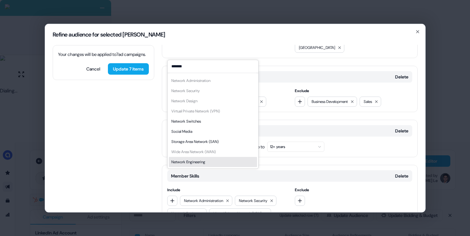
type input "*******"
click at [200, 160] on div "Network Engineering" at bounding box center [188, 162] width 34 height 6
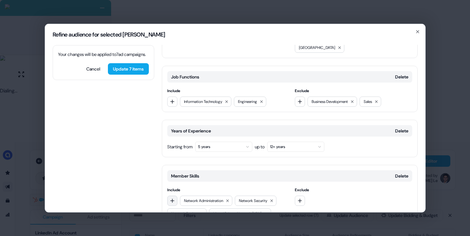
click at [173, 198] on icon "button" at bounding box center [172, 200] width 5 height 5
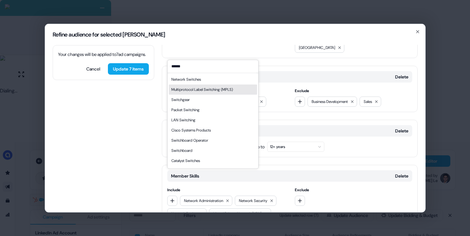
type input "******"
click at [202, 90] on div "Multiprotocol Label Switching (MPLS)" at bounding box center [202, 89] width 62 height 6
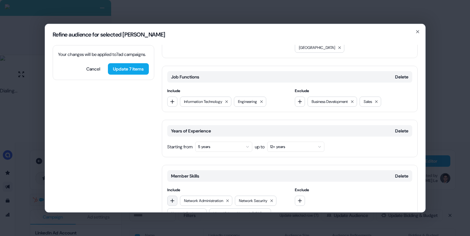
click at [172, 198] on icon "button" at bounding box center [172, 200] width 4 height 4
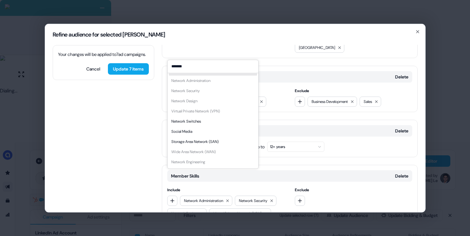
scroll to position [0, 0]
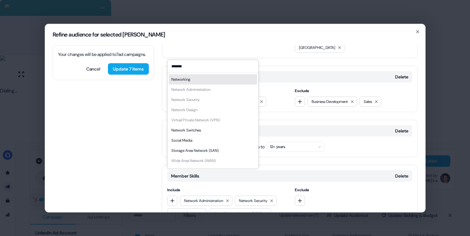
click at [193, 66] on input "*******" at bounding box center [212, 66] width 91 height 13
type input "*"
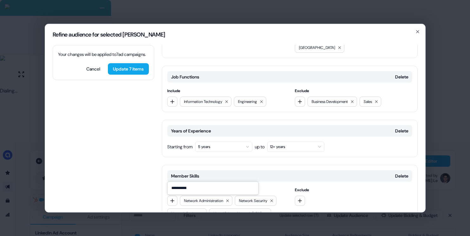
click at [181, 188] on input "**********" at bounding box center [212, 187] width 91 height 13
click at [188, 187] on input "**********" at bounding box center [212, 187] width 91 height 13
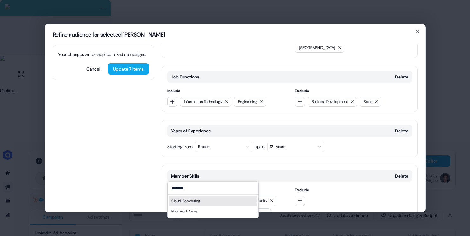
type input "********"
click at [180, 200] on div "Cloud Computing" at bounding box center [185, 201] width 29 height 6
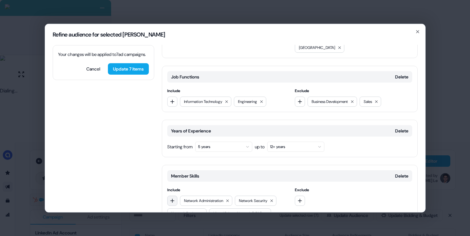
click at [172, 198] on icon "button" at bounding box center [172, 200] width 4 height 4
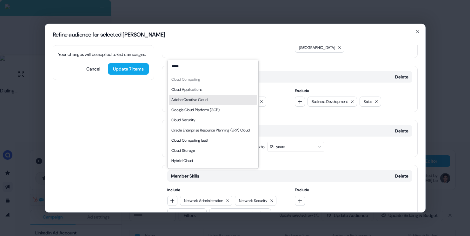
scroll to position [15, 0]
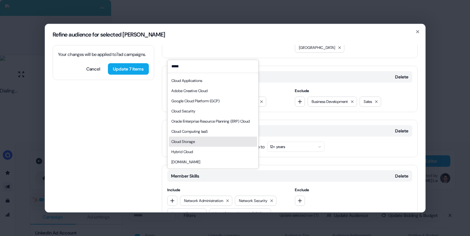
type input "*****"
click at [154, 167] on div "Your changes will be applied to 7 ad campaigns . Cancel Update 7 items Location…" at bounding box center [235, 128] width 380 height 167
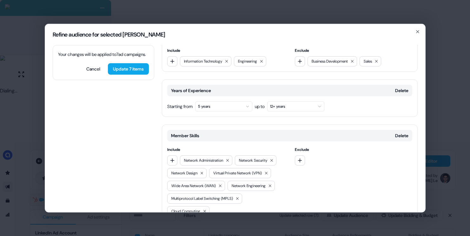
scroll to position [234, 0]
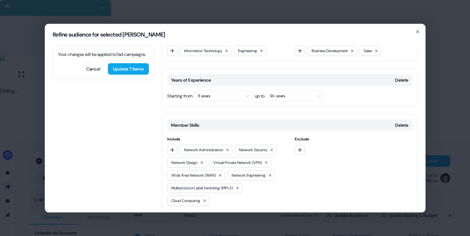
click at [171, 221] on icon "button" at bounding box center [169, 223] width 5 height 5
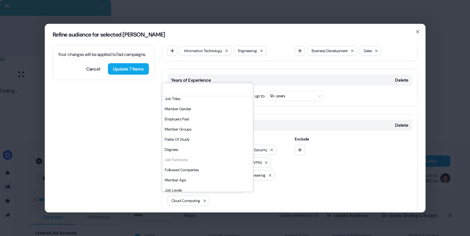
scroll to position [108, 0]
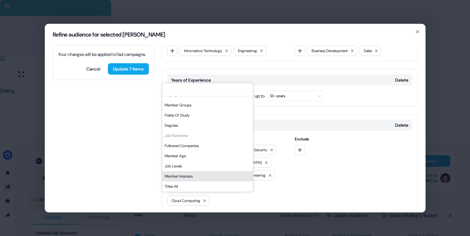
click at [183, 176] on div "Member Interests" at bounding box center [207, 176] width 91 height 10
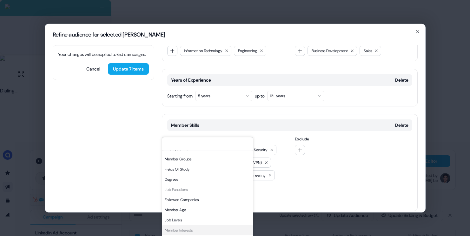
scroll to position [288, 0]
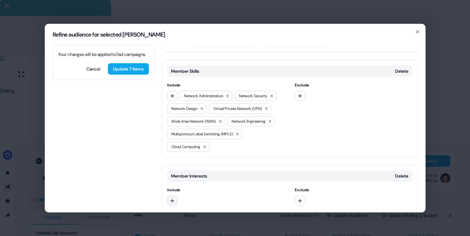
click at [172, 195] on button "button" at bounding box center [172, 200] width 10 height 10
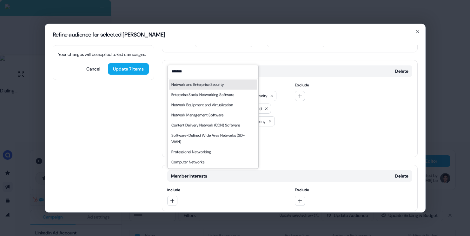
type input "*******"
click at [200, 86] on div "Network and Enterprise Security" at bounding box center [197, 84] width 52 height 6
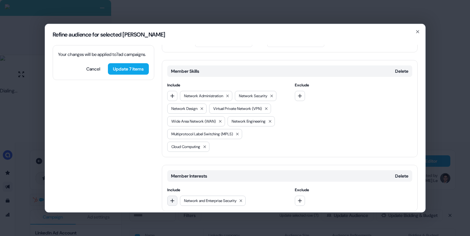
click at [172, 195] on button "button" at bounding box center [172, 200] width 10 height 10
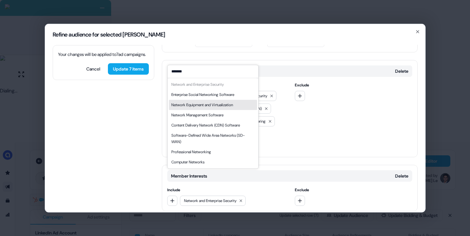
type input "*******"
click at [227, 103] on div "Network Equipment and Virtualization" at bounding box center [202, 105] width 62 height 6
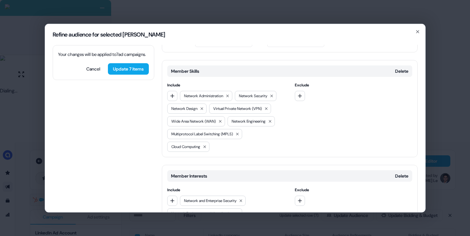
click at [166, 177] on div "Member Interests Delete Include Network and Enterprise Security Network Equipme…" at bounding box center [290, 193] width 256 height 59
click at [173, 198] on icon "button" at bounding box center [172, 200] width 5 height 5
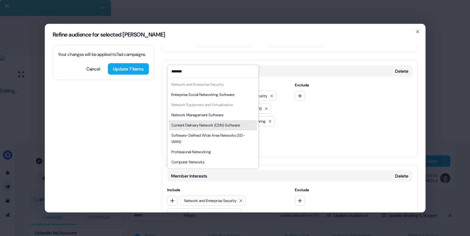
type input "*******"
click at [227, 126] on div "Content Delivery Network (CDN) Software" at bounding box center [205, 125] width 69 height 6
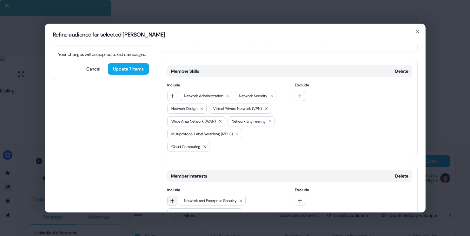
click at [174, 195] on button "button" at bounding box center [172, 200] width 10 height 10
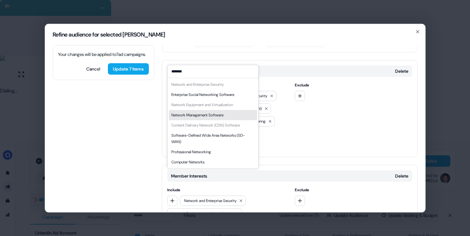
type input "*******"
click at [223, 116] on div "Network Management Software" at bounding box center [197, 115] width 52 height 6
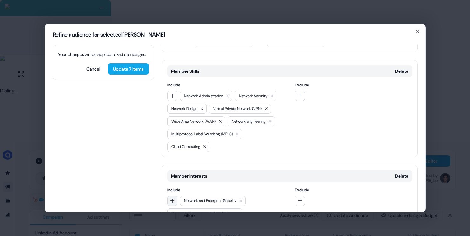
click at [174, 198] on icon "button" at bounding box center [172, 200] width 5 height 5
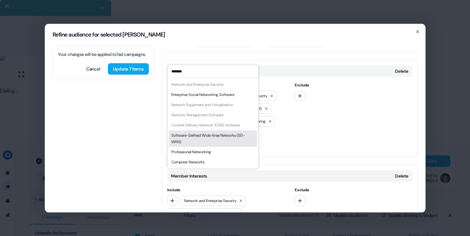
type input "*******"
click at [223, 140] on div "Software-Defined Wide Area Networks (SD-WAN)" at bounding box center [212, 138] width 83 height 13
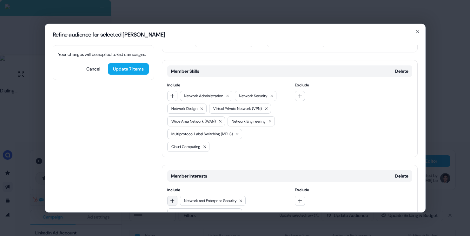
click at [170, 195] on button "button" at bounding box center [172, 200] width 10 height 10
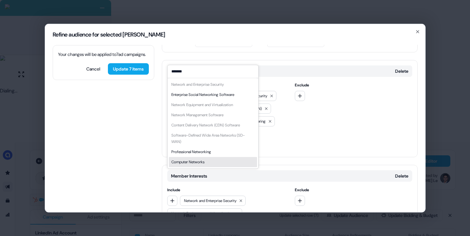
type input "*******"
click at [207, 163] on div "Computer Networks" at bounding box center [213, 162] width 88 height 10
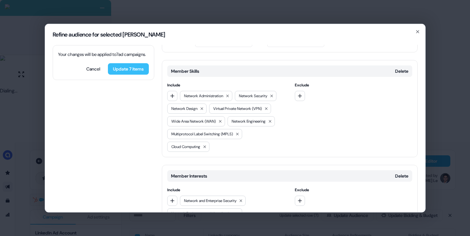
click at [125, 74] on button "Update 7 items" at bounding box center [128, 68] width 41 height 11
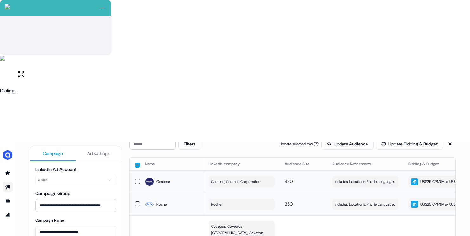
scroll to position [67, 0]
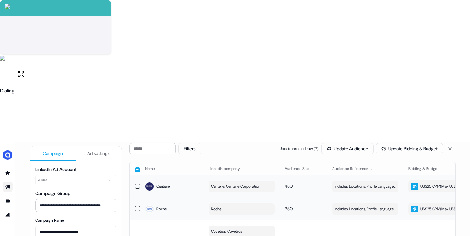
click at [137, 167] on button "button" at bounding box center [137, 169] width 5 height 5
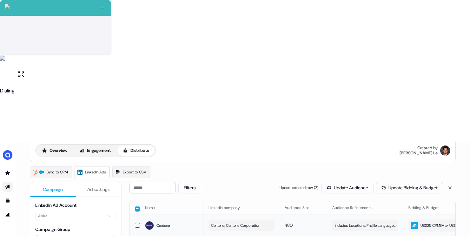
scroll to position [26, 0]
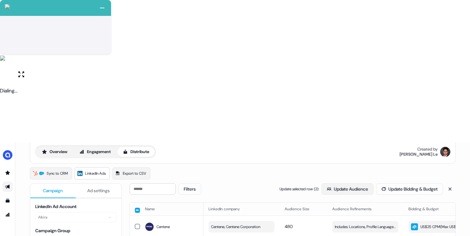
click at [339, 183] on button "Update Audience" at bounding box center [347, 188] width 52 height 11
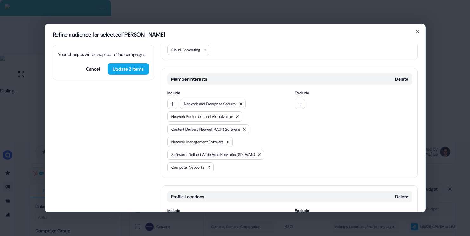
scroll to position [308, 0]
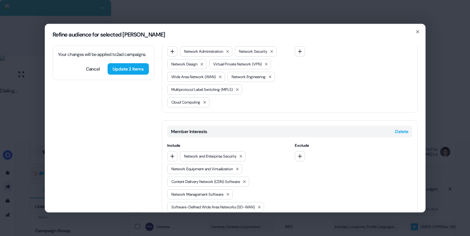
click at [395, 128] on button "Delete" at bounding box center [401, 131] width 13 height 6
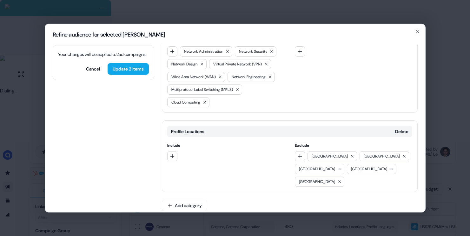
scroll to position [234, 0]
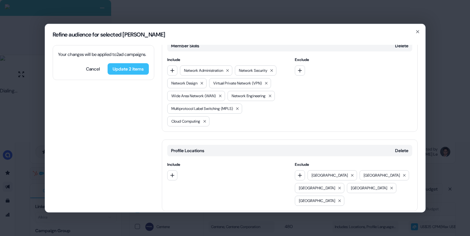
click at [142, 74] on button "Update 2 items" at bounding box center [128, 68] width 41 height 11
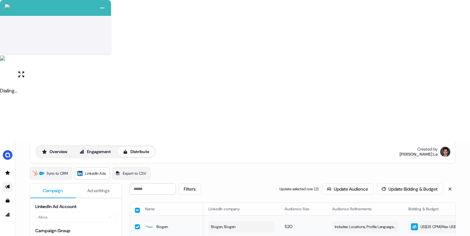
click at [136, 224] on button "button" at bounding box center [137, 226] width 5 height 5
click at [330, 183] on button "Update Audience" at bounding box center [347, 188] width 52 height 11
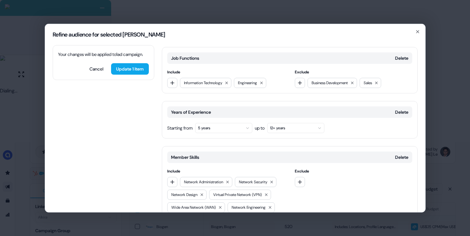
scroll to position [85, 0]
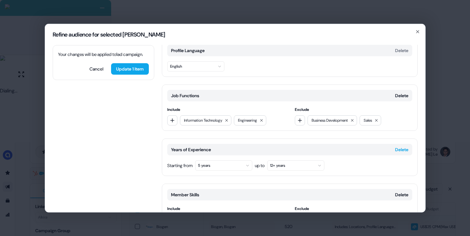
click at [395, 146] on button "Delete" at bounding box center [401, 149] width 13 height 6
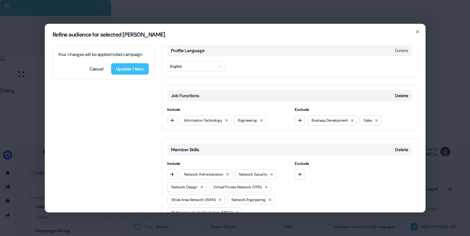
click at [139, 74] on button "Update 1 item" at bounding box center [130, 68] width 38 height 11
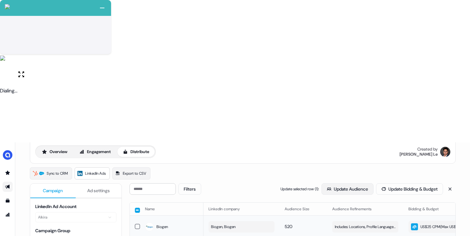
click at [321, 183] on button "Update Audience" at bounding box center [347, 188] width 52 height 11
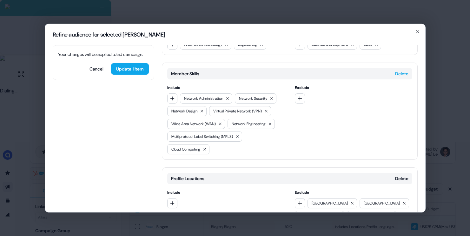
click at [401, 70] on button "Delete" at bounding box center [401, 73] width 13 height 6
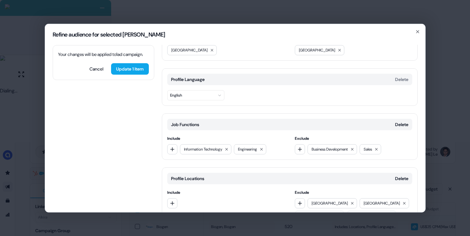
scroll to position [0, 0]
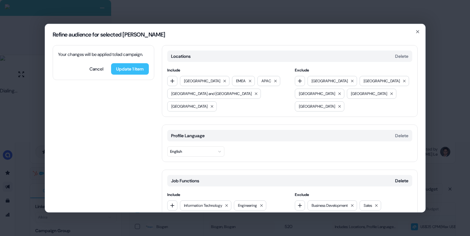
click at [137, 74] on button "Update 1 item" at bounding box center [130, 68] width 38 height 11
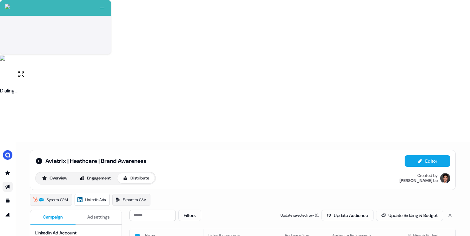
click at [137, 234] on button "button" at bounding box center [137, 236] width 5 height 5
click at [136, 233] on button "button" at bounding box center [137, 235] width 5 height 5
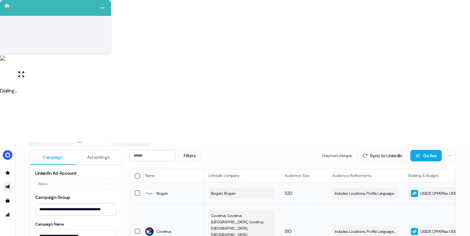
scroll to position [143, 0]
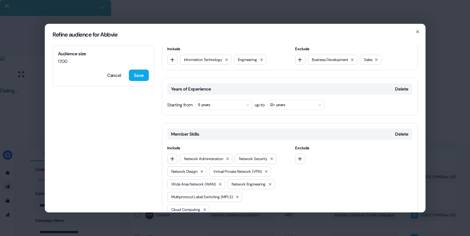
scroll to position [141, 0]
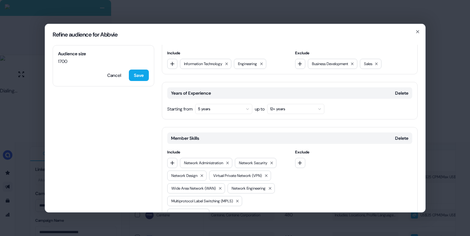
click at [246, 103] on button "5 years" at bounding box center [223, 108] width 57 height 10
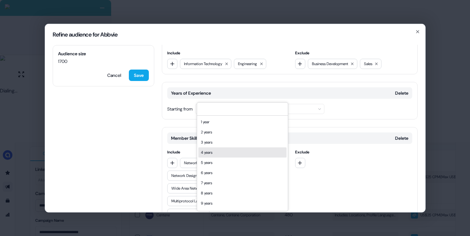
scroll to position [29, 0]
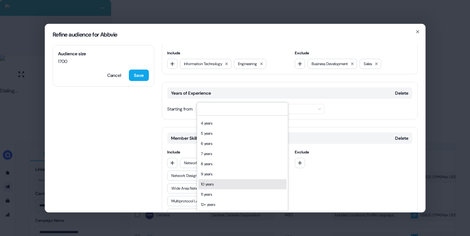
click at [211, 182] on div "10 years" at bounding box center [242, 184] width 88 height 10
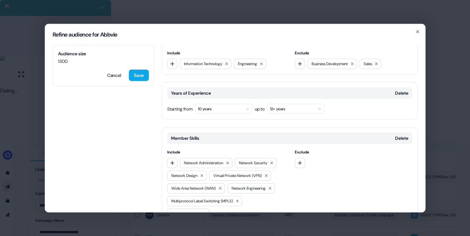
click at [214, 103] on button "10 years" at bounding box center [223, 108] width 57 height 10
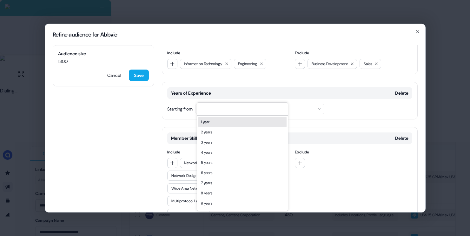
click at [214, 103] on button "10 years" at bounding box center [223, 108] width 57 height 10
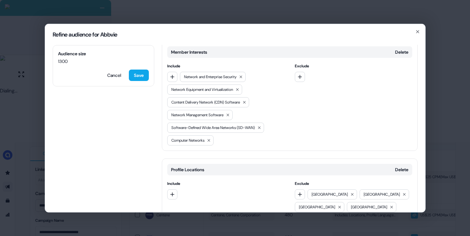
scroll to position [329, 0]
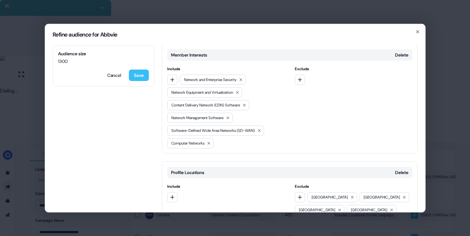
click at [135, 74] on button "Save" at bounding box center [139, 74] width 20 height 11
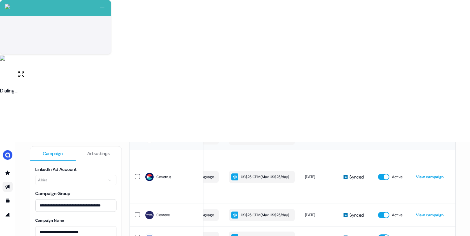
scroll to position [0, 0]
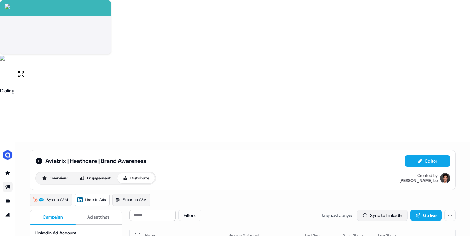
click at [375, 209] on button "Sync to LinkedIn" at bounding box center [382, 214] width 51 height 11
click at [37, 158] on icon at bounding box center [39, 161] width 6 height 6
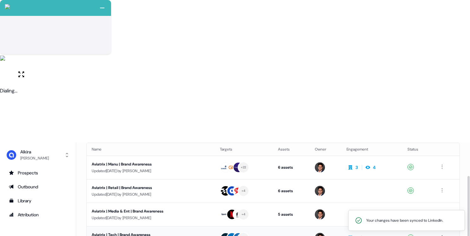
scroll to position [49, 0]
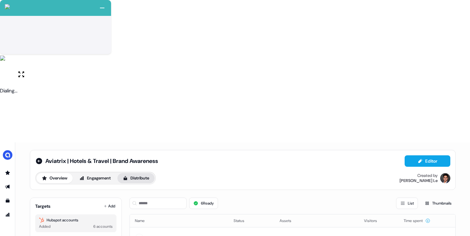
click at [128, 175] on icon at bounding box center [125, 177] width 5 height 5
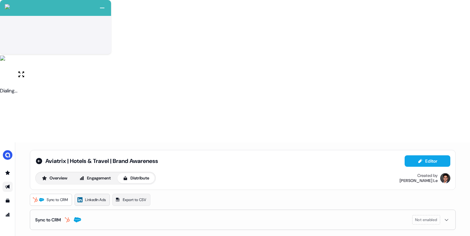
click at [97, 196] on span "LinkedIn Ads" at bounding box center [95, 199] width 21 height 6
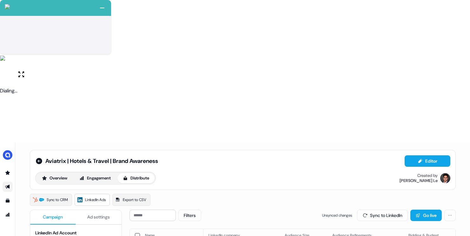
scroll to position [0, 11]
click at [136, 233] on button "button" at bounding box center [137, 235] width 5 height 5
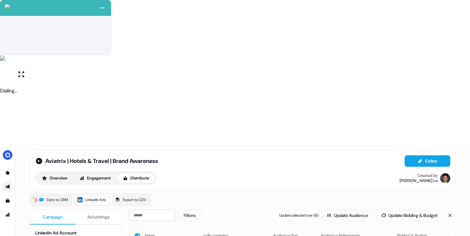
scroll to position [77, 0]
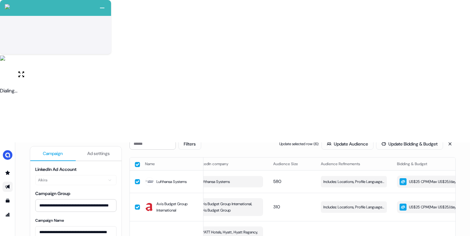
click at [136, 162] on button "button" at bounding box center [137, 164] width 5 height 5
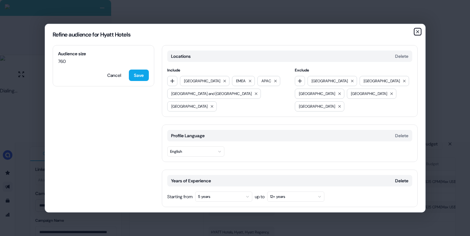
click at [415, 32] on icon "button" at bounding box center [417, 31] width 5 height 5
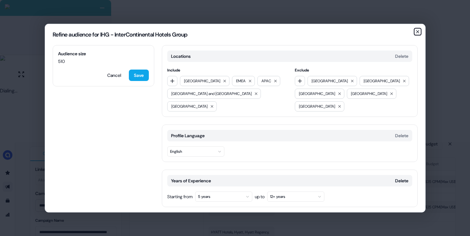
click at [419, 32] on icon "button" at bounding box center [417, 31] width 5 height 5
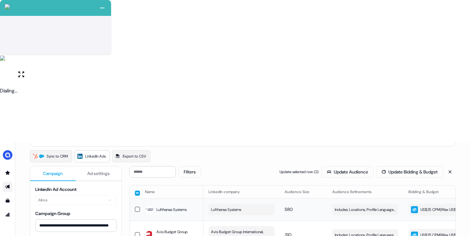
scroll to position [10, 0]
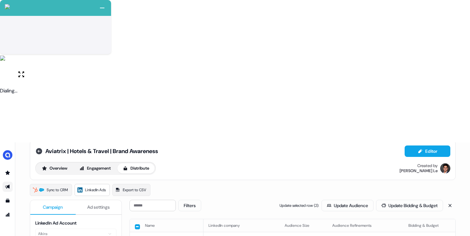
click at [36, 148] on icon at bounding box center [39, 151] width 6 height 6
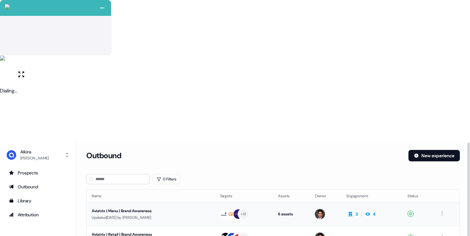
click at [179, 214] on div "Updated 1 day ago by Hugh Le" at bounding box center [151, 217] width 118 height 6
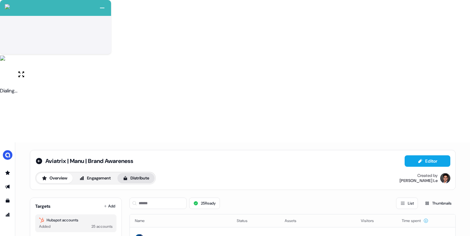
click at [131, 173] on button "Distribute" at bounding box center [135, 178] width 37 height 10
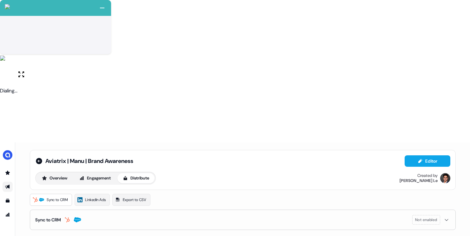
click at [96, 142] on div "Aviatrix | Manu | Brand Awareness Editor Overview Engagement Distribute Created…" at bounding box center [242, 189] width 441 height 95
click at [92, 196] on span "LinkedIn Ads" at bounding box center [95, 199] width 21 height 6
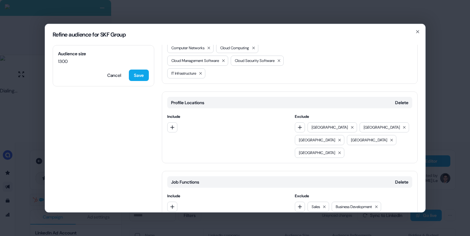
scroll to position [272, 0]
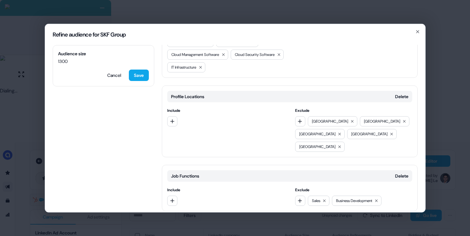
click at [448, 121] on div "Refine audience for SKF Group Audience size 1300 Cancel Save Locations Delete I…" at bounding box center [235, 118] width 470 height 236
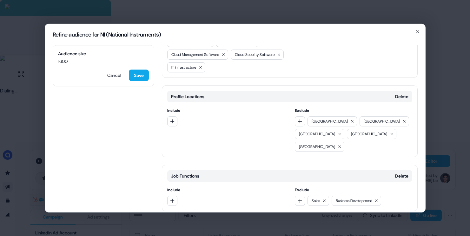
scroll to position [0, 0]
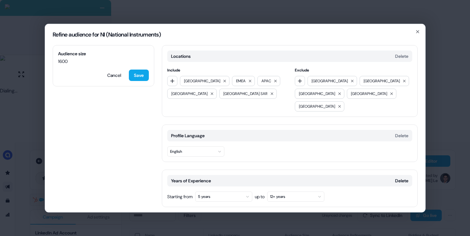
click at [435, 122] on div "Refine audience for NI (National Instruments) Audience size 1600 Cancel Save Lo…" at bounding box center [235, 118] width 470 height 236
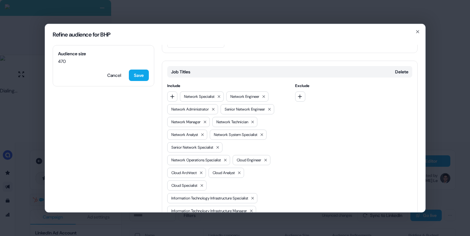
scroll to position [99, 0]
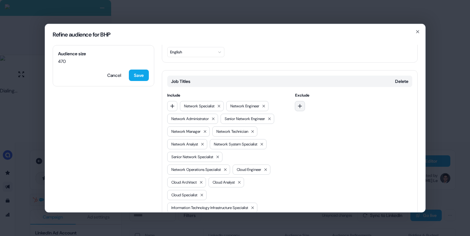
click at [299, 103] on icon "button" at bounding box center [299, 105] width 5 height 5
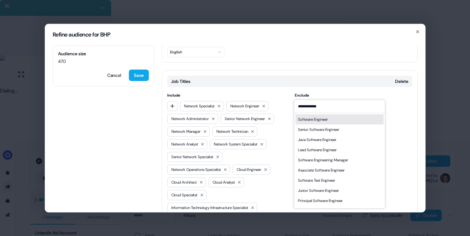
type input "**********"
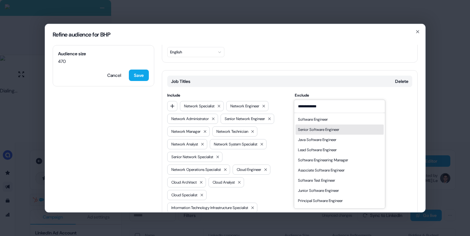
click at [314, 132] on div "Senior Software Engineer" at bounding box center [339, 129] width 88 height 10
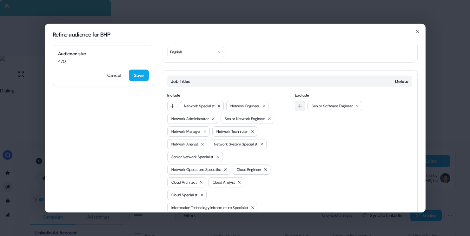
click at [297, 103] on icon "button" at bounding box center [299, 105] width 5 height 5
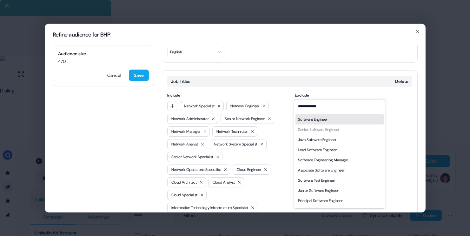
type input "**********"
click at [337, 120] on div "Software Engineer" at bounding box center [339, 119] width 88 height 10
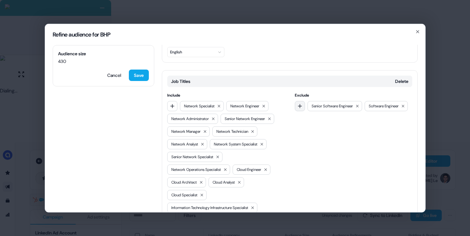
click at [299, 103] on icon "button" at bounding box center [299, 105] width 5 height 5
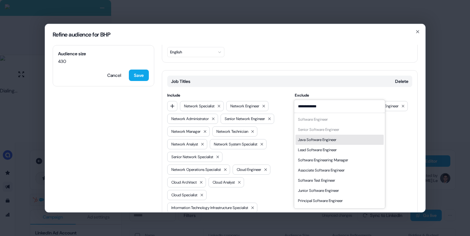
click at [325, 109] on input "**********" at bounding box center [339, 106] width 91 height 13
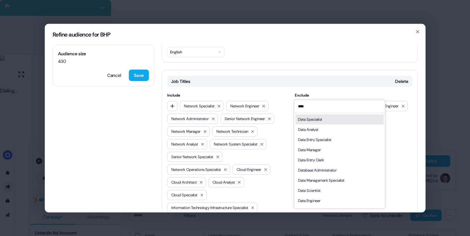
type input "****"
click at [319, 119] on div "Data Specialist" at bounding box center [310, 119] width 24 height 6
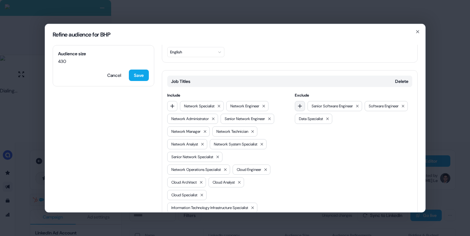
click at [300, 103] on icon "button" at bounding box center [299, 105] width 5 height 5
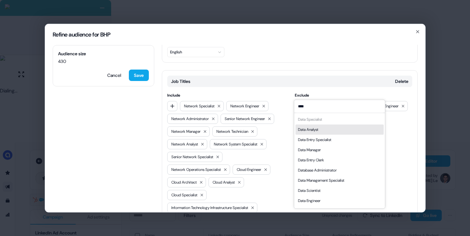
type input "****"
click at [317, 125] on div "Data Analyst" at bounding box center [339, 129] width 88 height 10
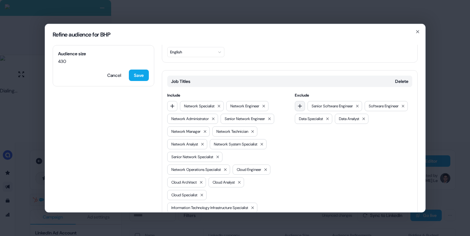
click at [299, 104] on icon "button" at bounding box center [300, 106] width 4 height 4
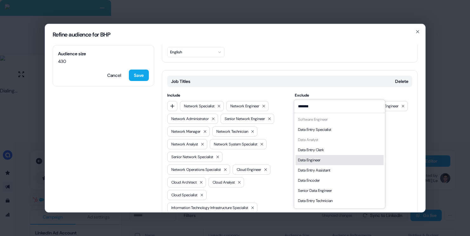
type input "*******"
click at [319, 156] on div "Data Engineer" at bounding box center [339, 159] width 88 height 10
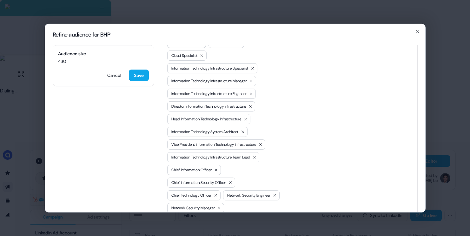
scroll to position [414, 0]
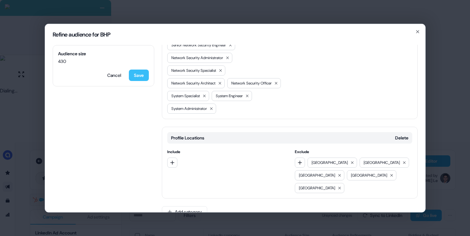
click at [141, 73] on button "Save" at bounding box center [139, 74] width 20 height 11
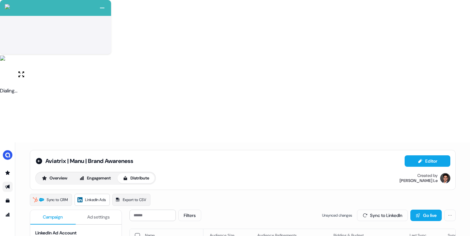
scroll to position [0, 76]
click at [388, 209] on button "Sync to LinkedIn" at bounding box center [382, 214] width 51 height 11
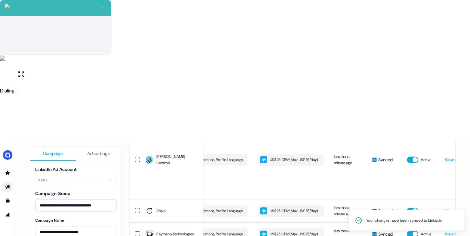
scroll to position [759, 0]
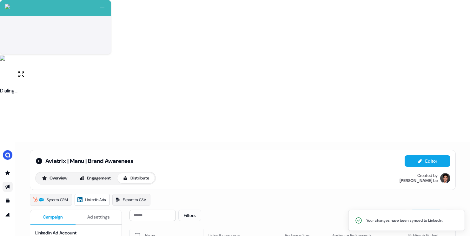
scroll to position [0, 151]
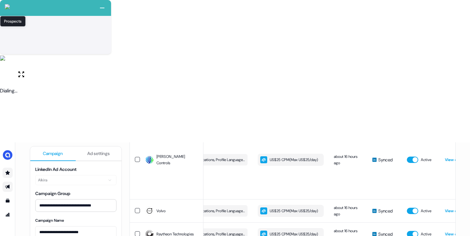
click at [9, 170] on icon "Go to prospects" at bounding box center [7, 172] width 4 height 4
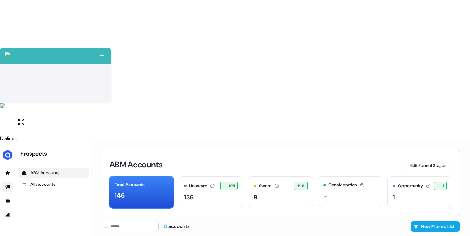
click at [10, 184] on icon "Go to outbound experience" at bounding box center [7, 186] width 5 height 5
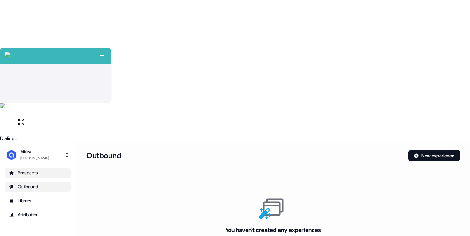
click at [23, 167] on link "Prospects" at bounding box center [38, 172] width 66 height 10
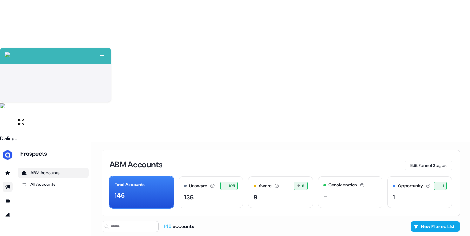
click at [10, 181] on link "Go to outbound experience" at bounding box center [8, 186] width 10 height 10
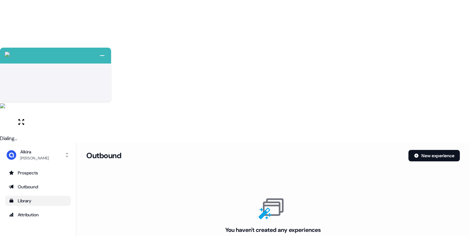
click at [38, 197] on div "Library" at bounding box center [38, 200] width 58 height 6
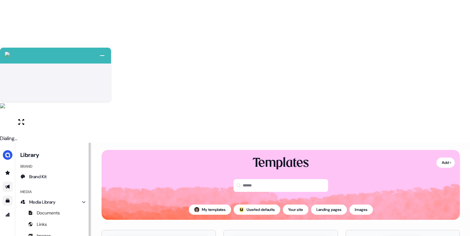
click at [9, 185] on icon "Go to outbound experience" at bounding box center [7, 187] width 4 height 4
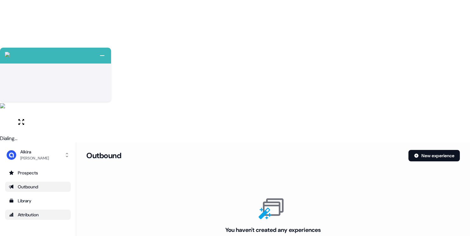
click at [58, 211] on div "Attribution" at bounding box center [38, 214] width 58 height 6
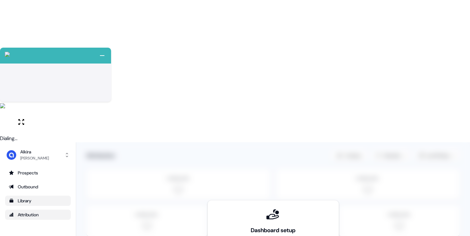
click at [46, 197] on div "Library" at bounding box center [38, 200] width 58 height 6
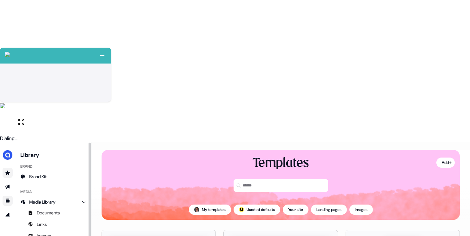
click at [6, 170] on icon "Go to prospects" at bounding box center [7, 172] width 4 height 4
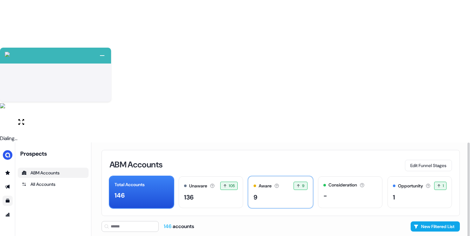
click at [280, 192] on div "9" at bounding box center [280, 197] width 54 height 10
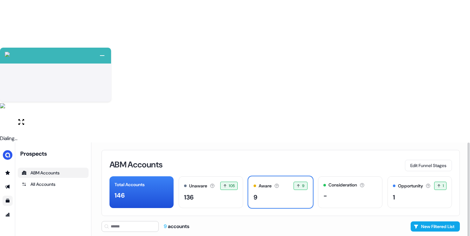
click at [450, 114] on html "+ Next Auto dialer paused! Go to your dialing tab to continue. 225 Paused" at bounding box center [235, 189] width 470 height 378
click at [441, 127] on div "Hide" at bounding box center [449, 128] width 37 height 10
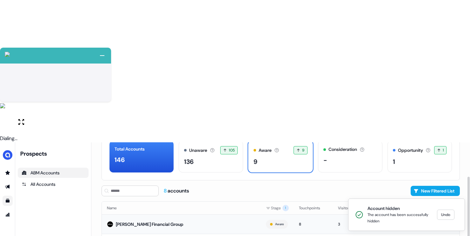
scroll to position [42, 0]
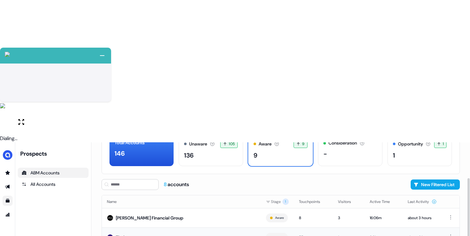
click at [347, 234] on div "1" at bounding box center [349, 237] width 22 height 6
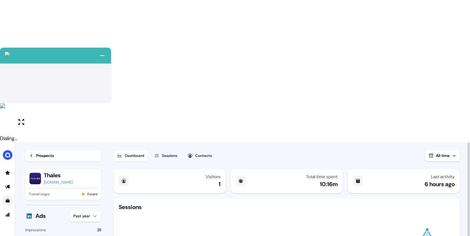
click at [175, 152] on div "Sessions" at bounding box center [170, 155] width 16 height 6
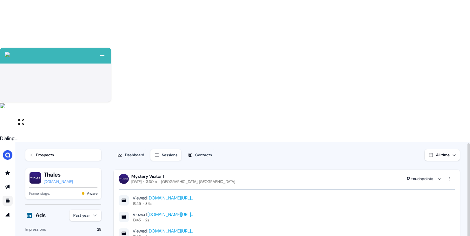
scroll to position [895, 0]
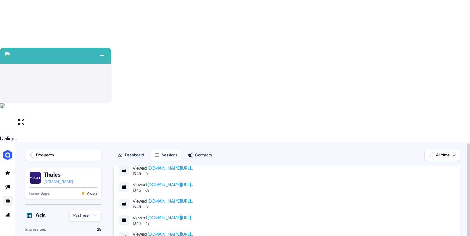
click at [87, 70] on html "+ Next Auto dialer paused! Go to your dialing tab to continue. 225 Paused" at bounding box center [235, 189] width 470 height 378
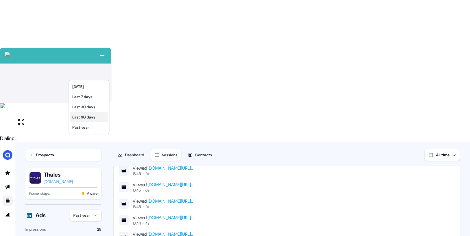
click at [82, 115] on div "Last 90 days" at bounding box center [88, 117] width 37 height 10
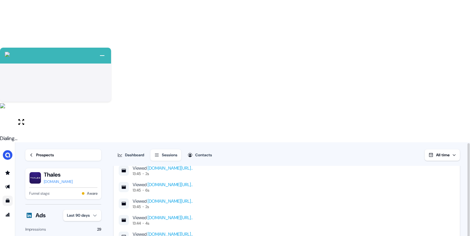
click at [95, 74] on html "+ Next Auto dialer paused! Go to your dialing tab to continue. 225 Paused" at bounding box center [235, 189] width 470 height 378
click at [86, 95] on div "Last 7 days" at bounding box center [82, 97] width 37 height 10
click at [87, 71] on html "+ Next Auto dialer paused! Go to your dialing tab to continue. 225 Paused" at bounding box center [235, 189] width 470 height 378
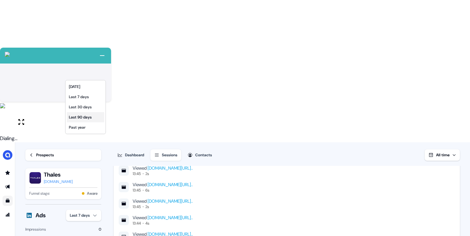
click at [84, 119] on div "Last 90 days" at bounding box center [85, 117] width 37 height 10
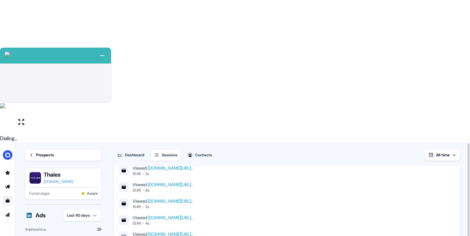
click at [93, 70] on html "+ Next Auto dialer paused! Go to your dialing tab to continue. 225 Paused" at bounding box center [235, 189] width 470 height 378
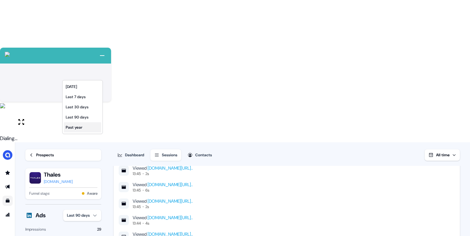
click at [79, 127] on div "Past year" at bounding box center [82, 127] width 37 height 10
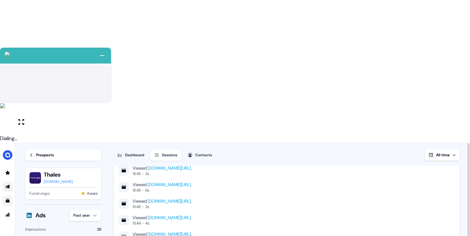
click at [11, 181] on link "Go to outbound experience" at bounding box center [8, 186] width 10 height 10
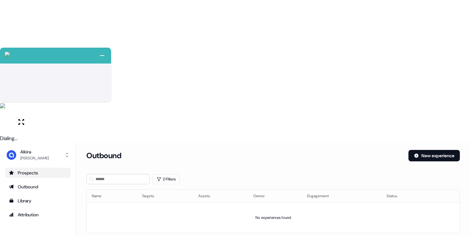
click at [31, 169] on div "Prospects" at bounding box center [38, 172] width 58 height 6
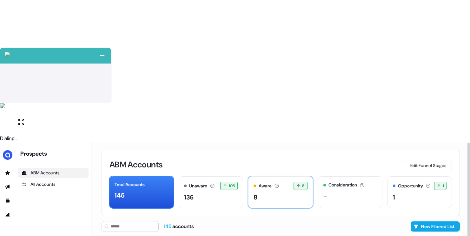
click at [279, 192] on div "8" at bounding box center [280, 197] width 54 height 10
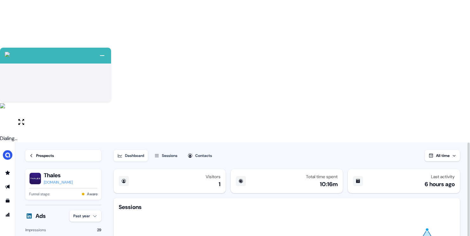
click at [162, 150] on button "Sessions" at bounding box center [165, 155] width 31 height 11
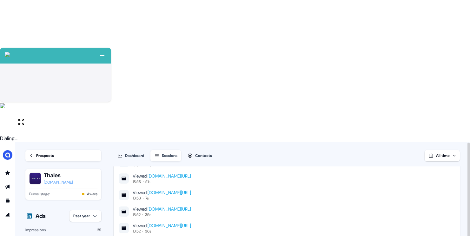
scroll to position [895, 0]
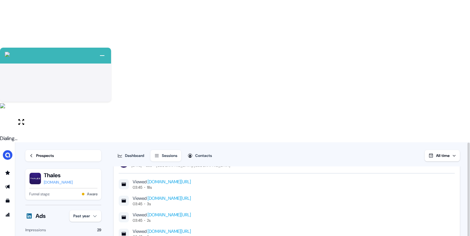
scroll to position [0, 0]
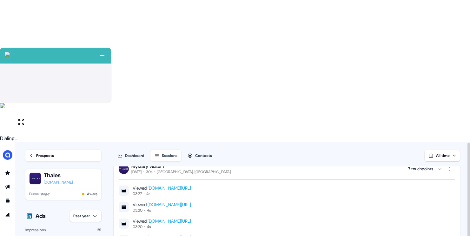
click at [139, 152] on div "Dashboard" at bounding box center [134, 155] width 19 height 6
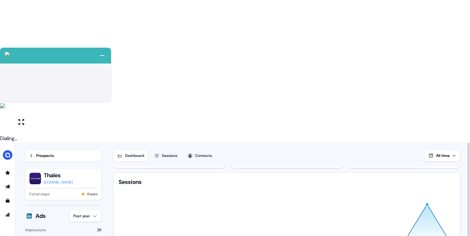
scroll to position [1, 0]
click at [49, 152] on div "Prospects" at bounding box center [45, 155] width 18 height 6
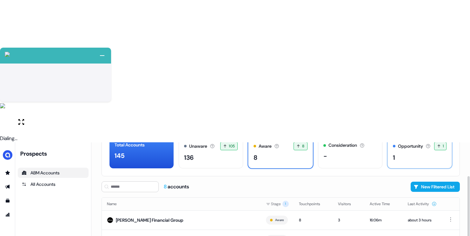
click at [417, 153] on div "1" at bounding box center [420, 158] width 54 height 10
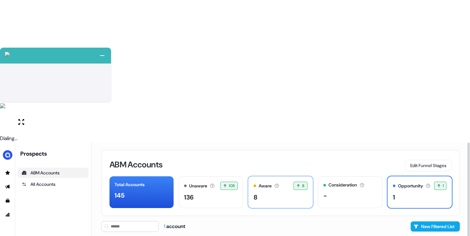
click at [290, 192] on div "8" at bounding box center [280, 197] width 54 height 10
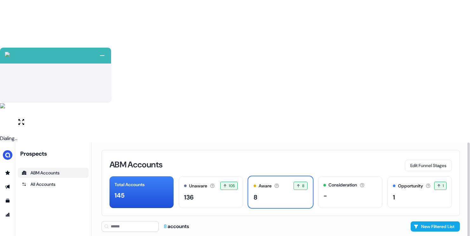
scroll to position [42, 0]
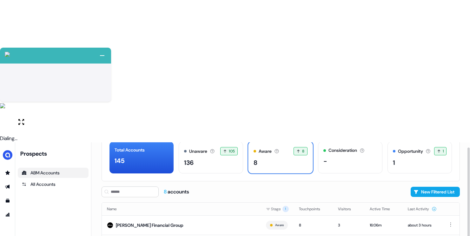
scroll to position [42, 0]
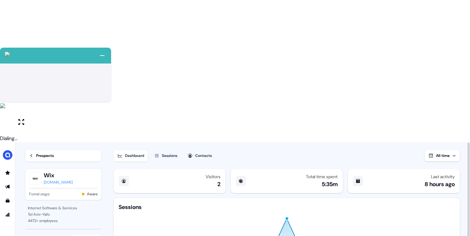
click at [177, 152] on div "Sessions" at bounding box center [170, 155] width 16 height 6
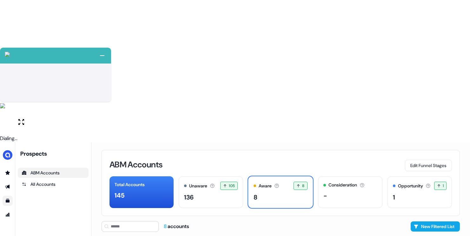
click at [7, 195] on link "Go to templates" at bounding box center [8, 200] width 10 height 10
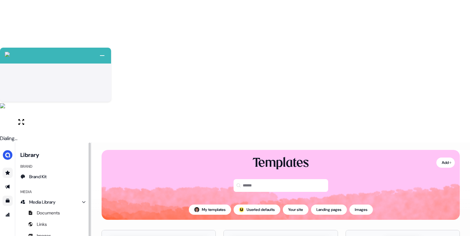
click at [7, 170] on icon "Go to prospects" at bounding box center [7, 172] width 4 height 4
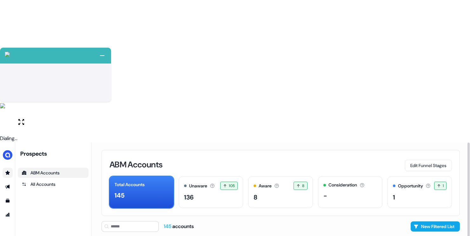
click at [5, 170] on icon "Go to prospects" at bounding box center [7, 172] width 5 height 5
click at [7, 184] on icon "Go to outbound experience" at bounding box center [7, 186] width 5 height 5
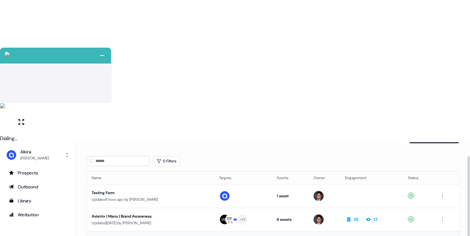
scroll to position [19, 0]
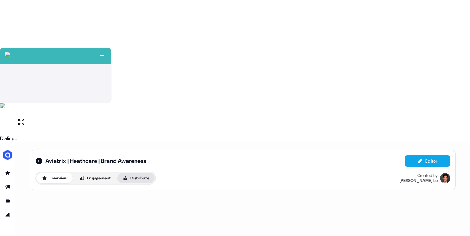
click at [135, 173] on button "Distribute" at bounding box center [135, 178] width 37 height 10
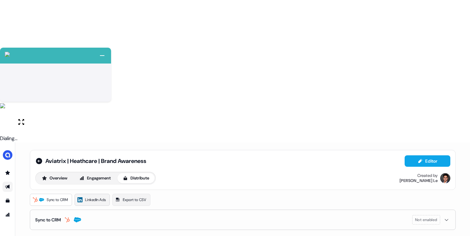
click at [102, 196] on span "LinkedIn Ads" at bounding box center [95, 199] width 21 height 6
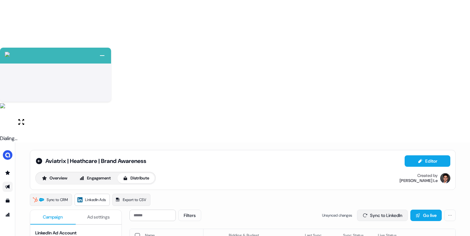
click at [383, 209] on button "Sync to LinkedIn" at bounding box center [382, 214] width 51 height 11
